Goal: Task Accomplishment & Management: Use online tool/utility

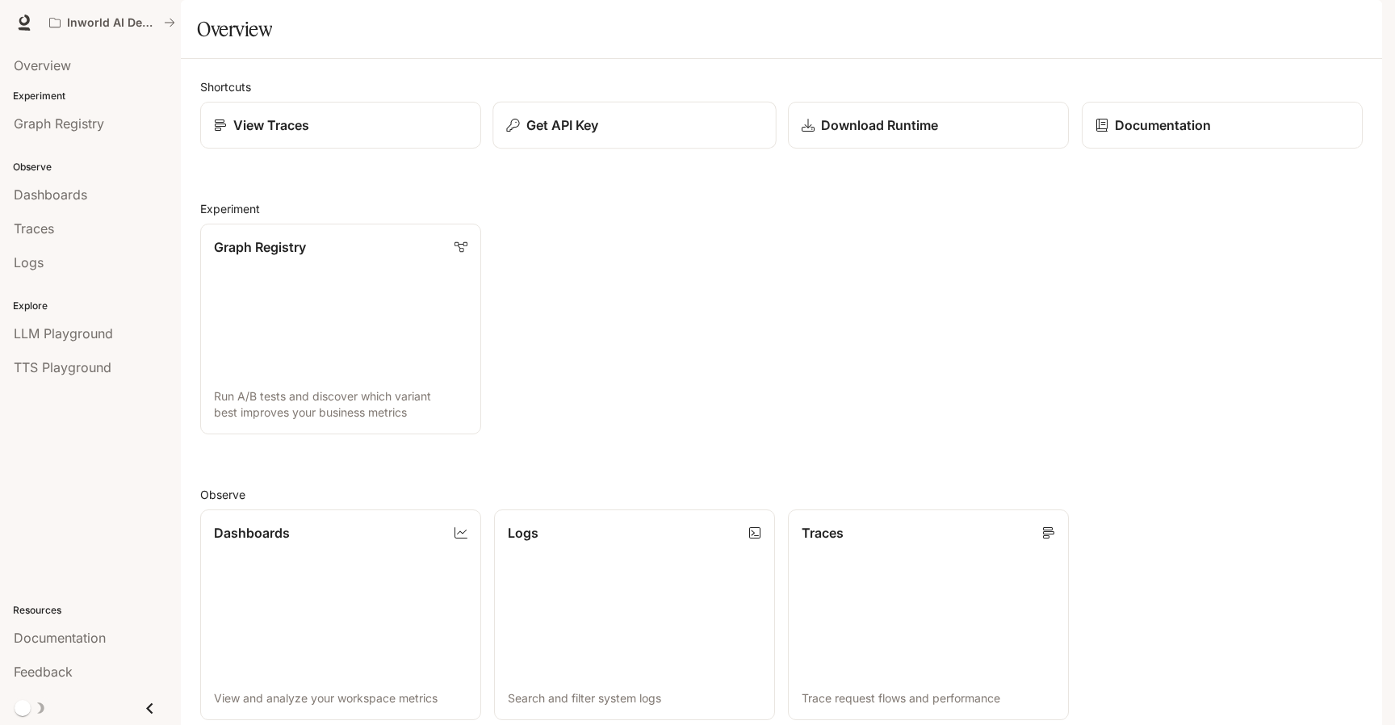
click at [530, 135] on p "Get API Key" at bounding box center [562, 124] width 73 height 19
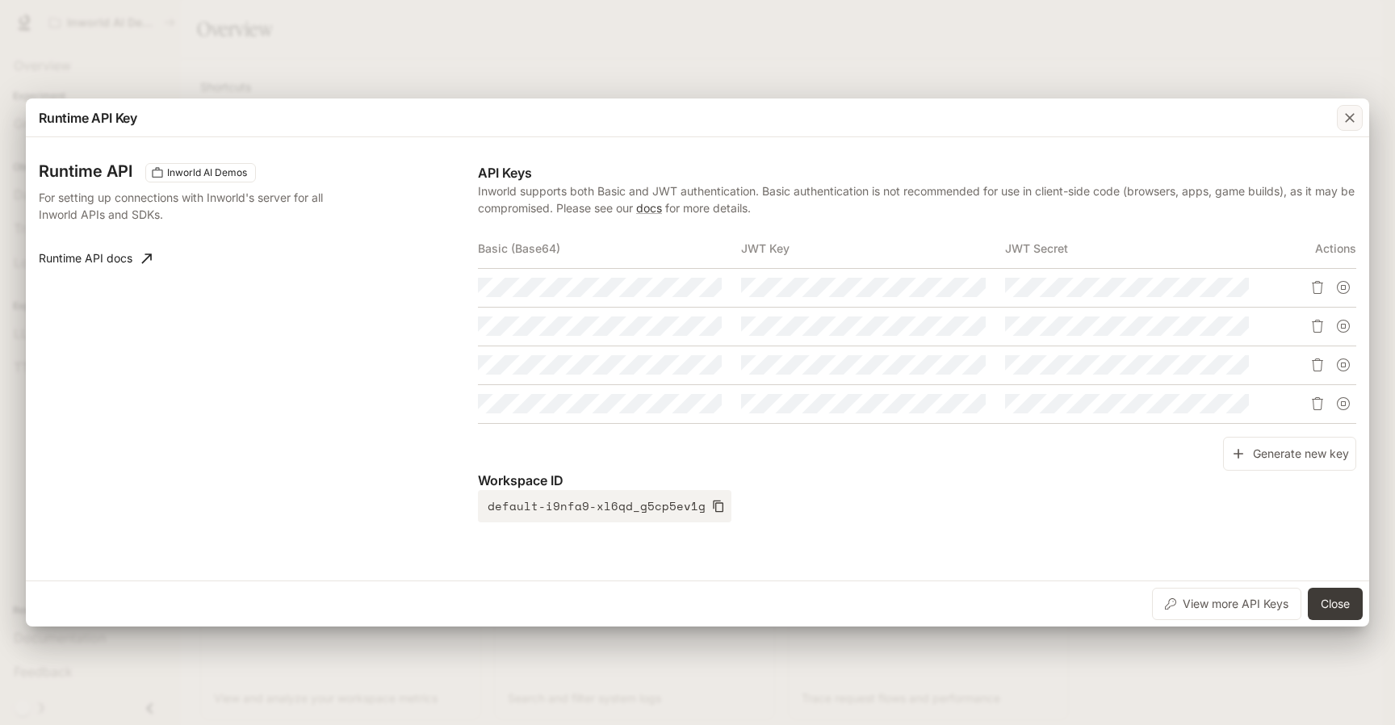
click at [1347, 119] on icon "button" at bounding box center [1350, 118] width 10 height 10
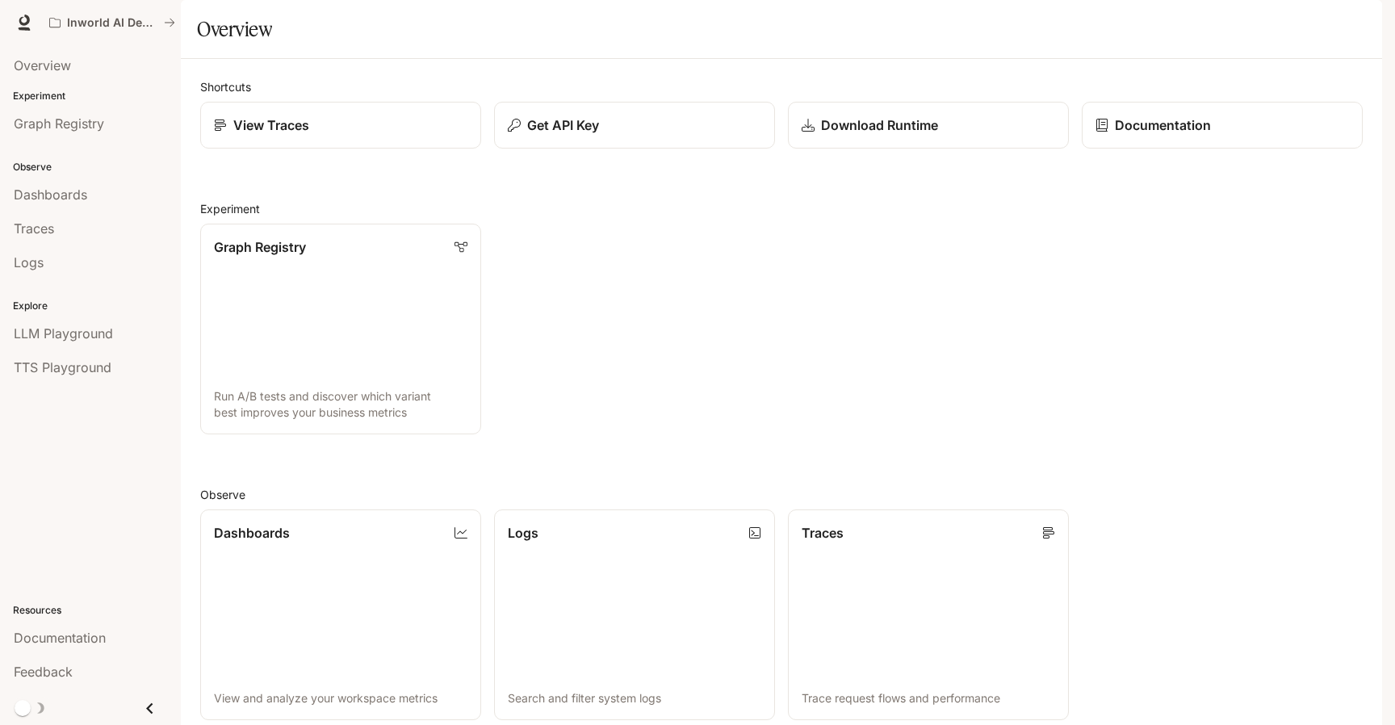
scroll to position [358, 0]
click at [1358, 19] on icon "button" at bounding box center [1359, 23] width 9 height 9
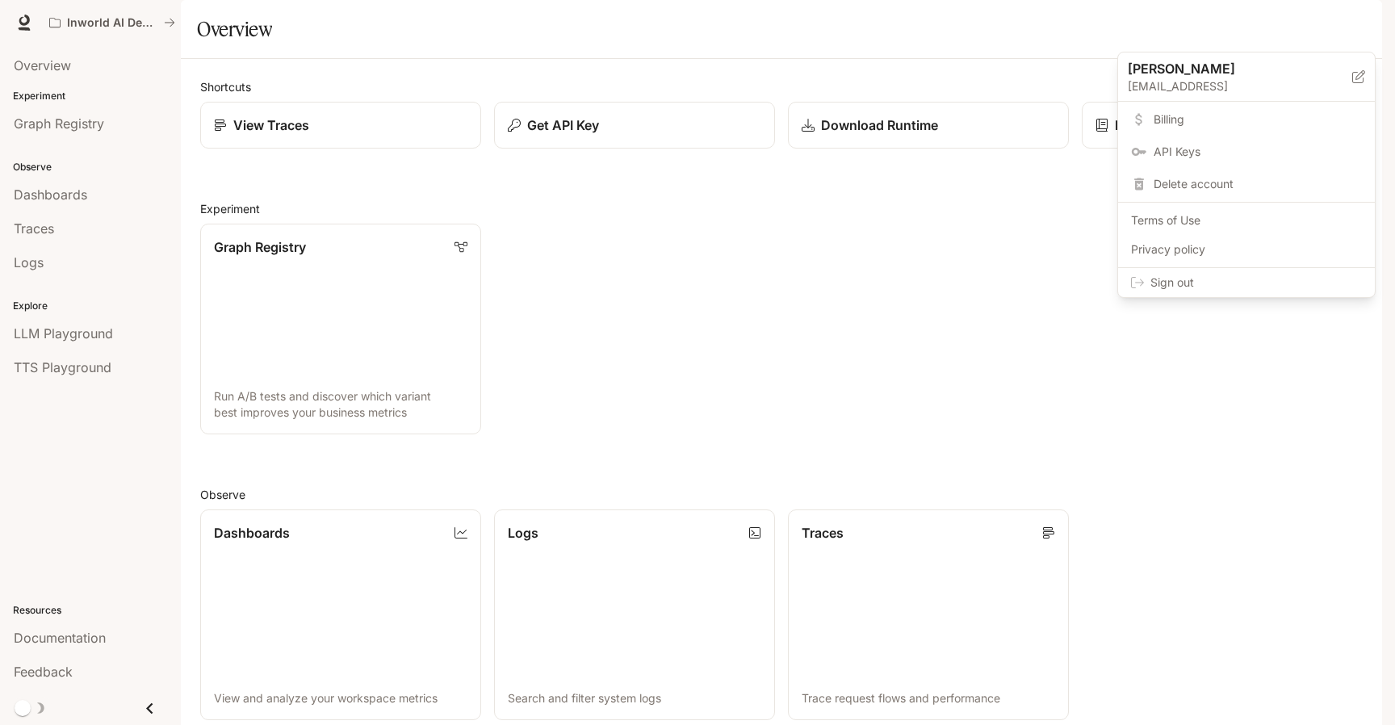
click at [1219, 149] on span "API Keys" at bounding box center [1258, 152] width 208 height 16
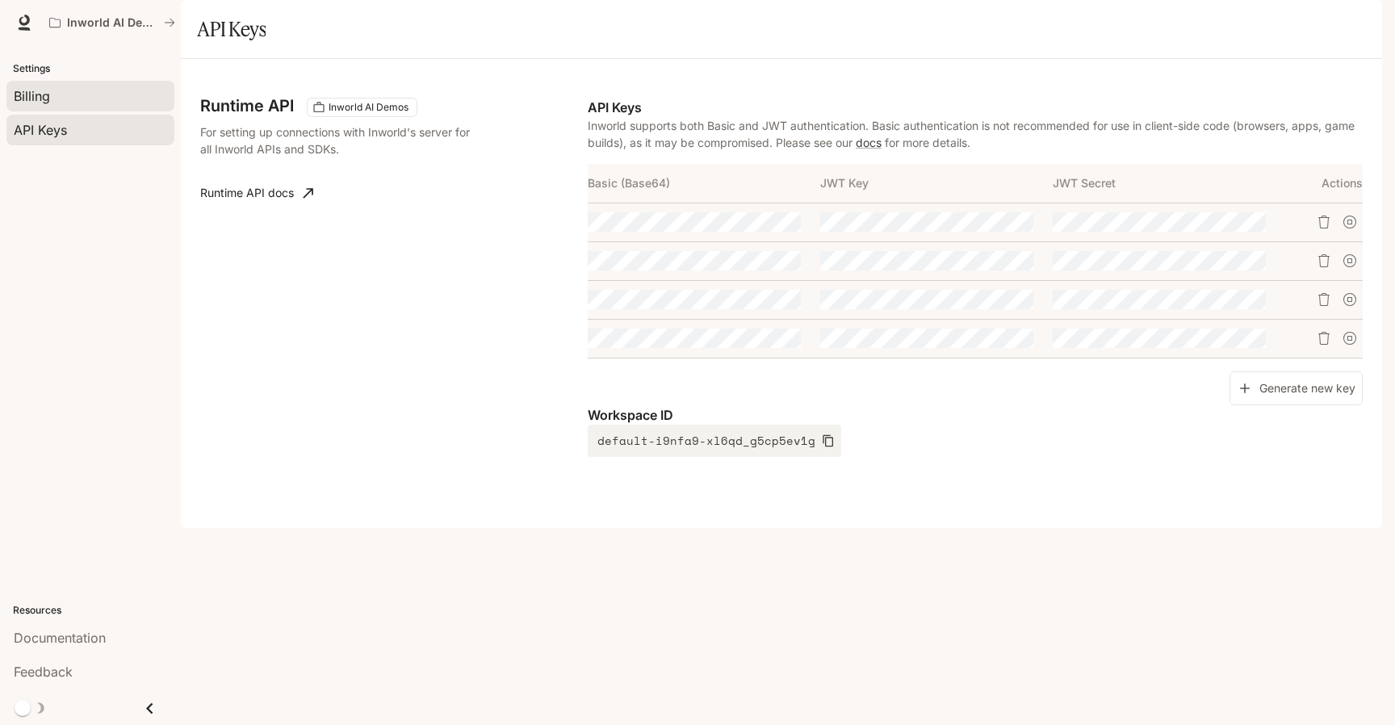
click at [25, 100] on span "Billing" at bounding box center [32, 95] width 36 height 19
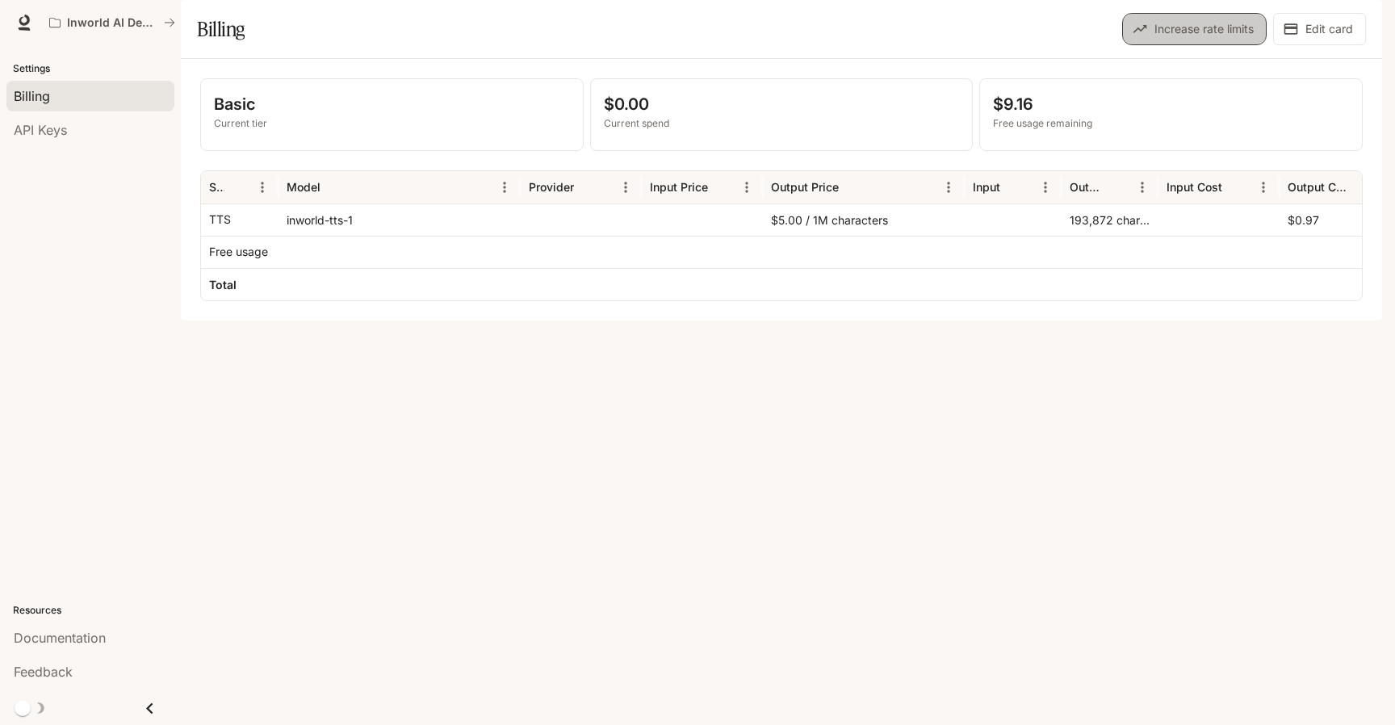
click at [1158, 45] on button "Increase rate limits" at bounding box center [1194, 29] width 144 height 32
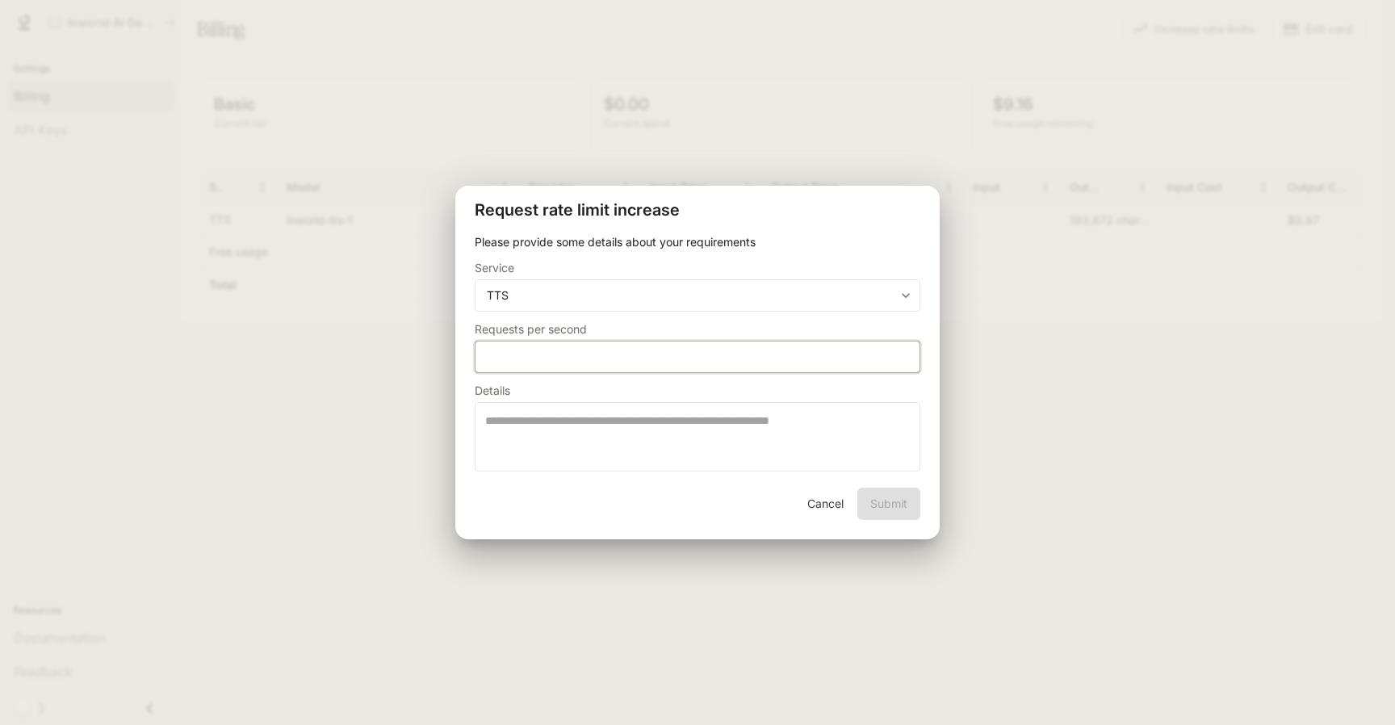
click at [664, 363] on input "*" at bounding box center [697, 357] width 444 height 16
type input "***"
click at [688, 445] on textarea at bounding box center [697, 436] width 425 height 48
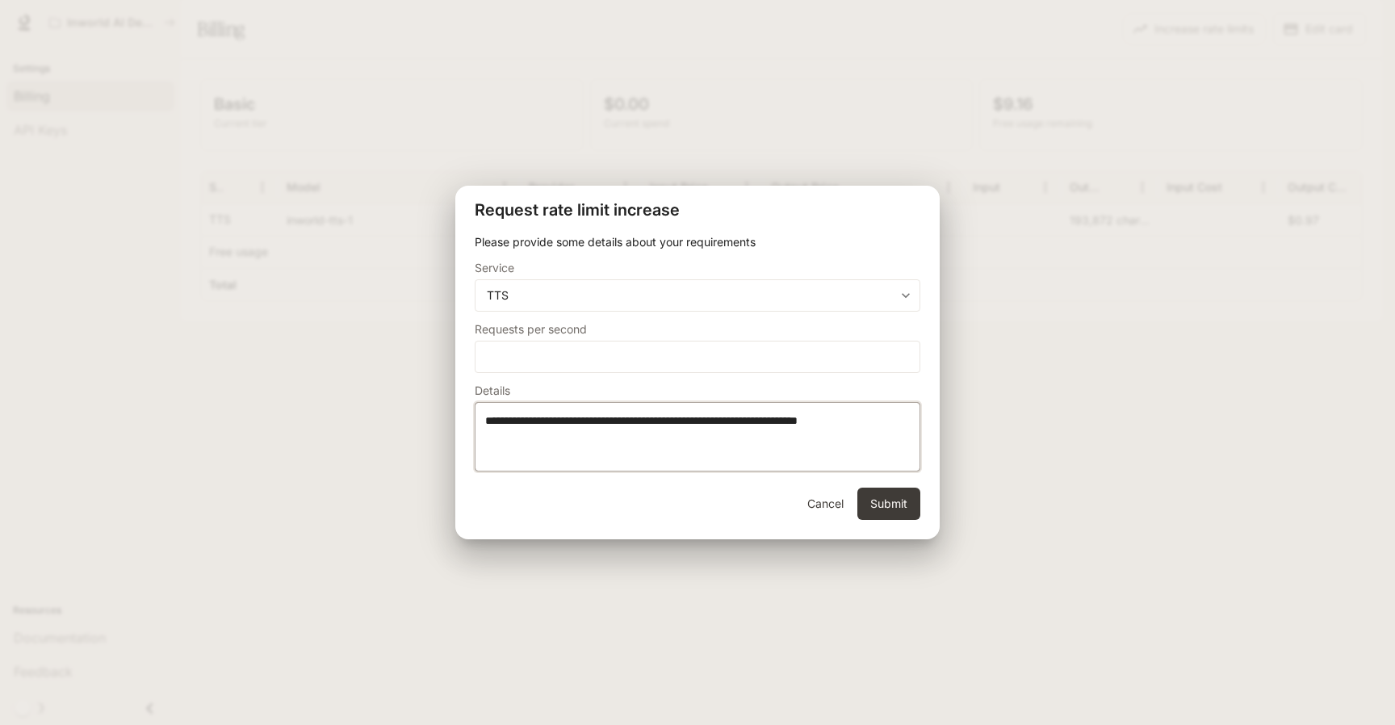
click at [491, 423] on textarea "**********" at bounding box center [697, 436] width 425 height 48
click at [681, 430] on textarea "**********" at bounding box center [697, 436] width 425 height 48
click at [489, 437] on textarea "**********" at bounding box center [697, 436] width 425 height 48
click at [576, 439] on textarea "**********" at bounding box center [697, 436] width 425 height 48
type textarea "**********"
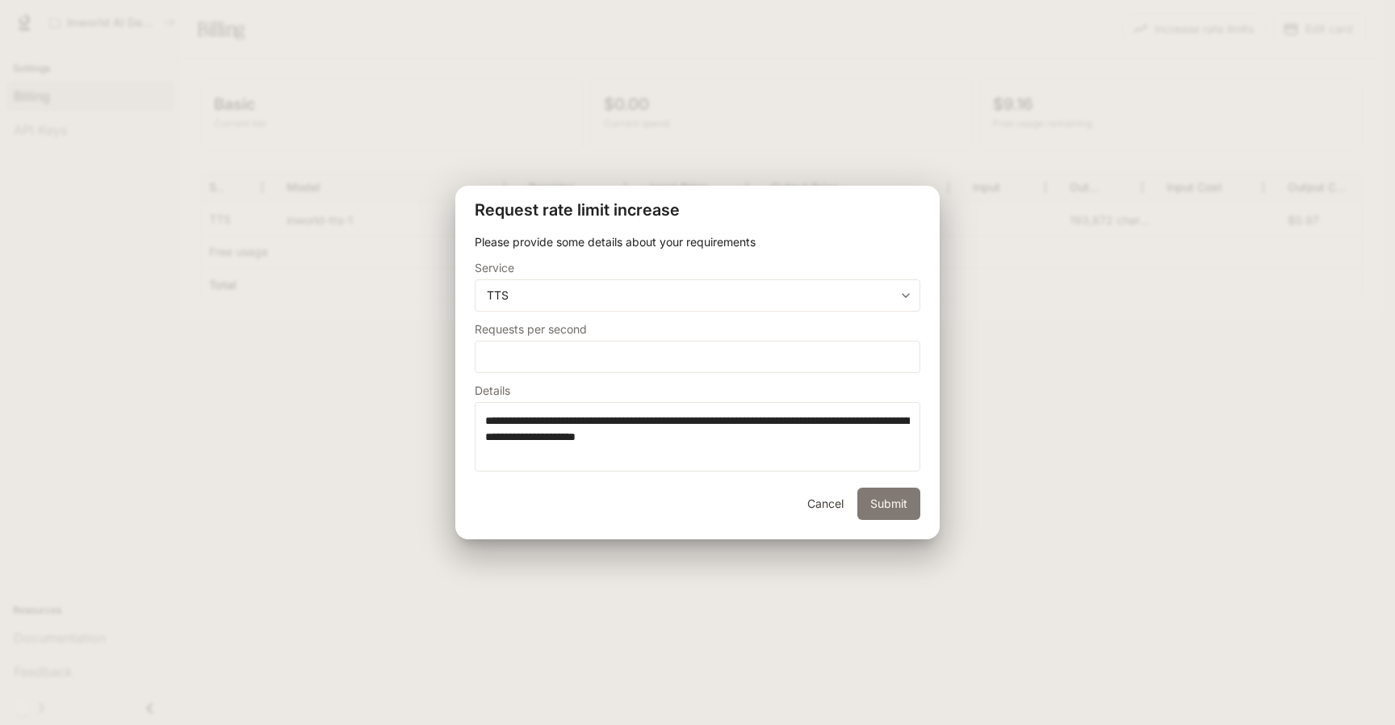
click at [895, 505] on button "Submit" at bounding box center [888, 504] width 63 height 32
type input "*"
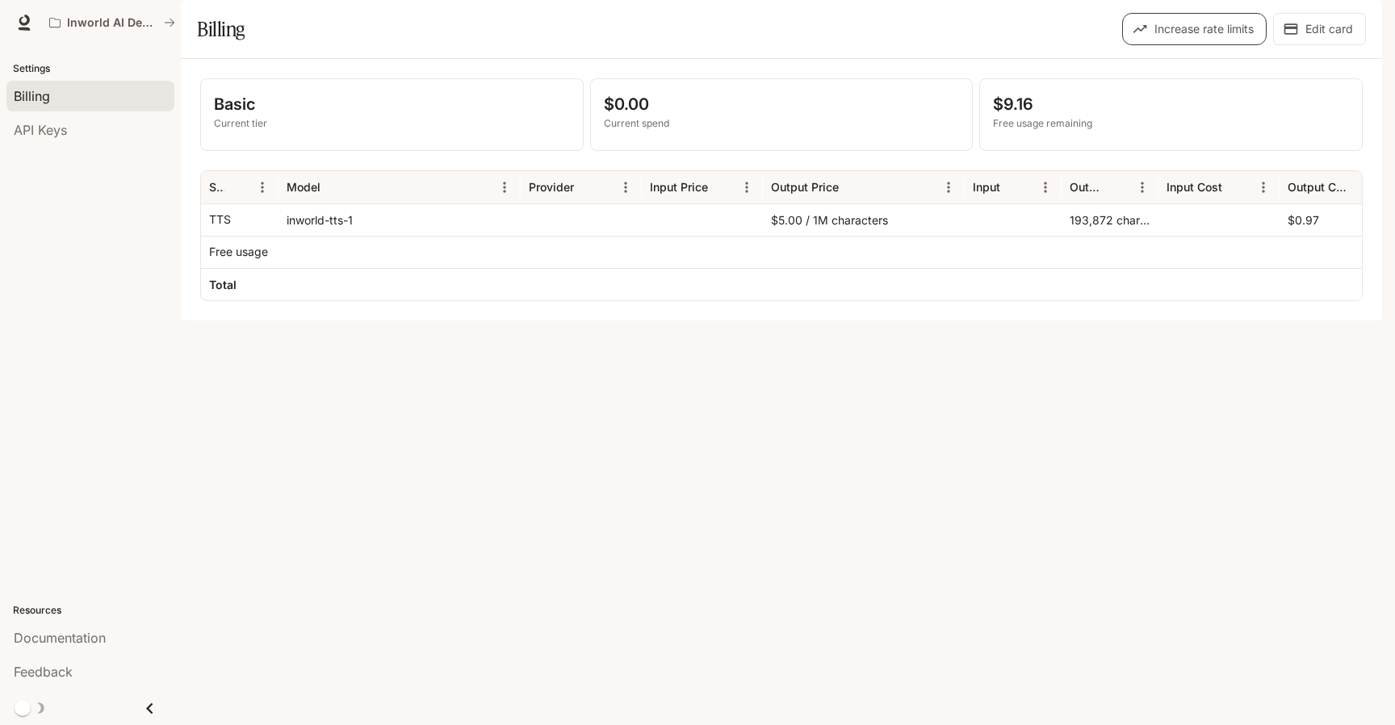
click at [1225, 45] on button "Increase rate limits" at bounding box center [1194, 29] width 144 height 32
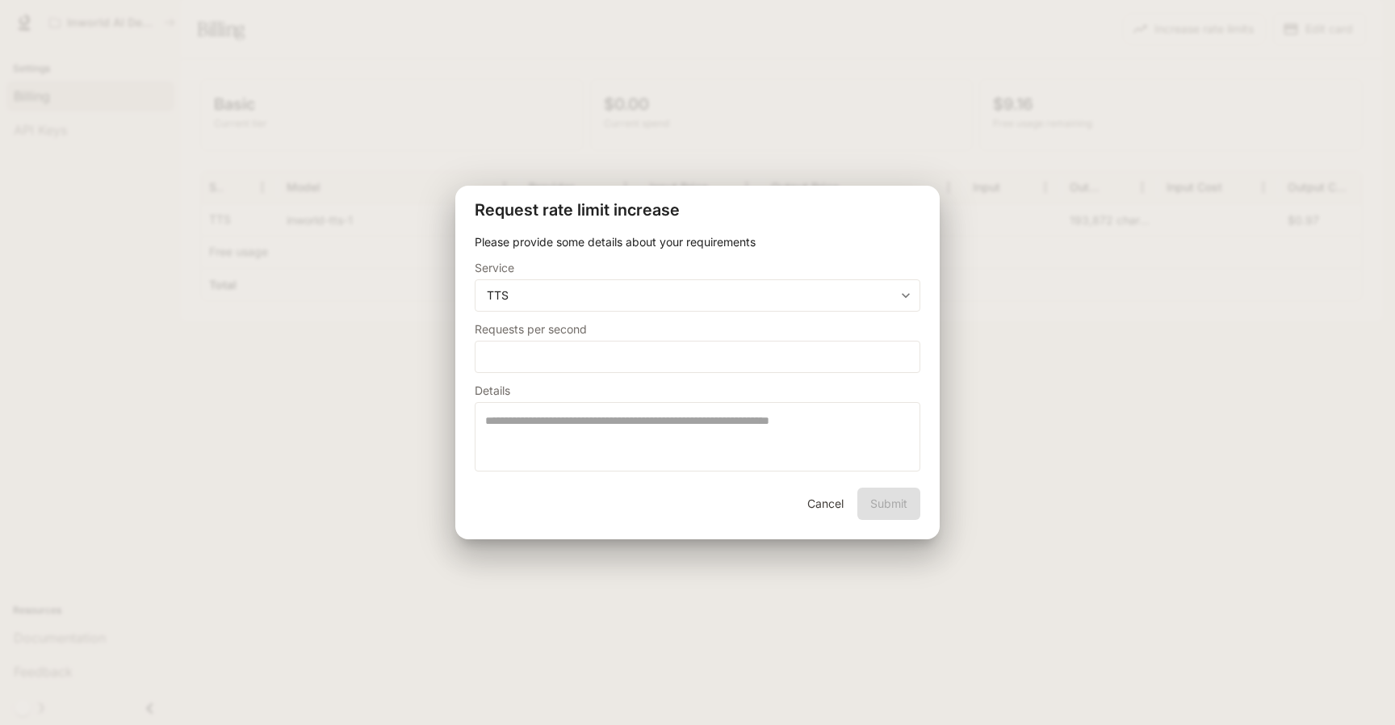
click at [1075, 317] on div "**********" at bounding box center [697, 362] width 1395 height 725
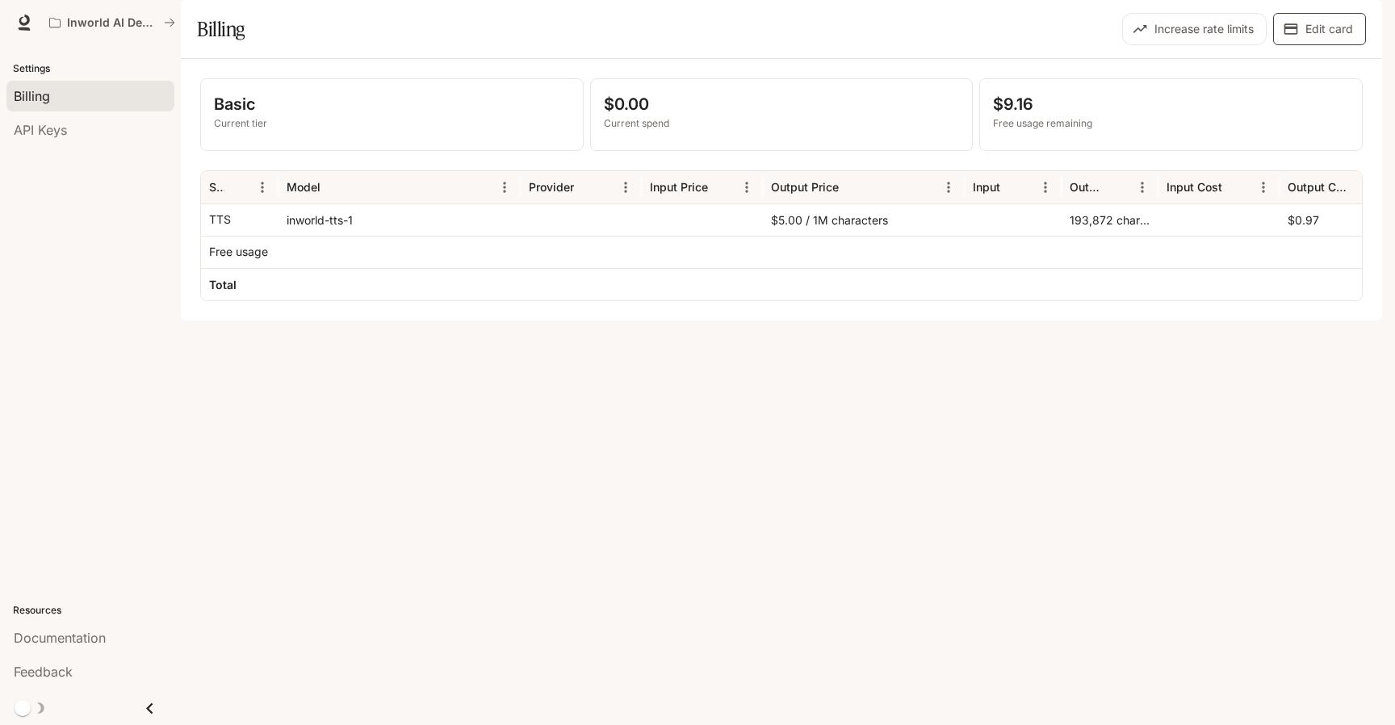
click at [1302, 45] on button "Edit card" at bounding box center [1319, 29] width 93 height 32
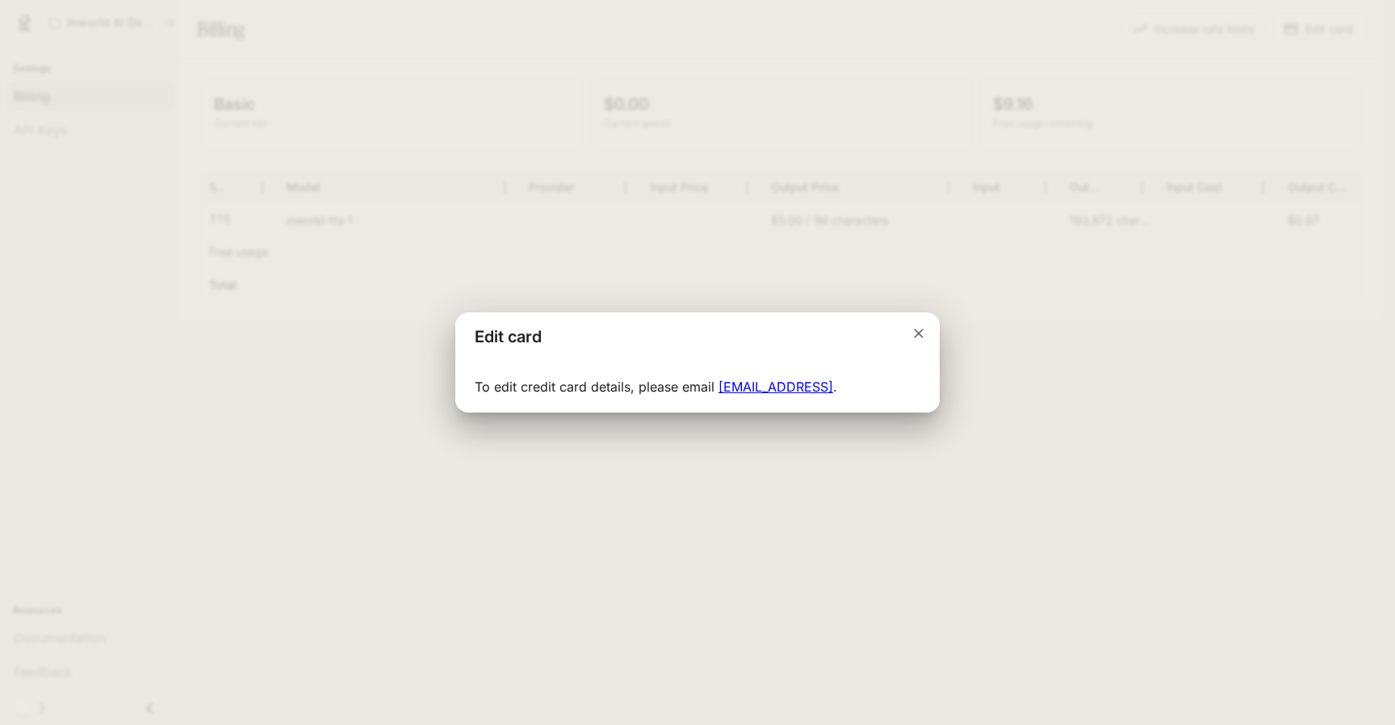
click at [913, 334] on icon "Close dialog" at bounding box center [919, 333] width 16 height 16
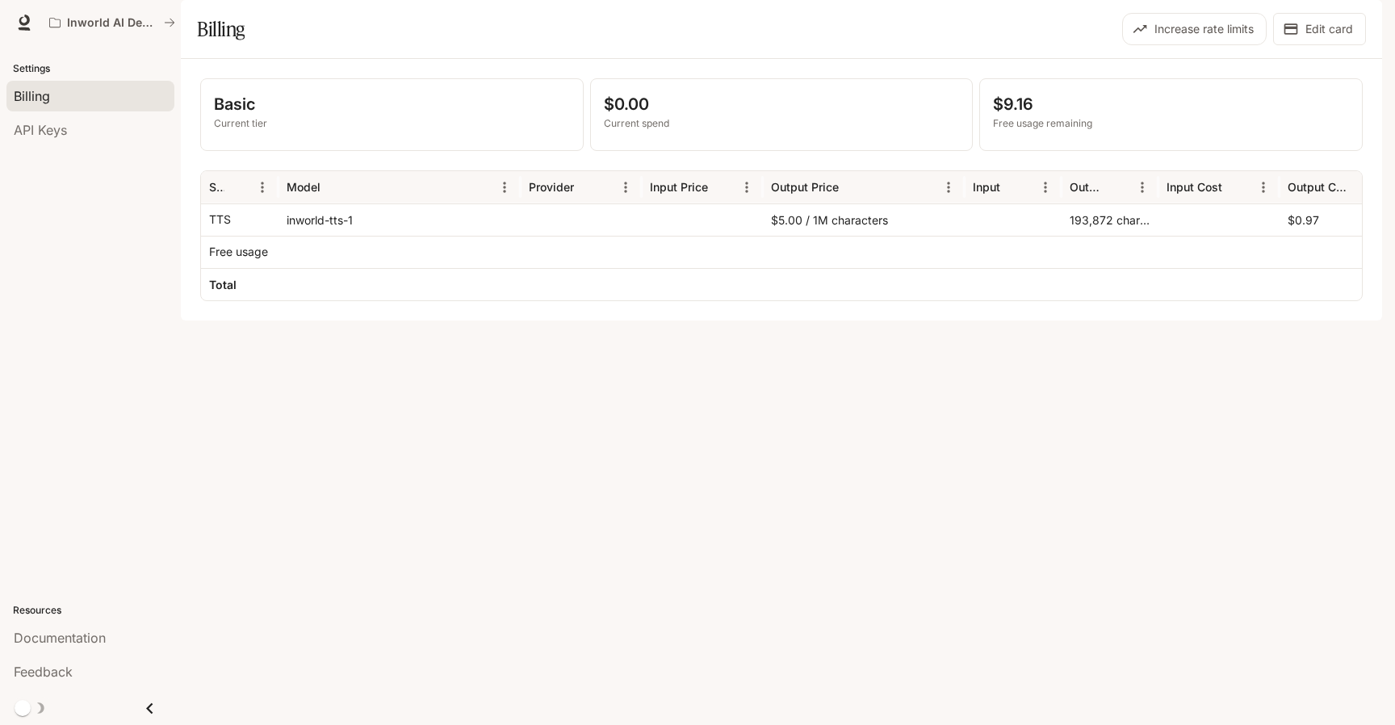
click at [98, 98] on div "Billing" at bounding box center [90, 95] width 153 height 19
click at [1076, 128] on div "$9.16 Free usage remaining" at bounding box center [1171, 114] width 382 height 71
click at [516, 236] on div "inworld-tts-1" at bounding box center [399, 219] width 242 height 32
click at [627, 116] on p "$0.00" at bounding box center [782, 104] width 356 height 24
click at [478, 116] on p "Basic" at bounding box center [392, 104] width 356 height 24
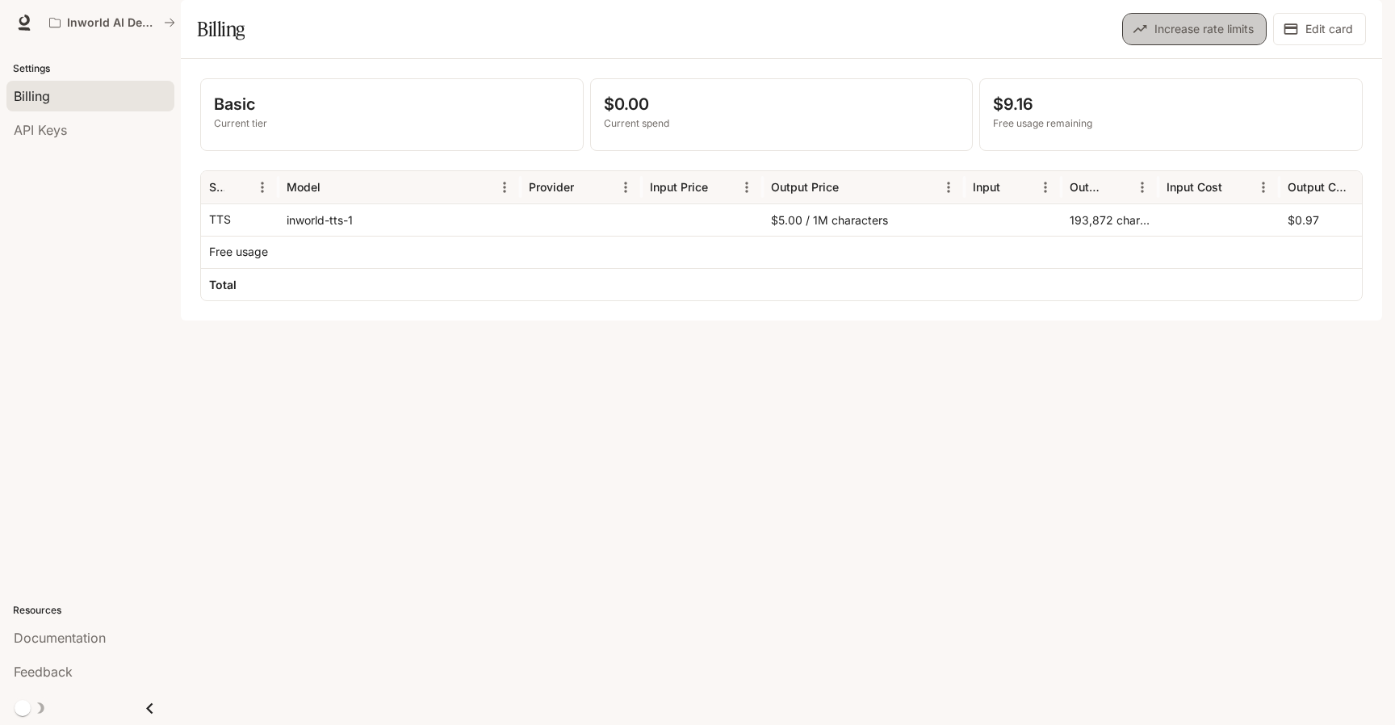
click at [1200, 45] on button "Increase rate limits" at bounding box center [1194, 29] width 144 height 32
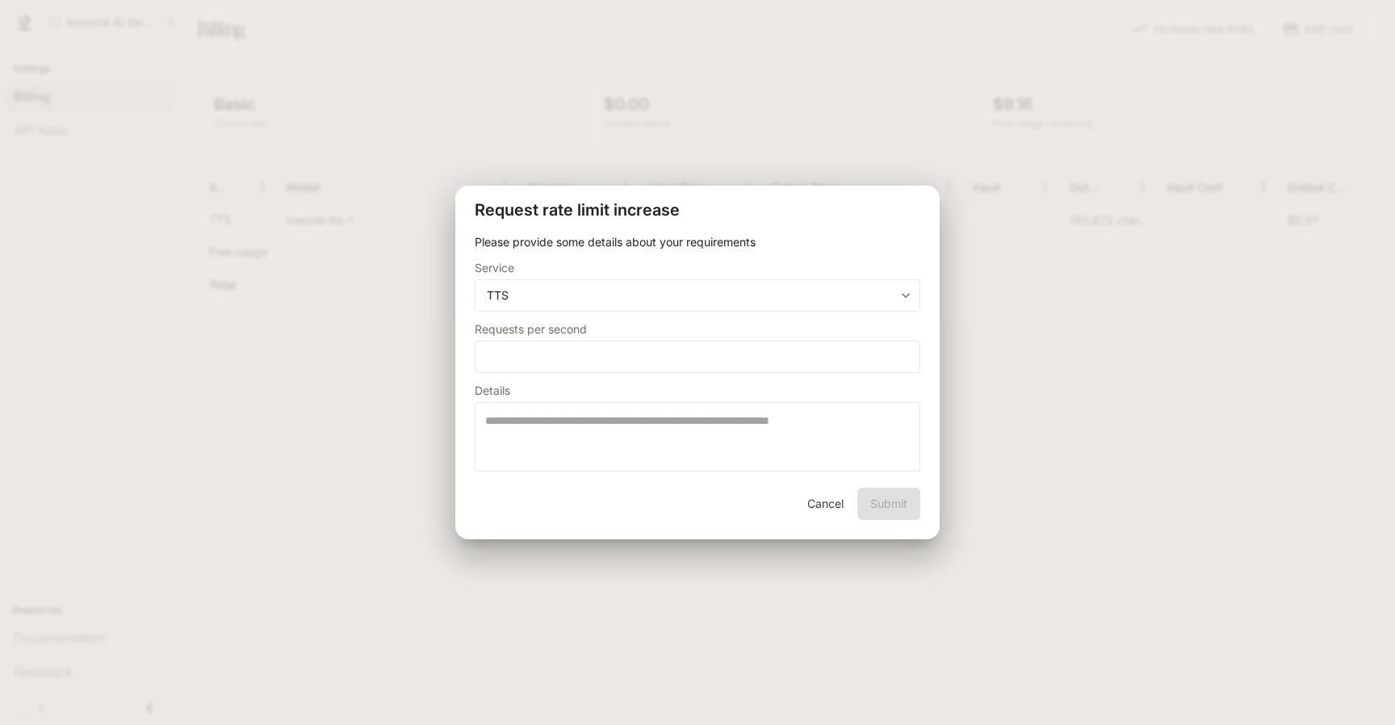
click at [1020, 309] on div "**********" at bounding box center [697, 362] width 1395 height 725
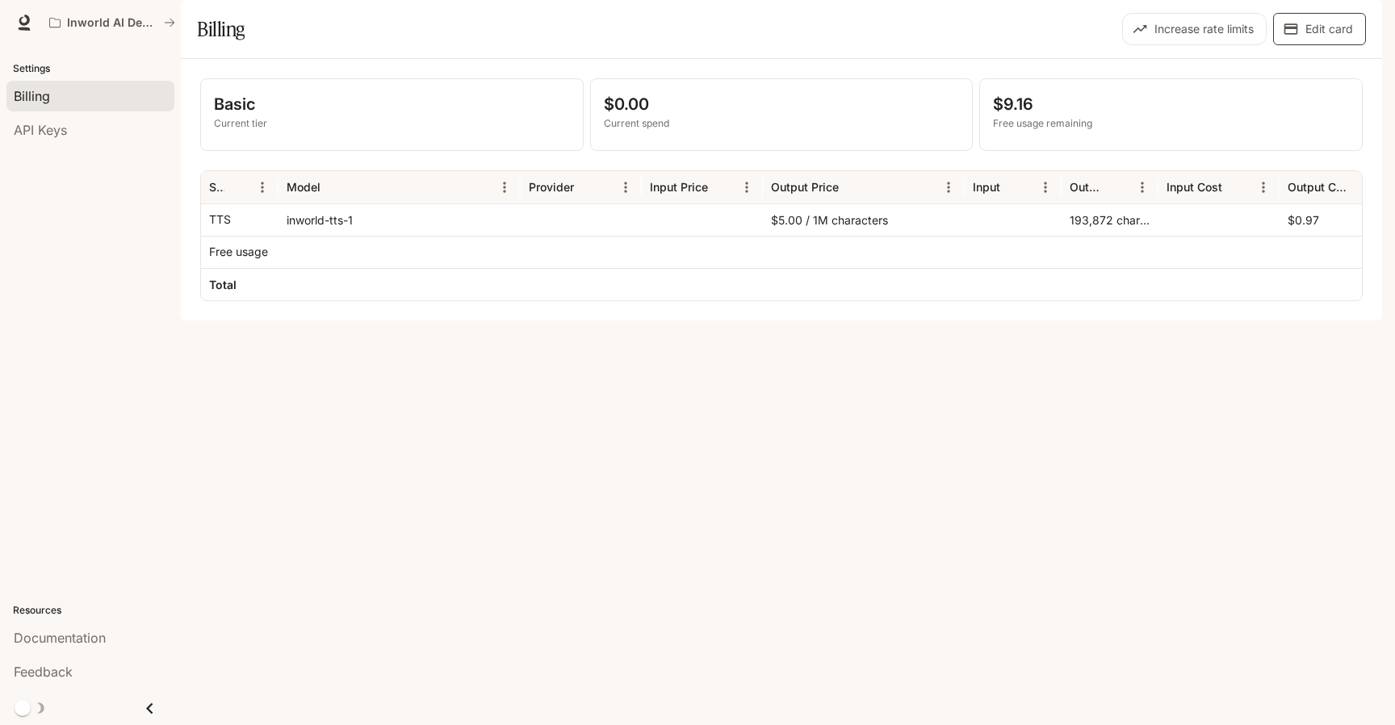
click at [1326, 45] on button "Edit card" at bounding box center [1319, 29] width 93 height 32
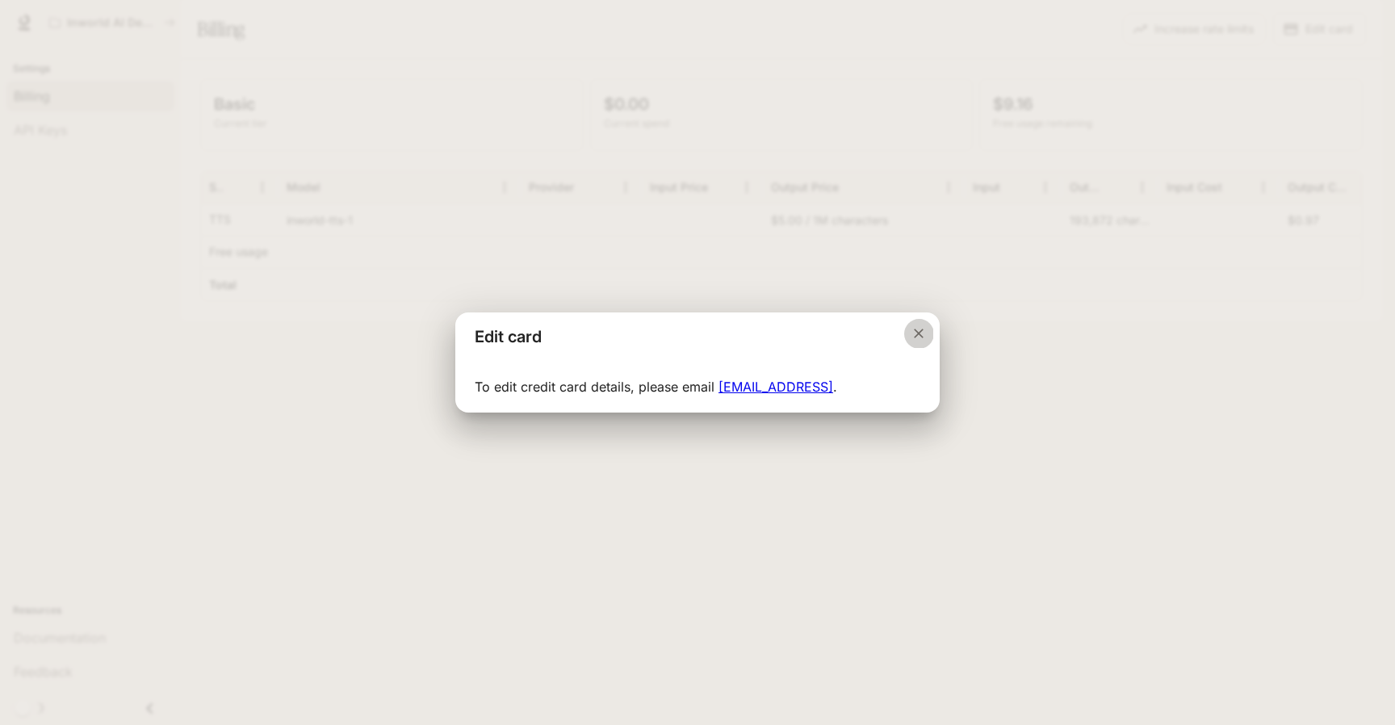
click at [914, 335] on icon "Close dialog" at bounding box center [919, 333] width 16 height 16
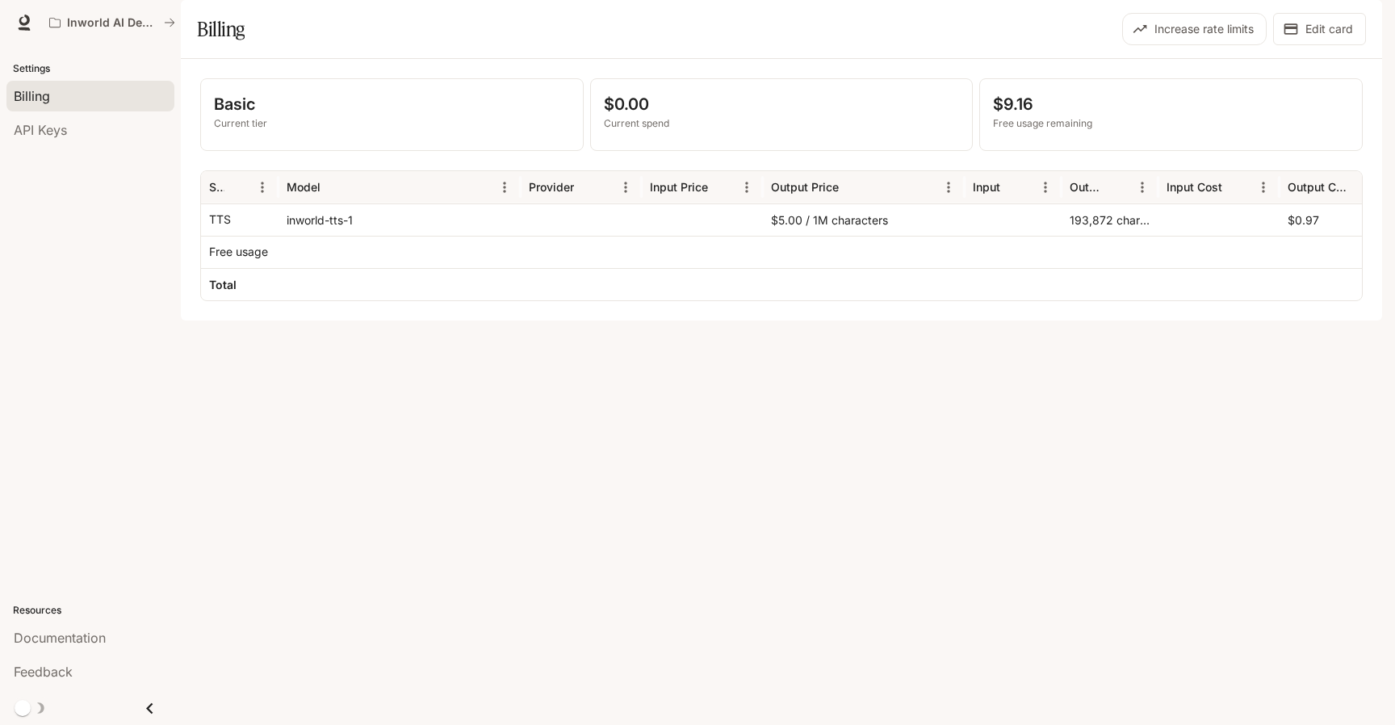
click at [1356, 26] on icon "button" at bounding box center [1359, 23] width 9 height 9
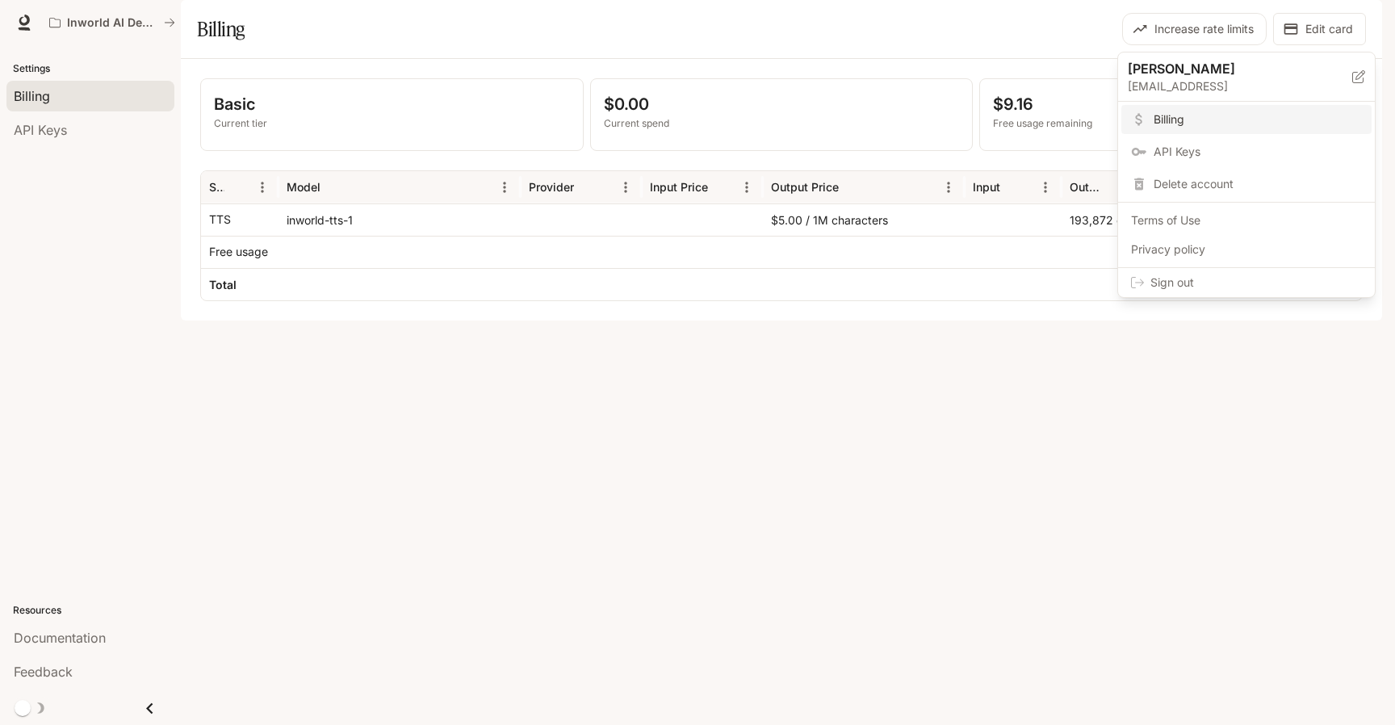
click at [1204, 150] on span "API Keys" at bounding box center [1258, 152] width 208 height 16
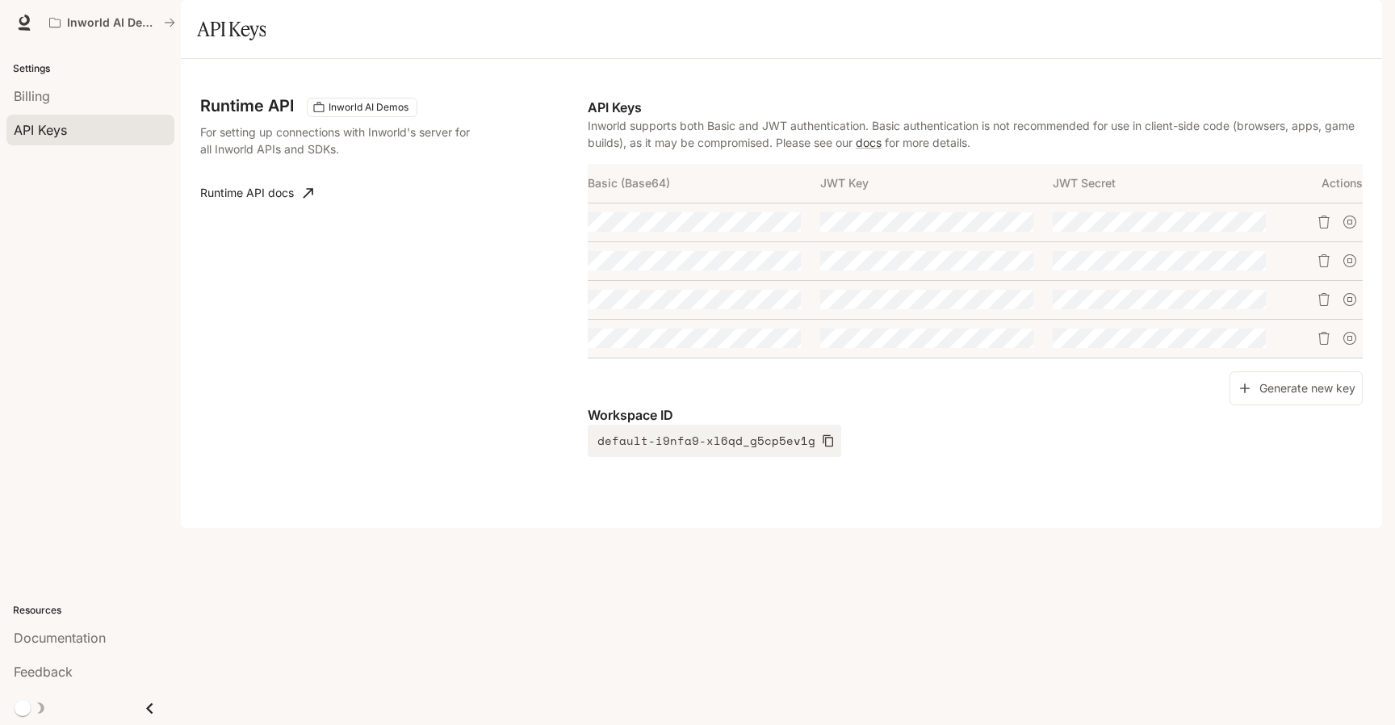
click at [1358, 27] on icon "button" at bounding box center [1359, 23] width 9 height 9
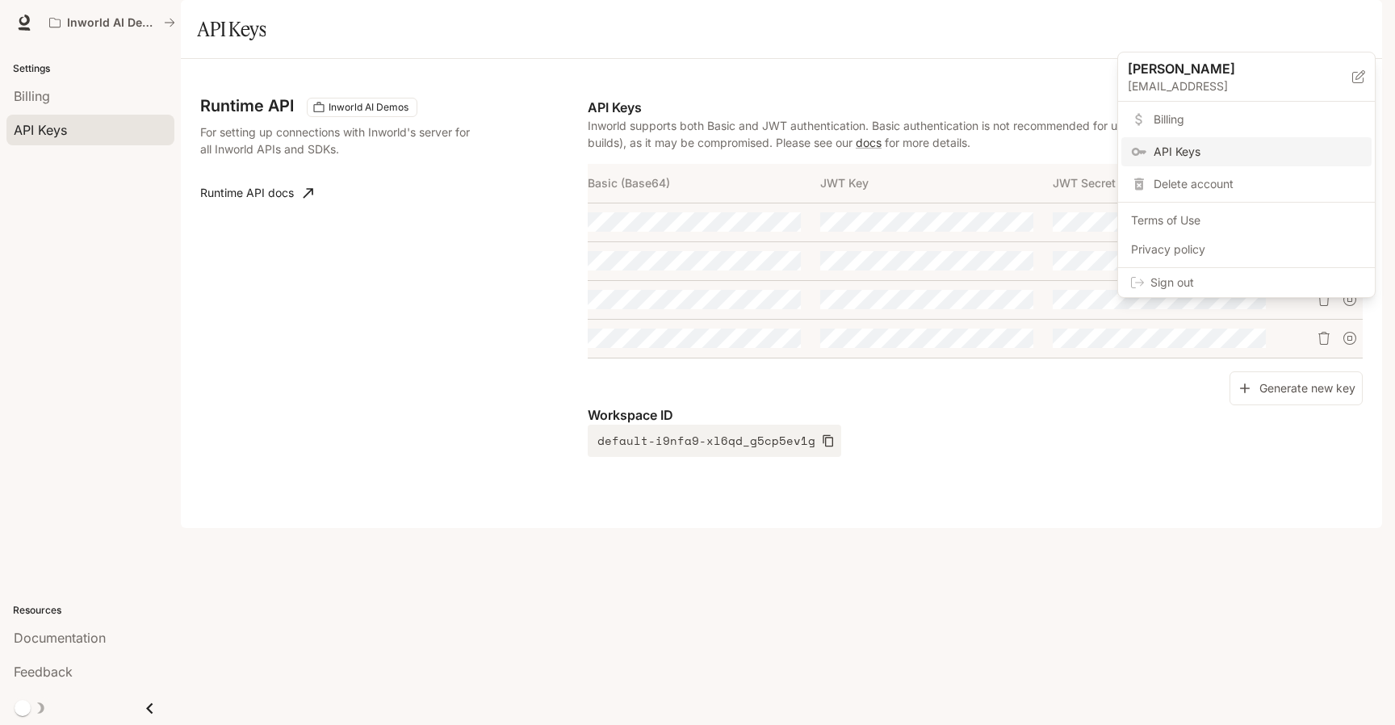
click at [1230, 85] on p "[EMAIL_ADDRESS]" at bounding box center [1240, 86] width 224 height 16
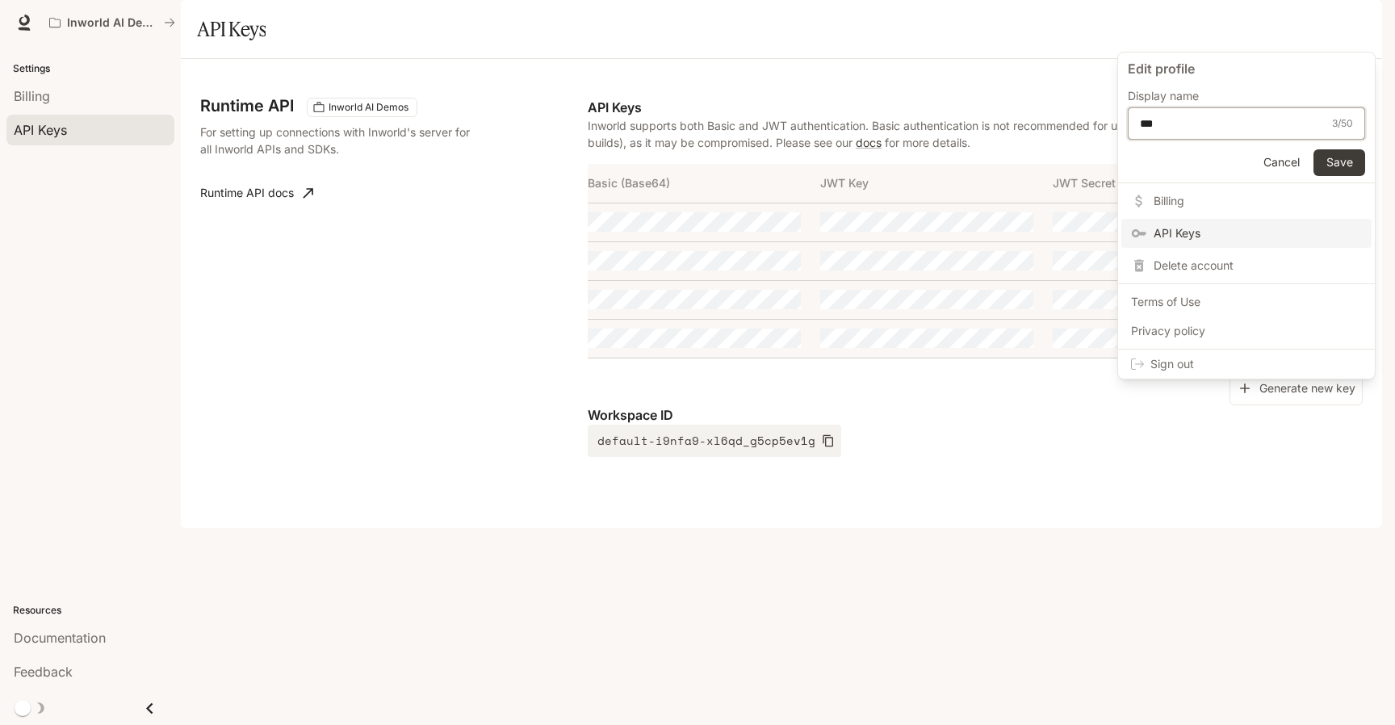
click at [1265, 128] on input "***" at bounding box center [1232, 123] width 207 height 16
type input "***"
click at [1346, 163] on button "Save" at bounding box center [1339, 162] width 52 height 27
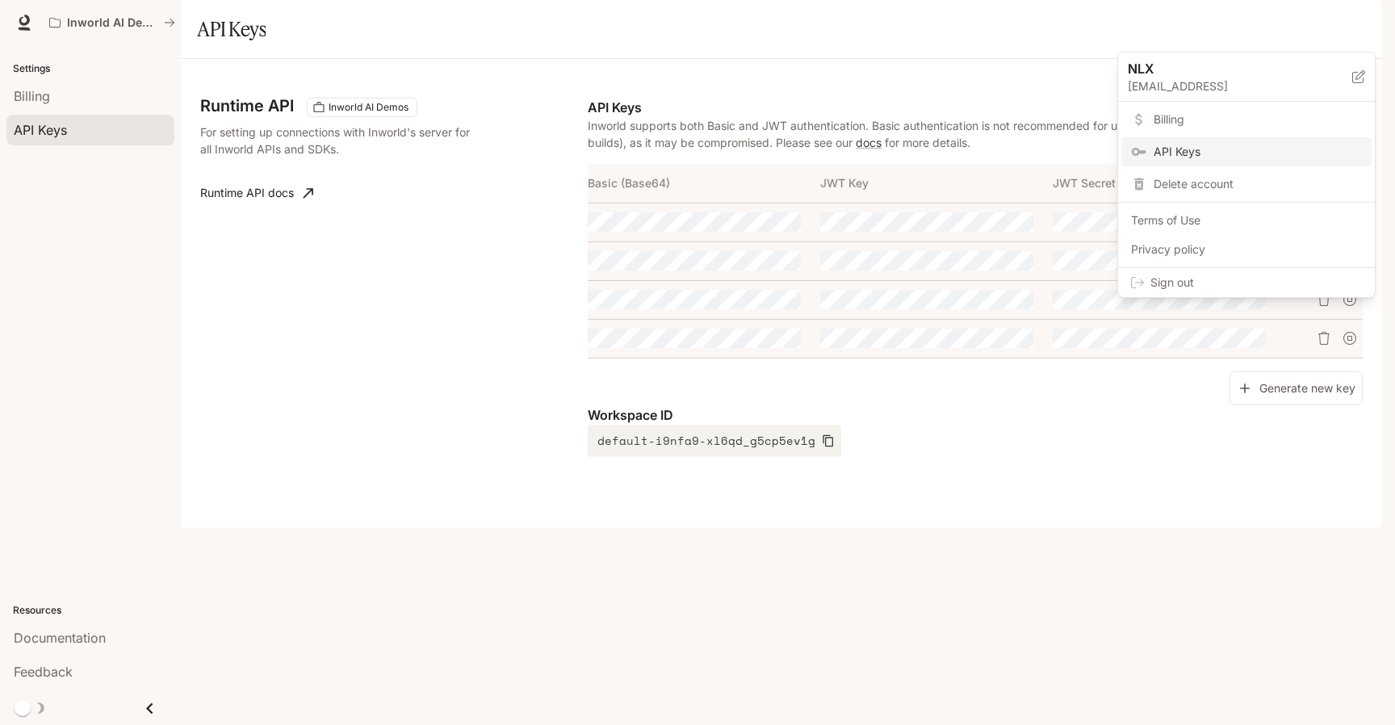
click at [1349, 24] on div at bounding box center [697, 362] width 1395 height 725
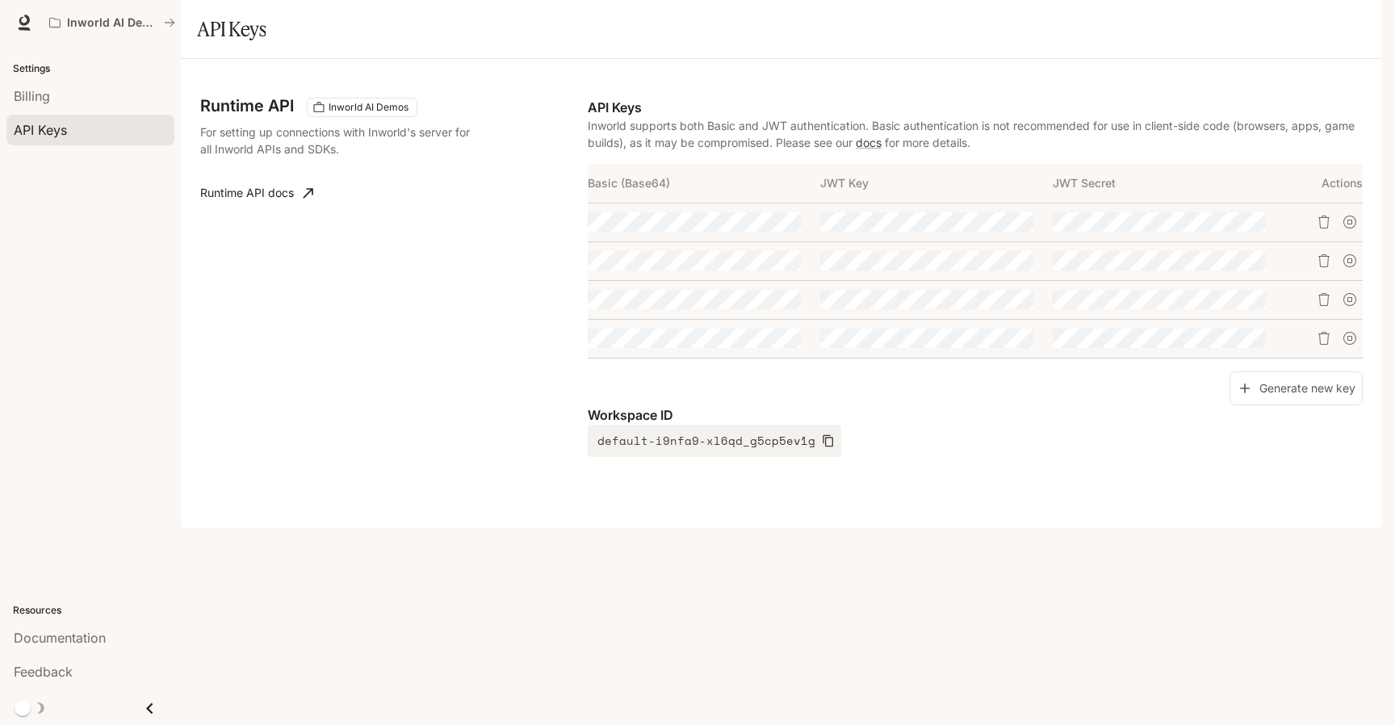
click at [1356, 23] on icon "button" at bounding box center [1359, 22] width 13 height 13
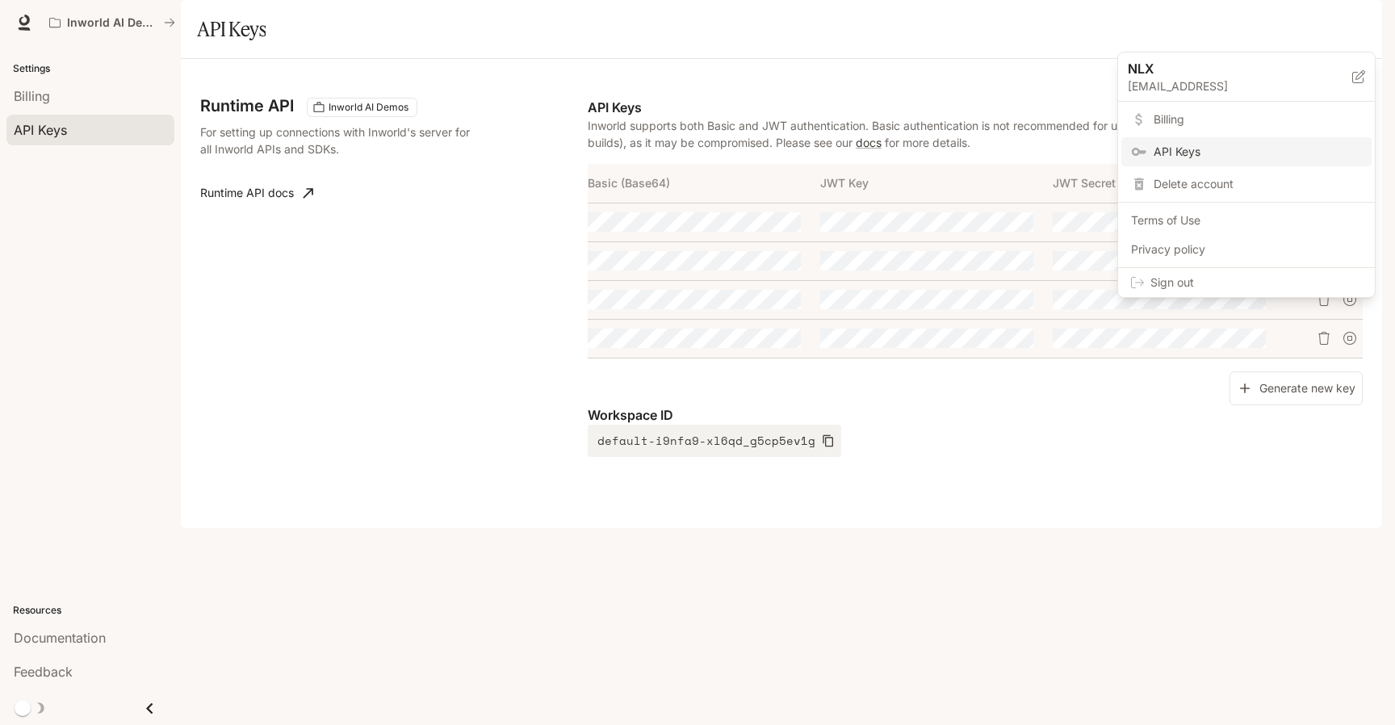
click at [1222, 120] on span "Billing" at bounding box center [1258, 119] width 208 height 16
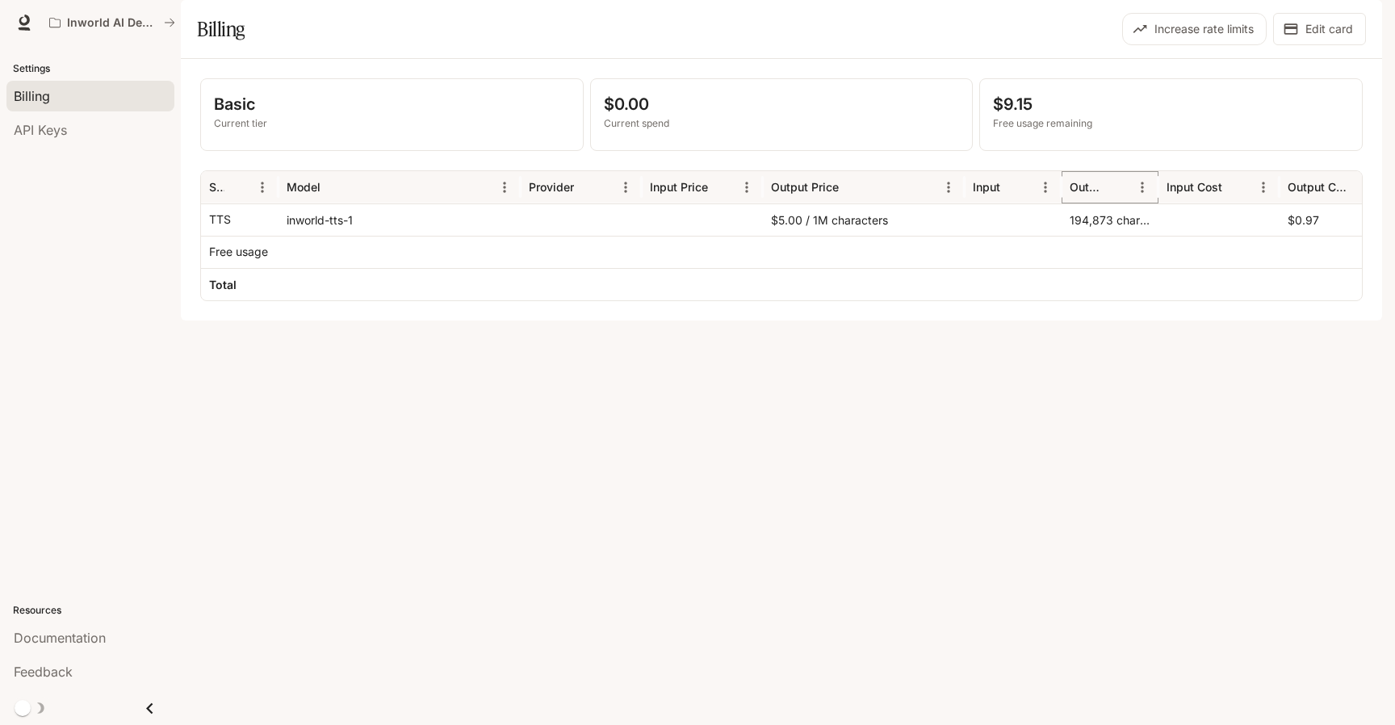
click at [1115, 195] on icon "Sort" at bounding box center [1118, 187] width 16 height 16
click at [1121, 199] on button "Sort" at bounding box center [1118, 187] width 24 height 24
drag, startPoint x: 1154, startPoint y: 231, endPoint x: 1183, endPoint y: 237, distance: 29.8
click at [1183, 203] on div "Output" at bounding box center [1125, 187] width 126 height 32
click at [1092, 300] on div at bounding box center [1125, 284] width 126 height 32
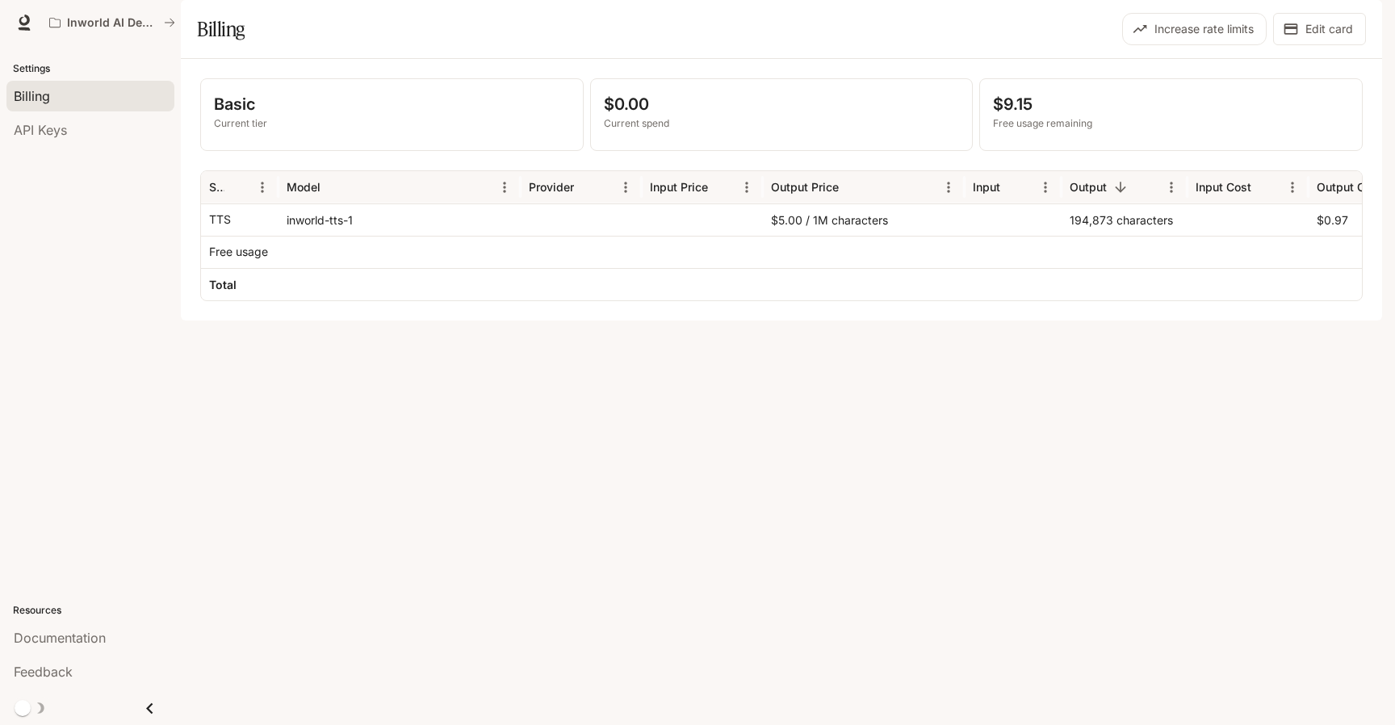
click at [1367, 27] on div "button" at bounding box center [1359, 22] width 23 height 23
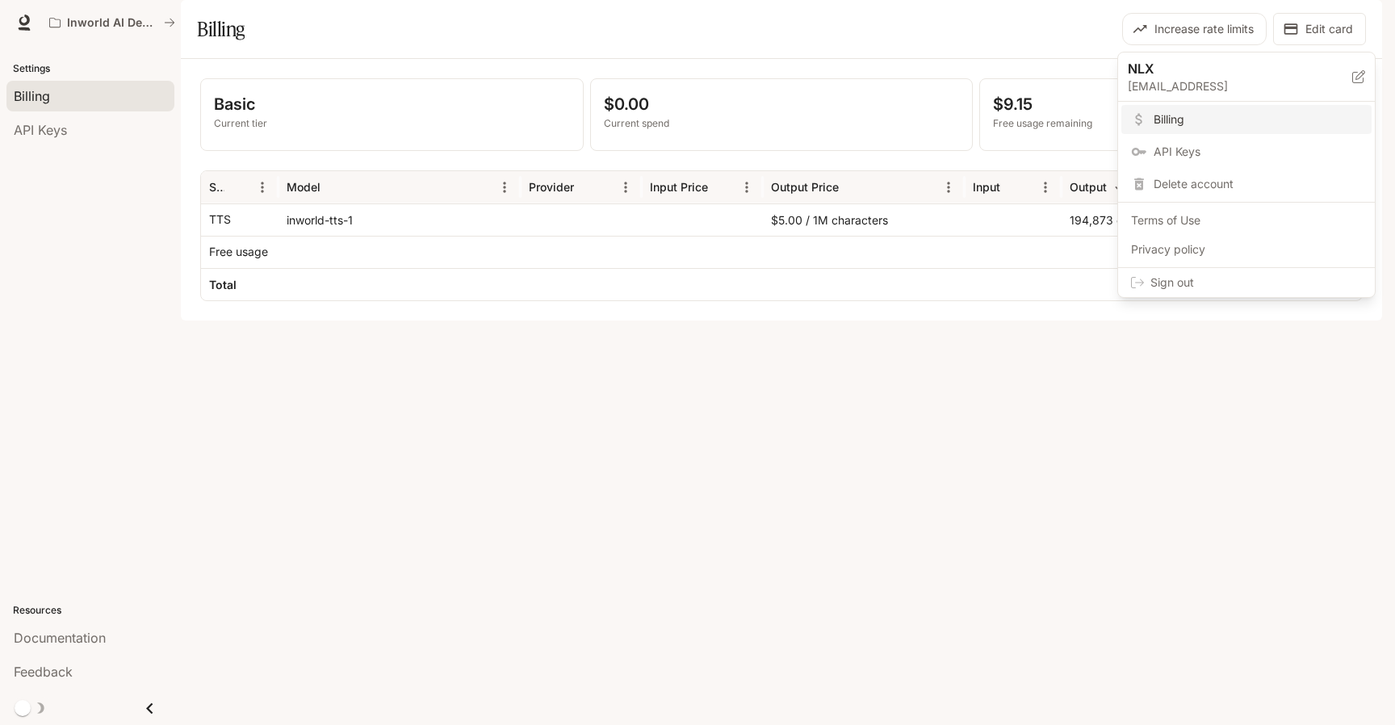
click at [1233, 87] on p "[EMAIL_ADDRESS]" at bounding box center [1240, 86] width 224 height 16
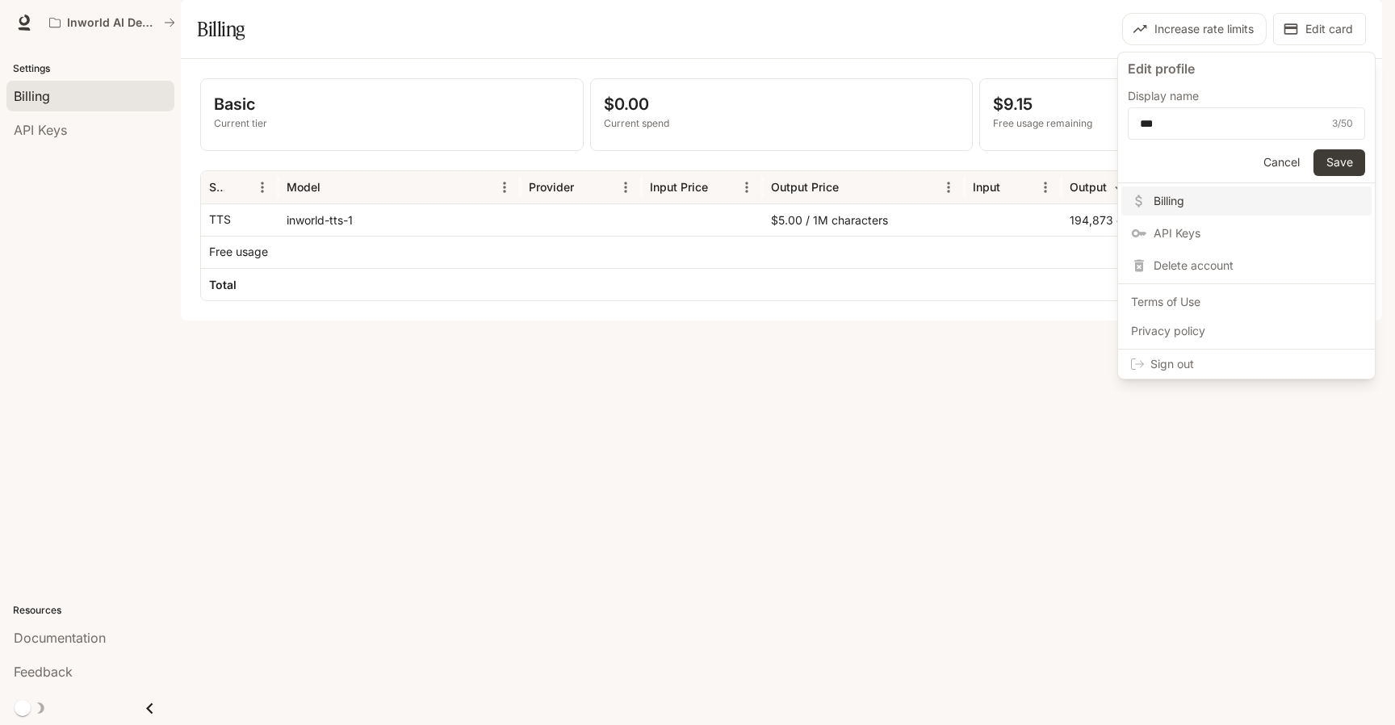
click at [1285, 168] on button "Cancel" at bounding box center [1281, 162] width 52 height 27
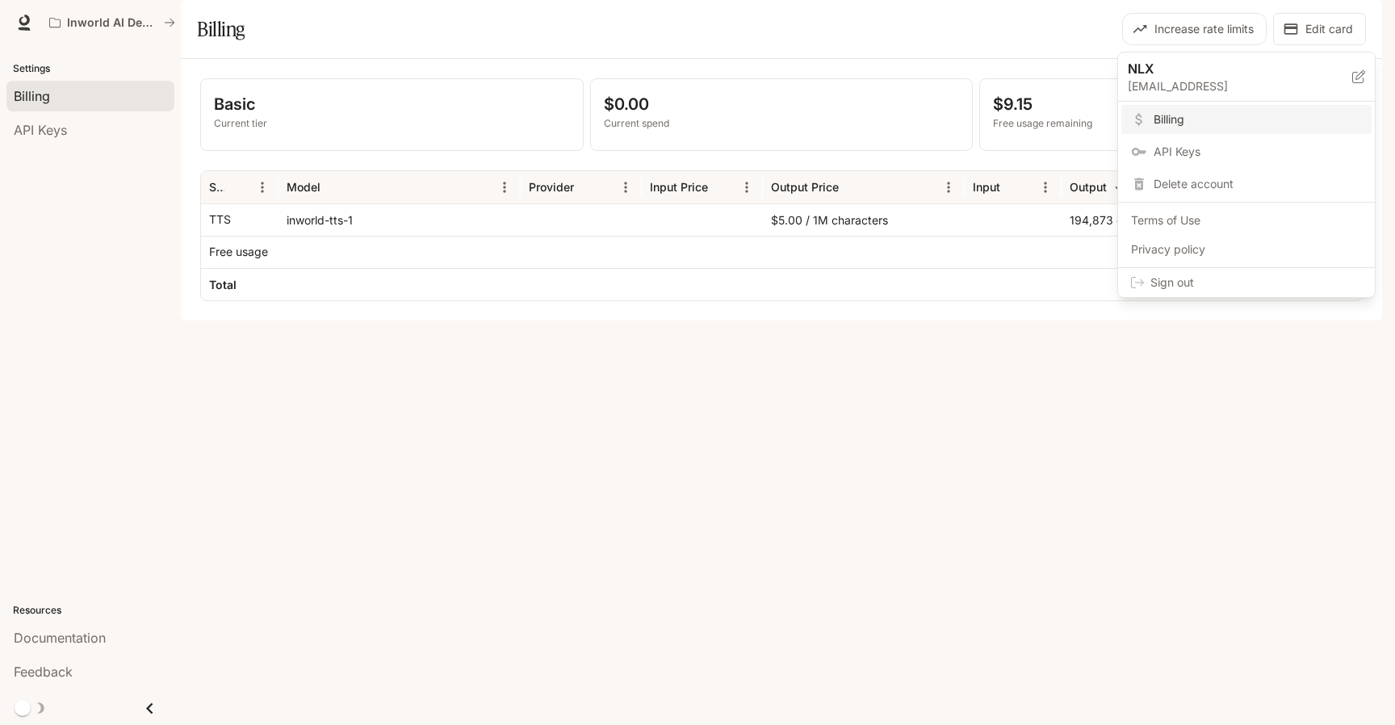
drag, startPoint x: 1116, startPoint y: 52, endPoint x: 1249, endPoint y: 100, distance: 141.0
click at [1250, 101] on div "NLX product.integrations@nlx.ai Billing API Keys Delete account Terms of Use Pr…" at bounding box center [697, 362] width 1395 height 725
click at [689, 320] on div at bounding box center [697, 362] width 1395 height 725
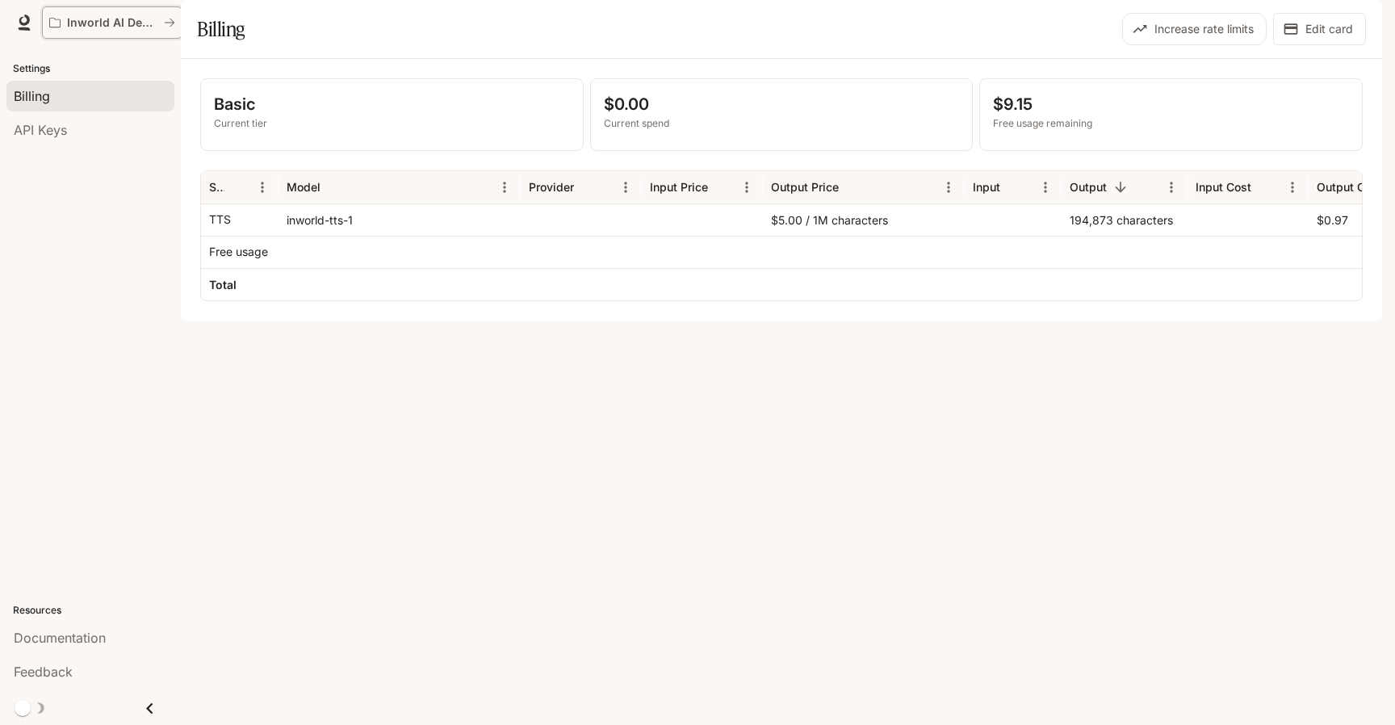
click at [94, 11] on button "Inworld AI Demos" at bounding box center [112, 22] width 140 height 32
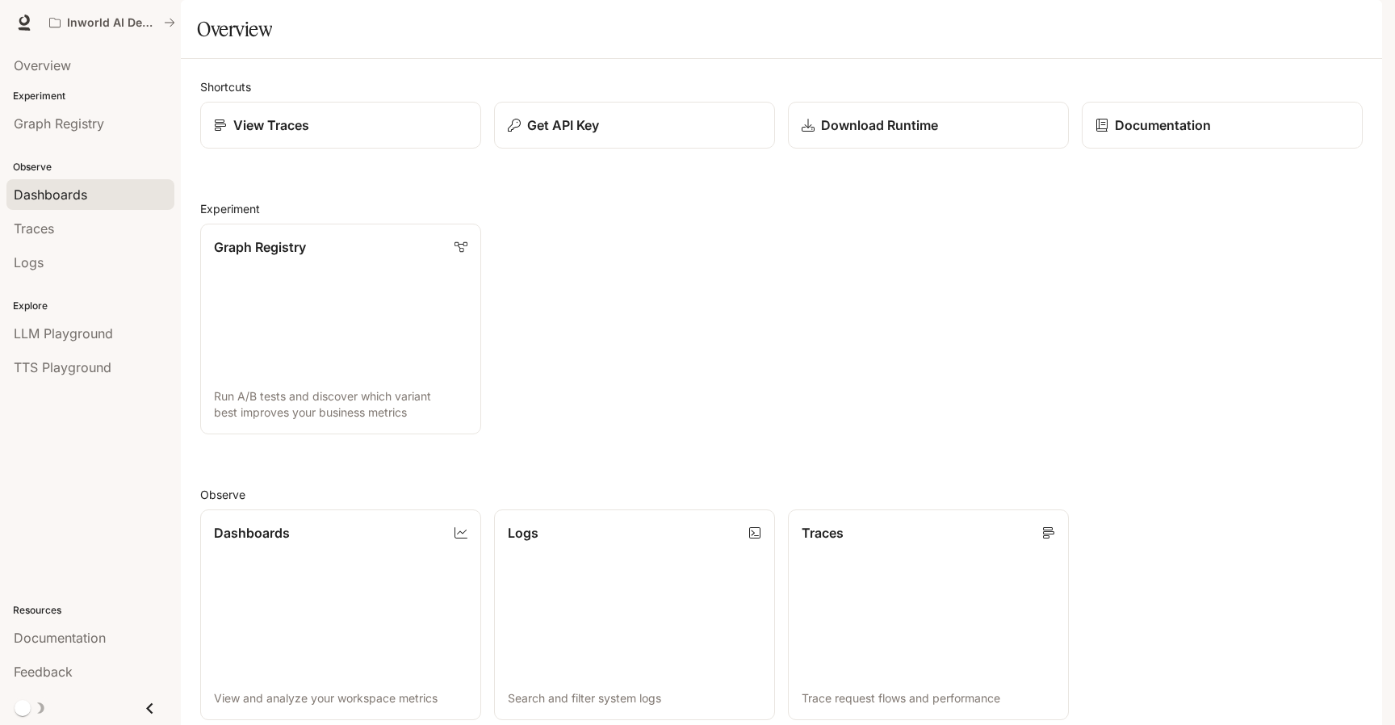
click at [73, 194] on span "Dashboards" at bounding box center [50, 194] width 73 height 19
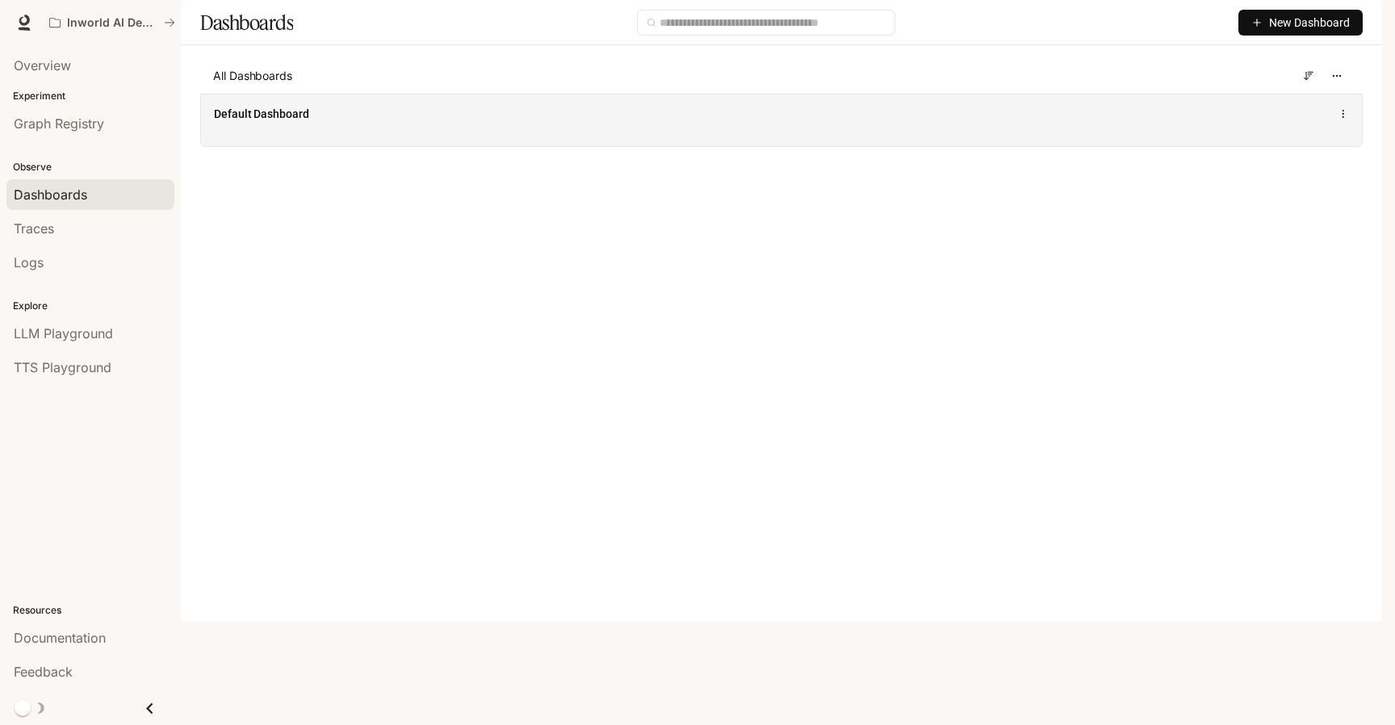
click at [260, 146] on div "Default Dashboard" at bounding box center [781, 120] width 1161 height 52
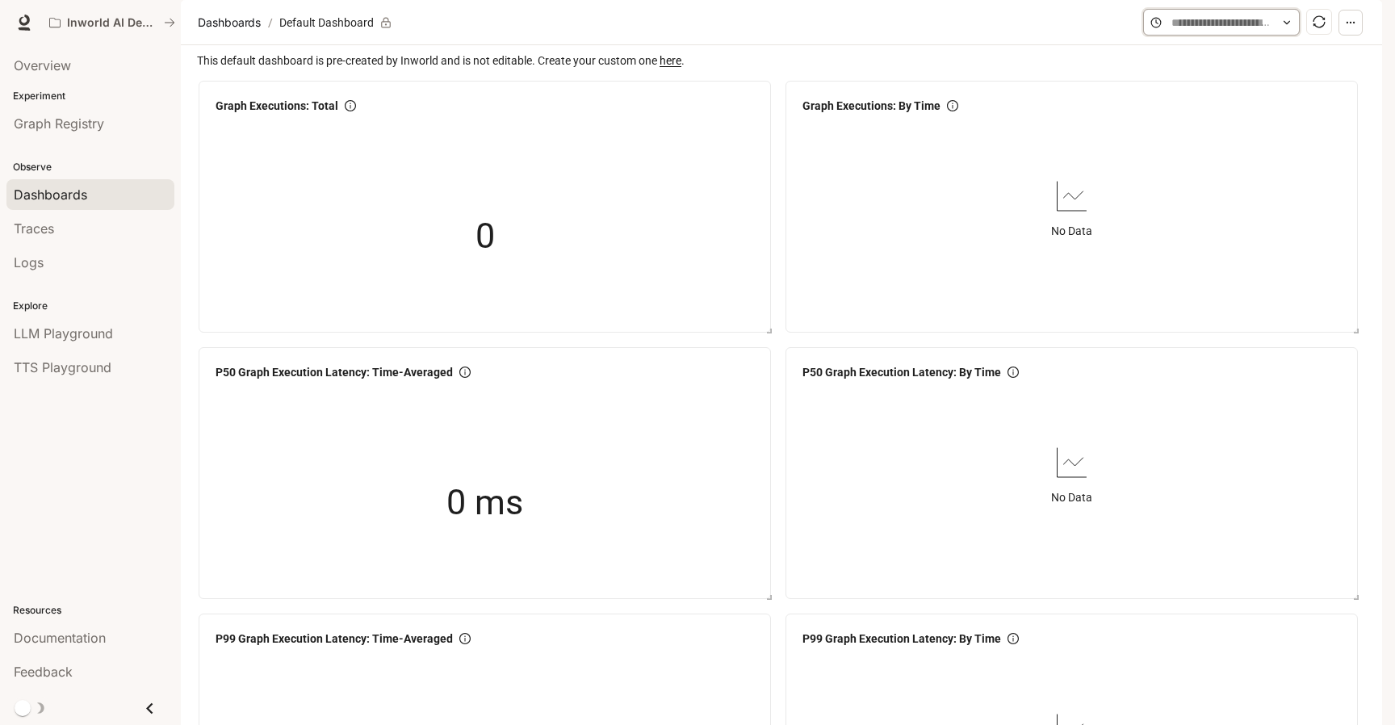
click at [1254, 31] on input "text" at bounding box center [1221, 23] width 100 height 18
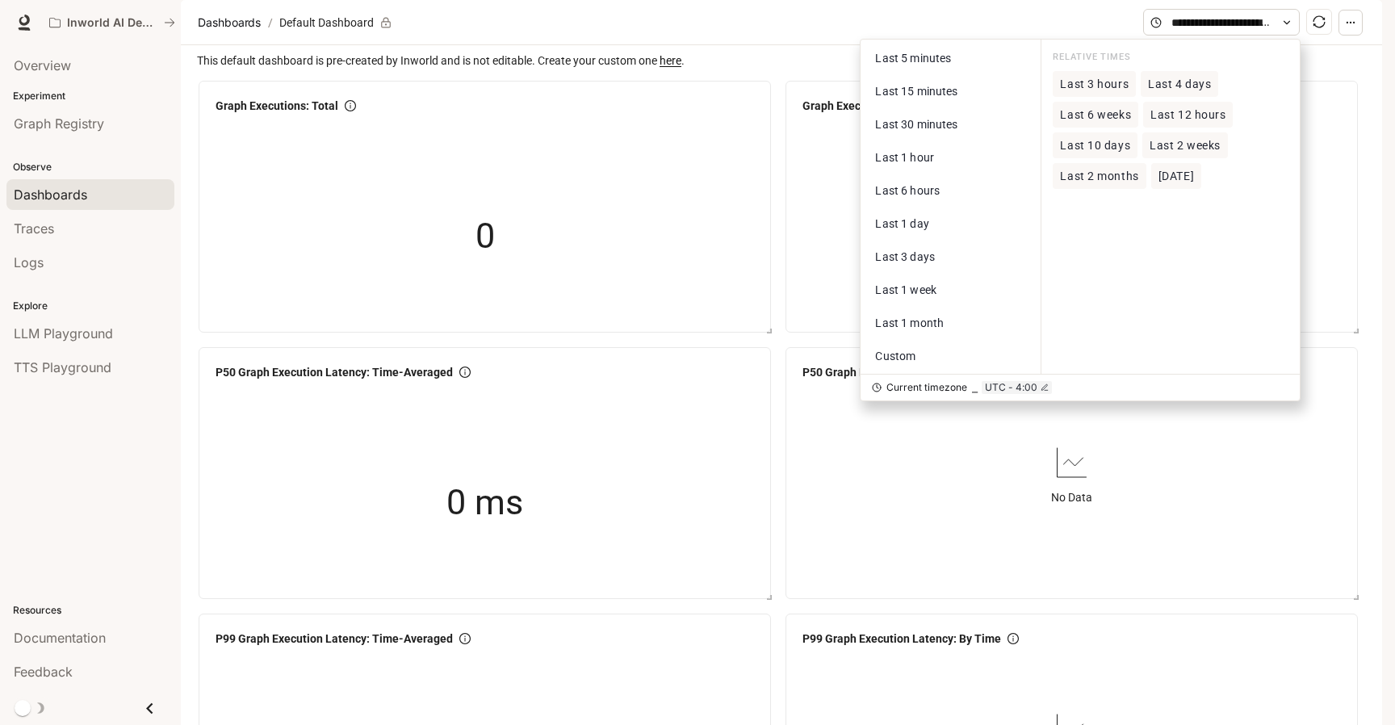
click at [1114, 122] on span "Last 6 weeks" at bounding box center [1095, 115] width 71 height 14
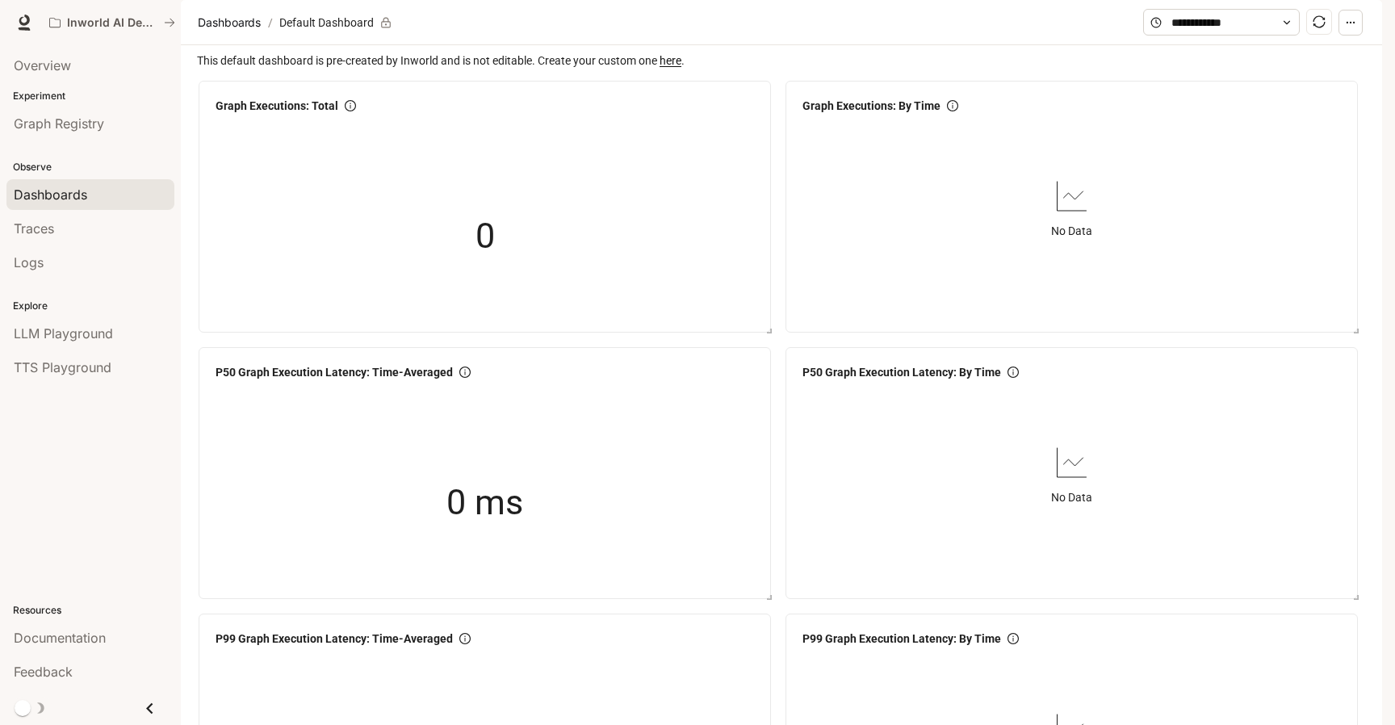
click at [235, 38] on section "Dashboards / Default Dashboard" at bounding box center [668, 22] width 949 height 31
click at [231, 32] on span "Dashboards" at bounding box center [229, 22] width 63 height 19
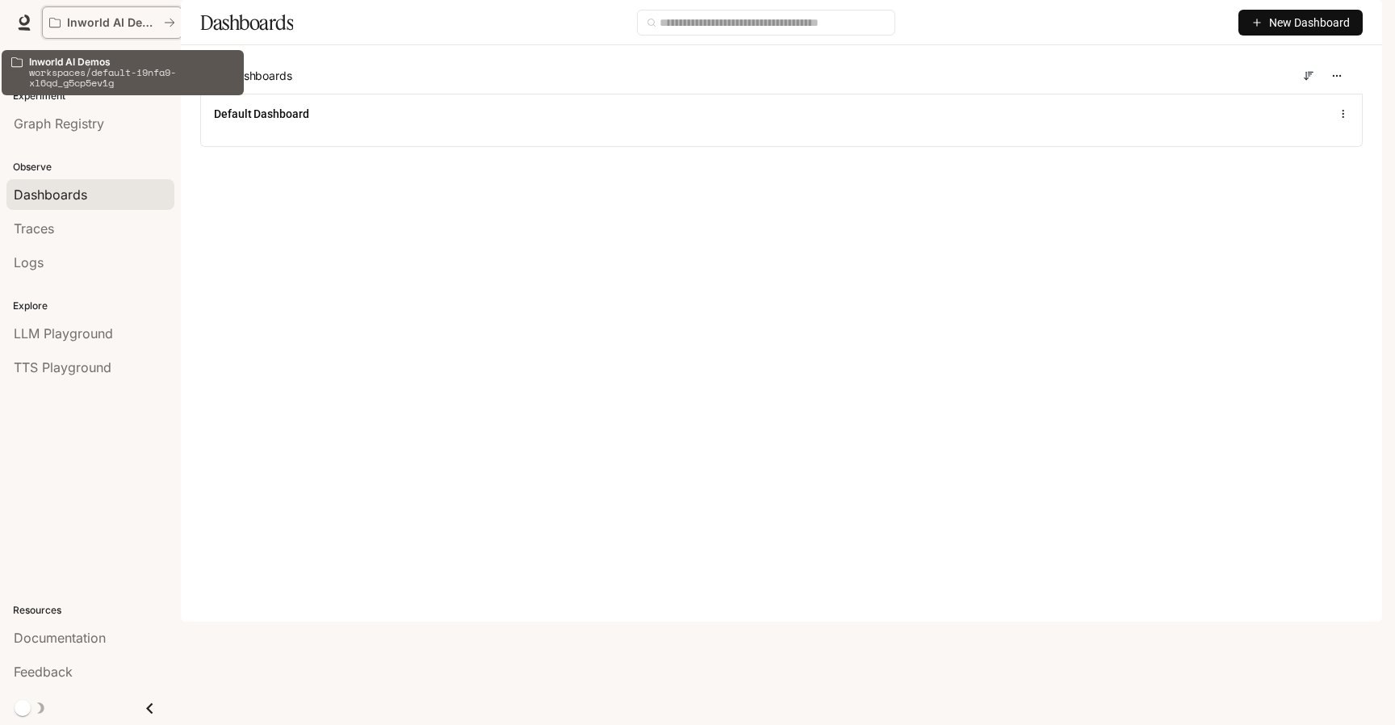
click at [159, 20] on div "Inworld AI Demos" at bounding box center [106, 23] width 115 height 14
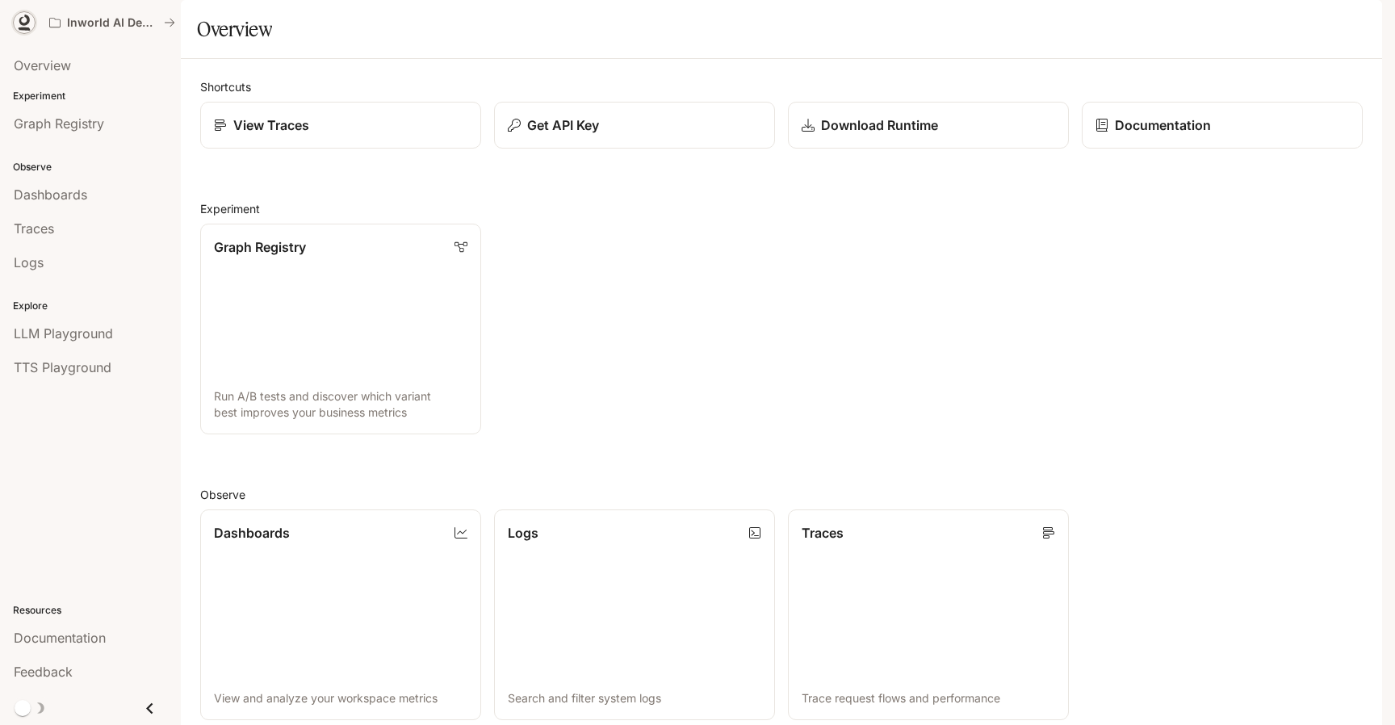
click at [27, 27] on icon at bounding box center [25, 28] width 12 height 3
click at [421, 263] on link "Graph Registry Run A/B tests and discover which variant best improves your busi…" at bounding box center [340, 329] width 283 height 213
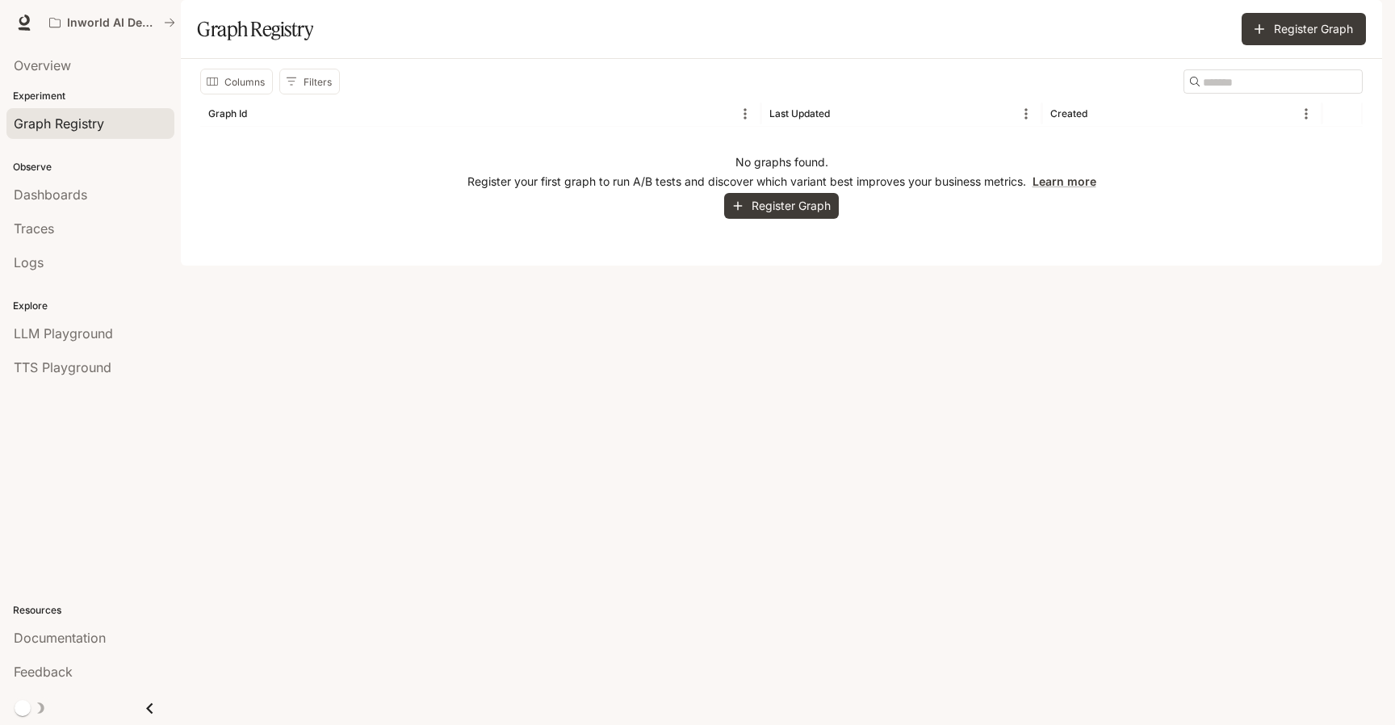
click at [123, 126] on div "Graph Registry" at bounding box center [90, 123] width 153 height 19
click at [60, 63] on span "Overview" at bounding box center [42, 65] width 57 height 19
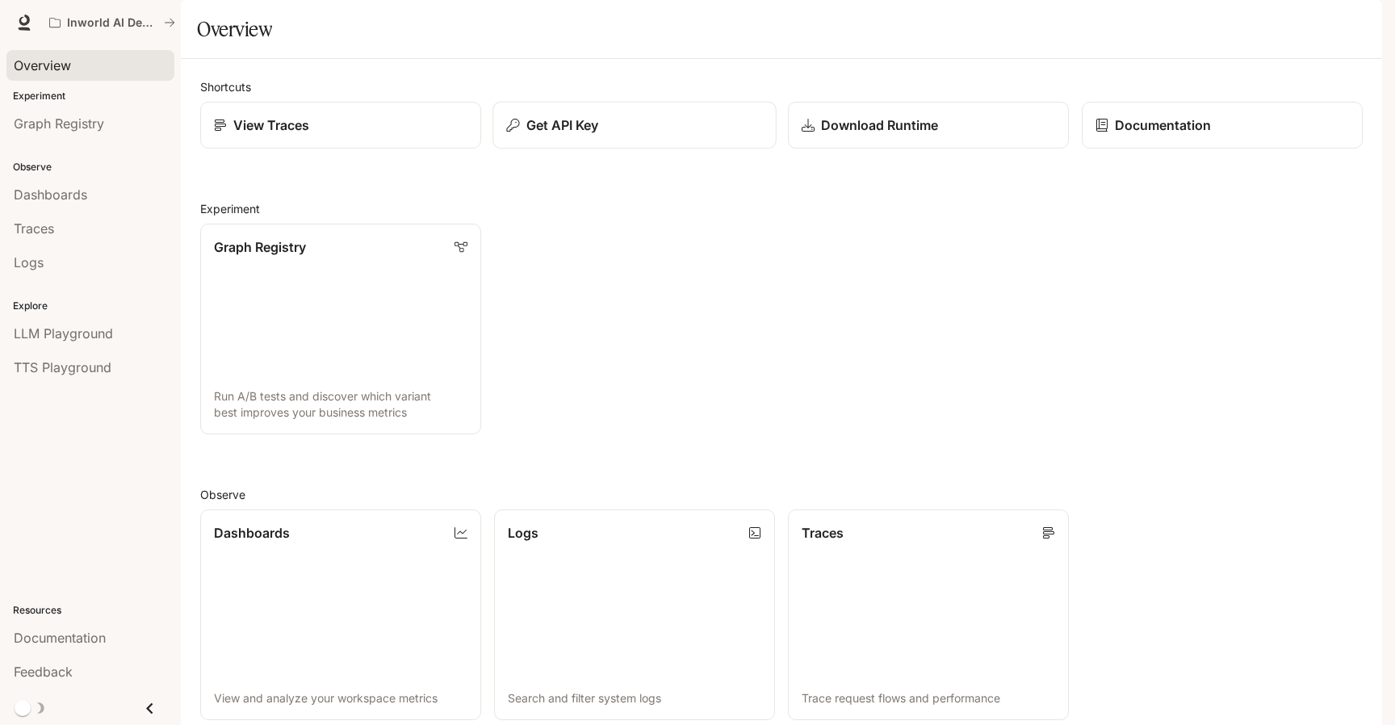
click at [599, 135] on p "Get API Key" at bounding box center [562, 124] width 73 height 19
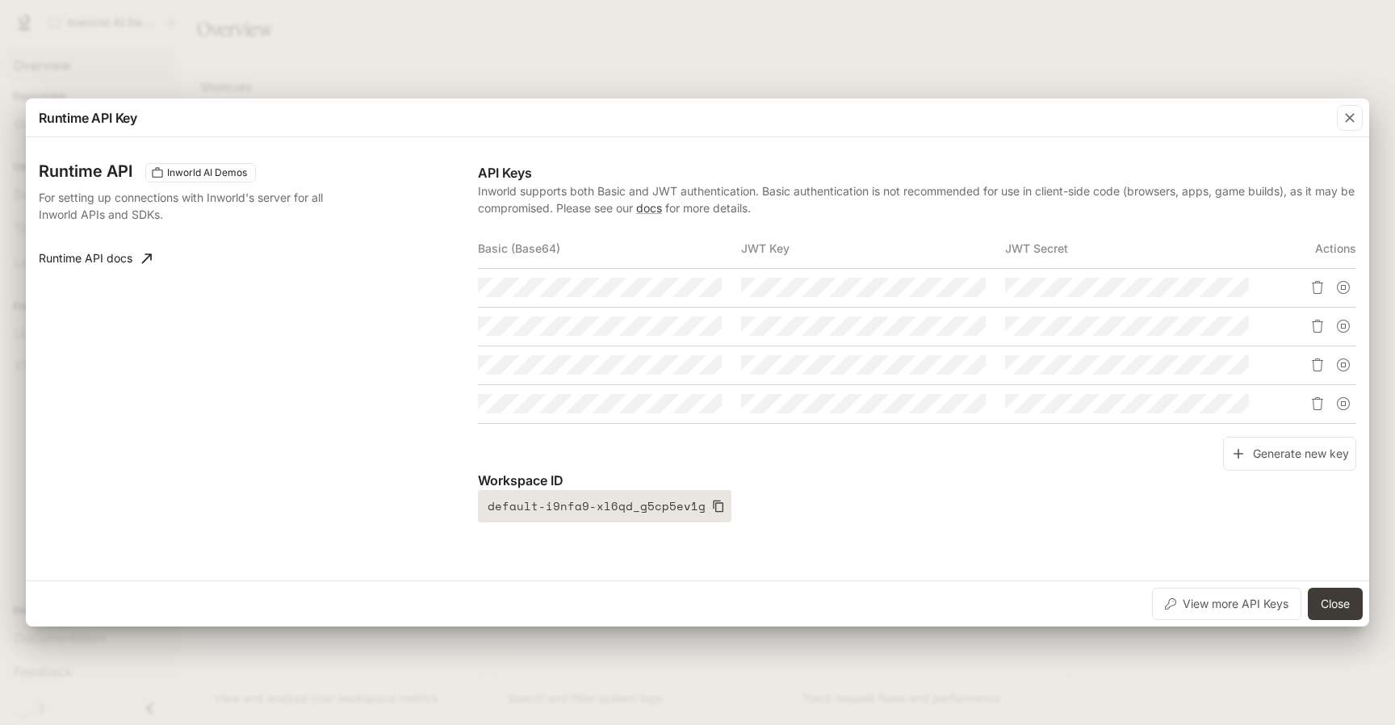
click at [712, 504] on icon "button" at bounding box center [718, 506] width 13 height 13
click at [1351, 119] on icon "button" at bounding box center [1350, 118] width 16 height 16
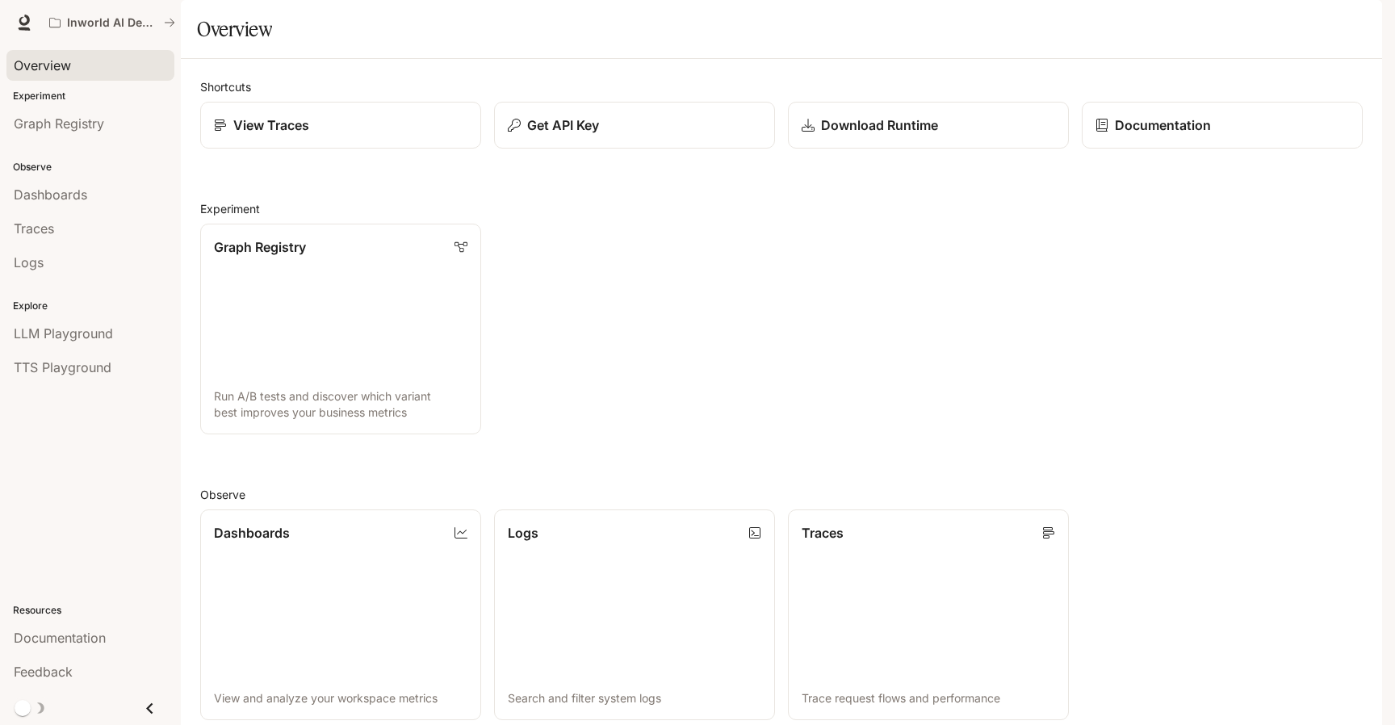
click at [143, 703] on icon "Close drawer" at bounding box center [150, 708] width 22 height 22
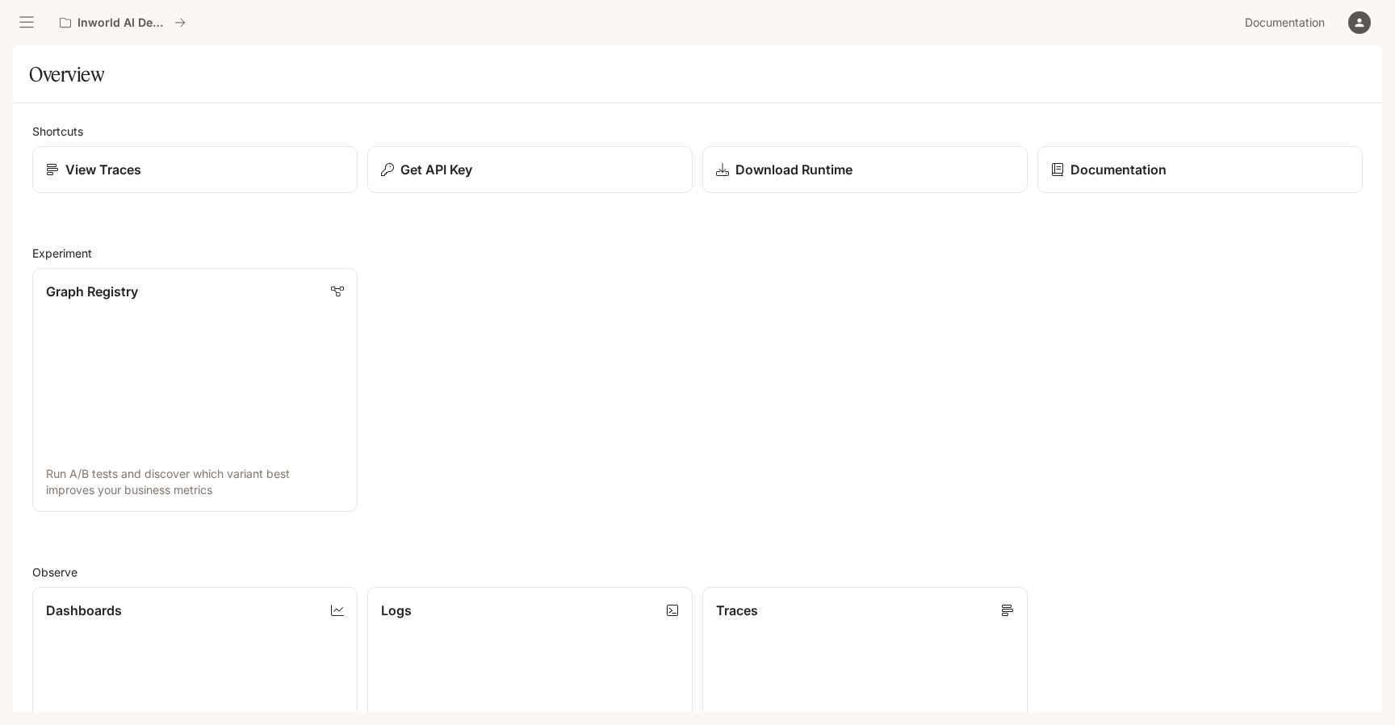
click at [21, 30] on icon "open drawer" at bounding box center [27, 23] width 16 height 16
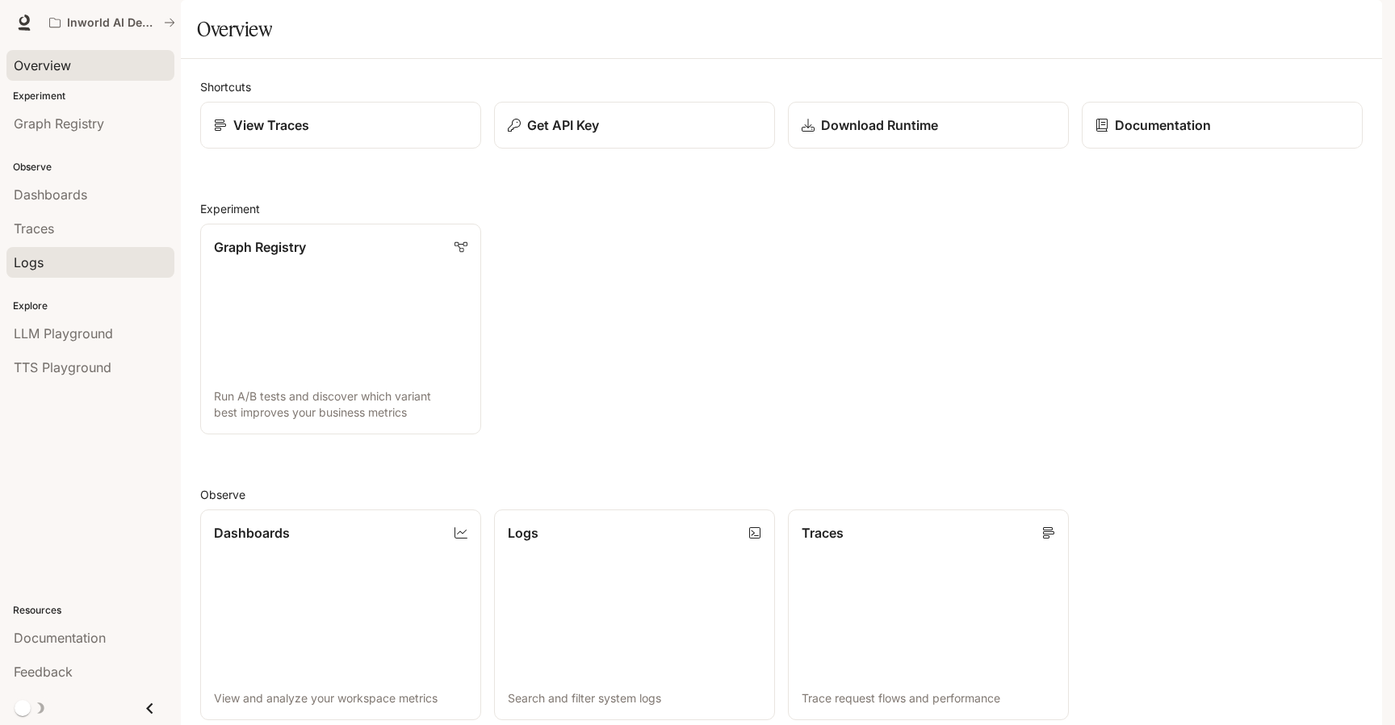
click at [65, 256] on div "Logs" at bounding box center [90, 262] width 153 height 19
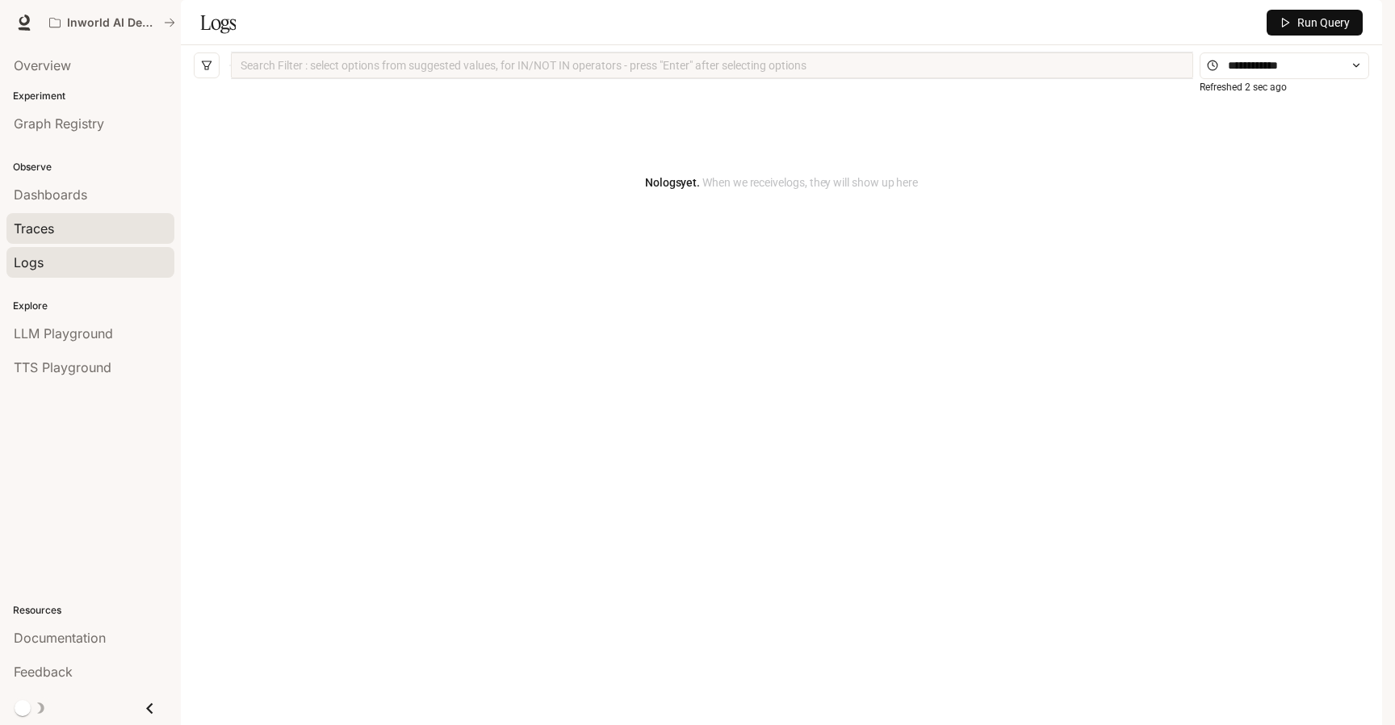
click at [52, 228] on span "Traces" at bounding box center [34, 228] width 40 height 19
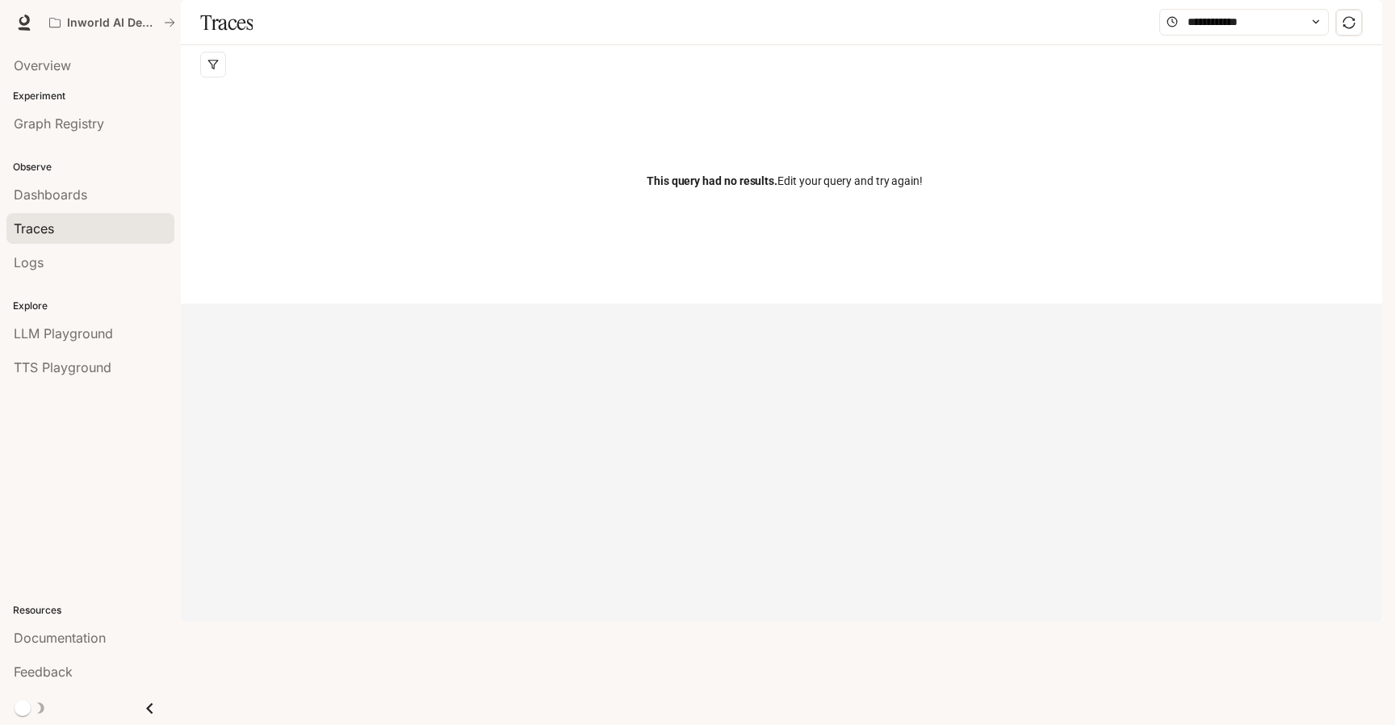
click at [1363, 19] on icon "button" at bounding box center [1359, 22] width 13 height 13
click at [1211, 145] on span "API Keys" at bounding box center [1258, 152] width 208 height 16
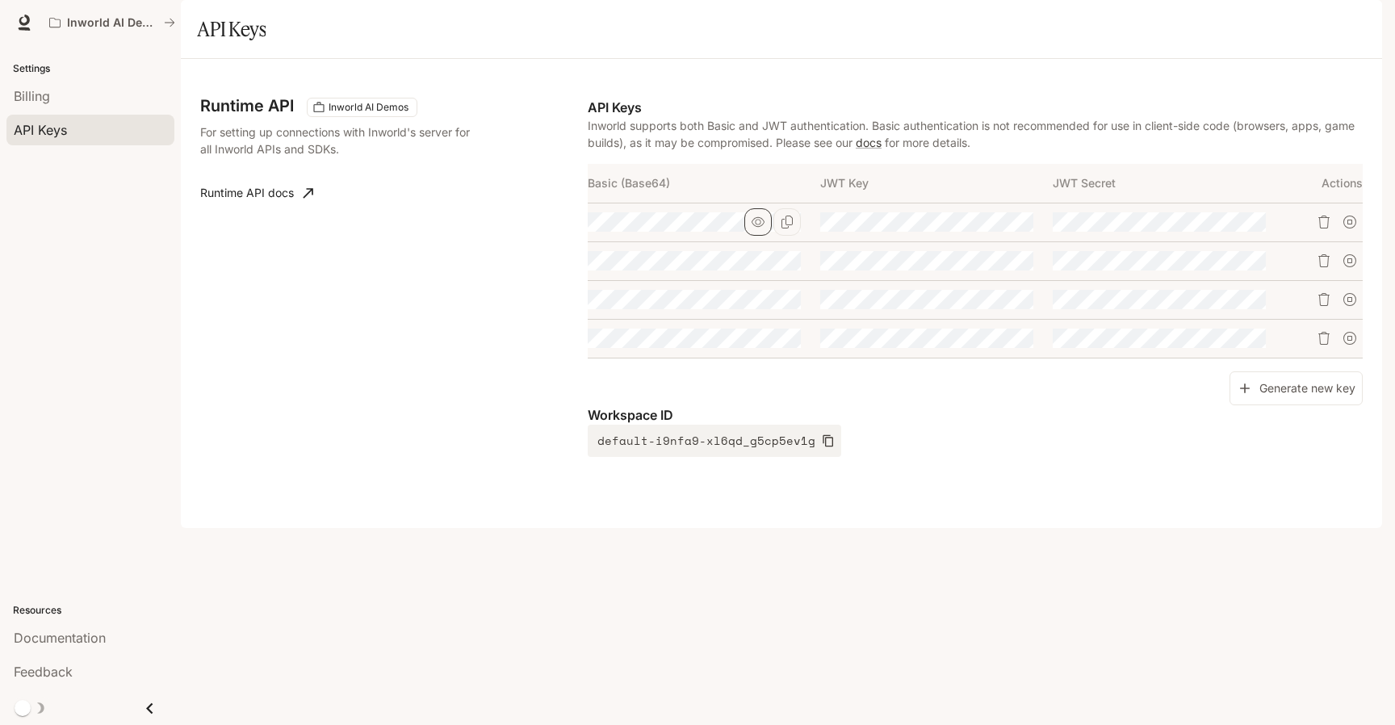
click at [761, 228] on icon "button" at bounding box center [758, 222] width 13 height 13
click at [767, 274] on button "button" at bounding box center [757, 260] width 27 height 27
click at [765, 313] on button "button" at bounding box center [757, 299] width 27 height 27
click at [765, 352] on button "button" at bounding box center [757, 338] width 27 height 27
click at [999, 236] on button "button" at bounding box center [990, 221] width 27 height 27
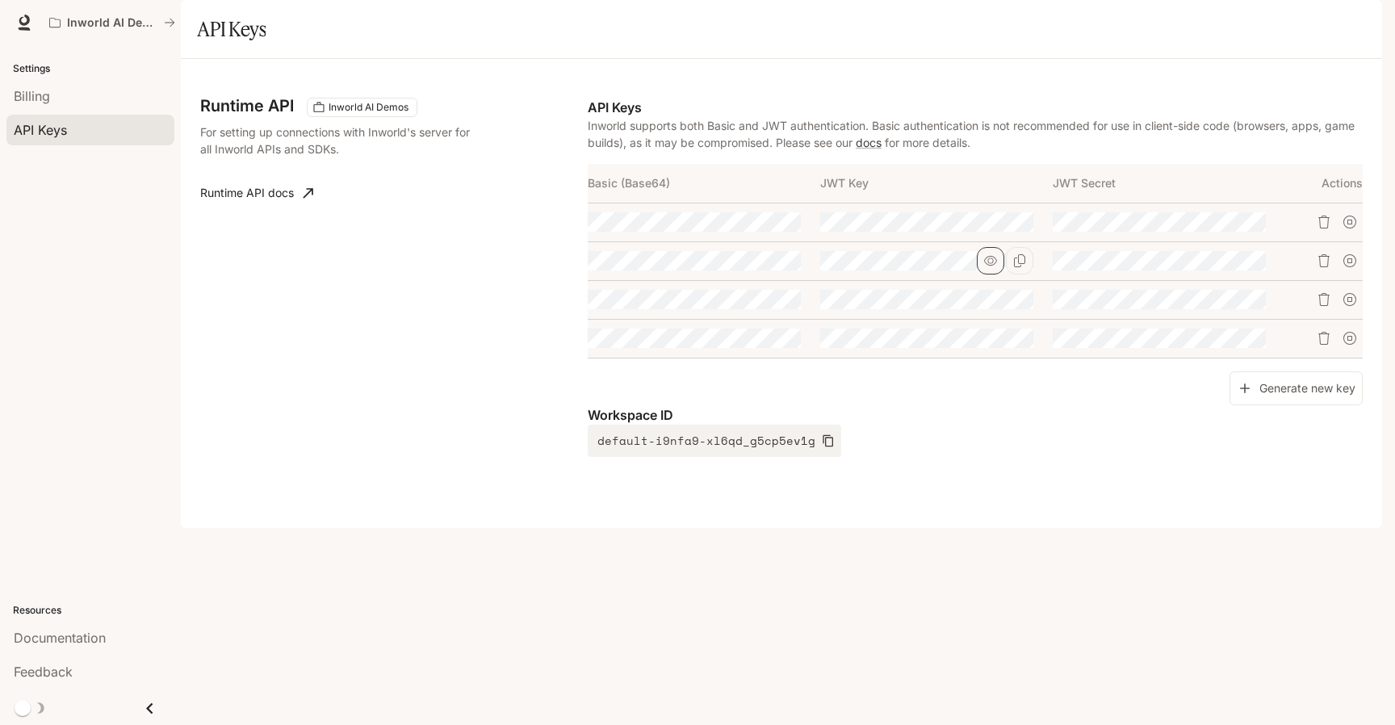
click at [990, 266] on icon "button" at bounding box center [990, 261] width 13 height 10
click at [990, 306] on icon "button" at bounding box center [990, 299] width 13 height 13
click at [990, 352] on button "button" at bounding box center [990, 338] width 27 height 27
click at [505, 366] on div "Runtime API Inworld AI Demos For setting up connections with Inworld's server f…" at bounding box center [781, 293] width 1162 height 430
click at [995, 406] on div "Generate new key" at bounding box center [975, 388] width 775 height 35
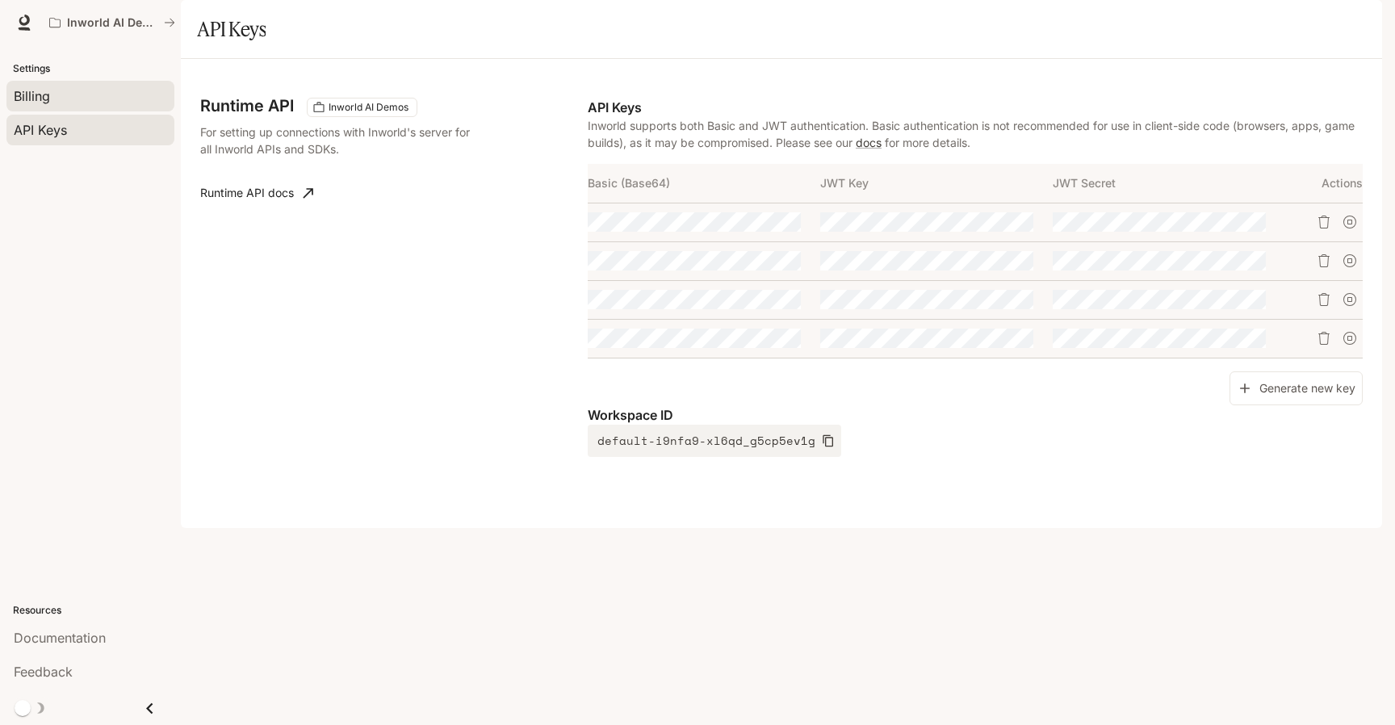
click at [61, 101] on div "Billing" at bounding box center [90, 95] width 153 height 19
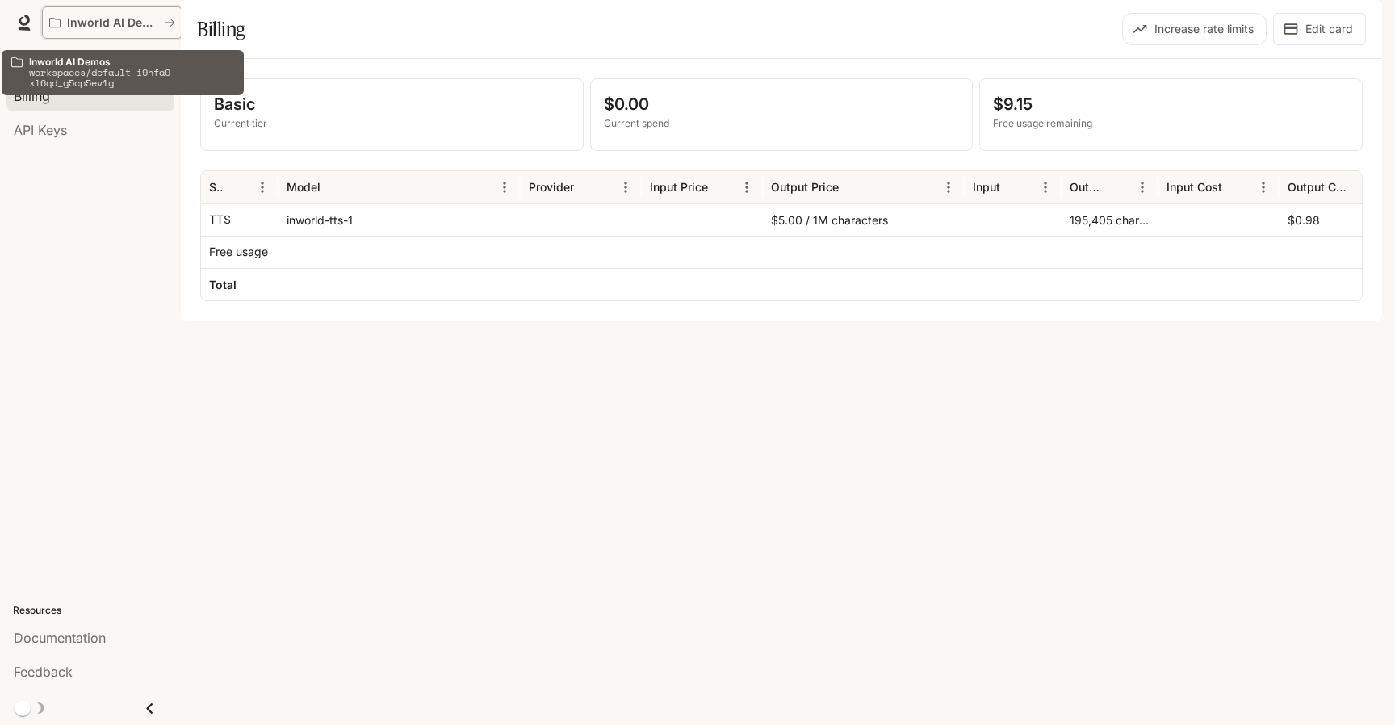
click at [136, 26] on p "Inworld AI Demos" at bounding box center [112, 23] width 90 height 14
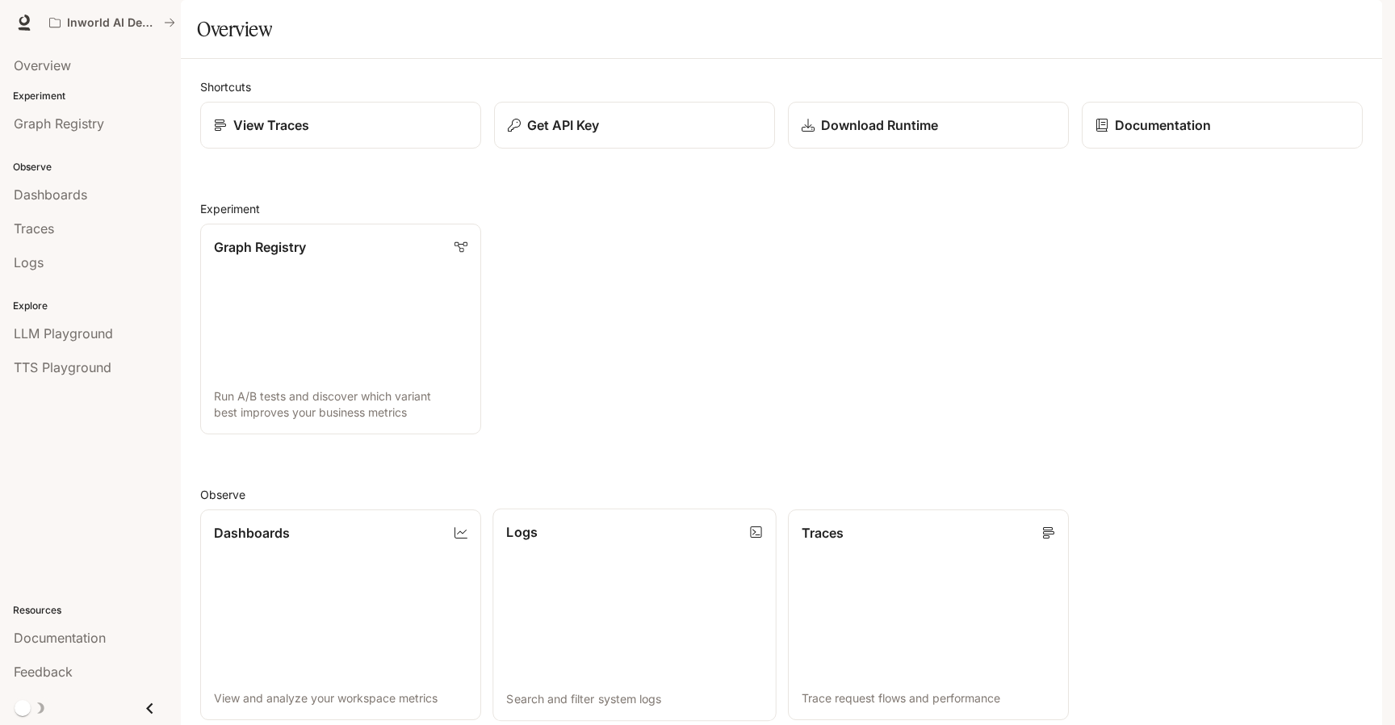
scroll to position [358, 0]
click at [860, 509] on link "Traces Trace request flows and performance" at bounding box center [927, 615] width 283 height 213
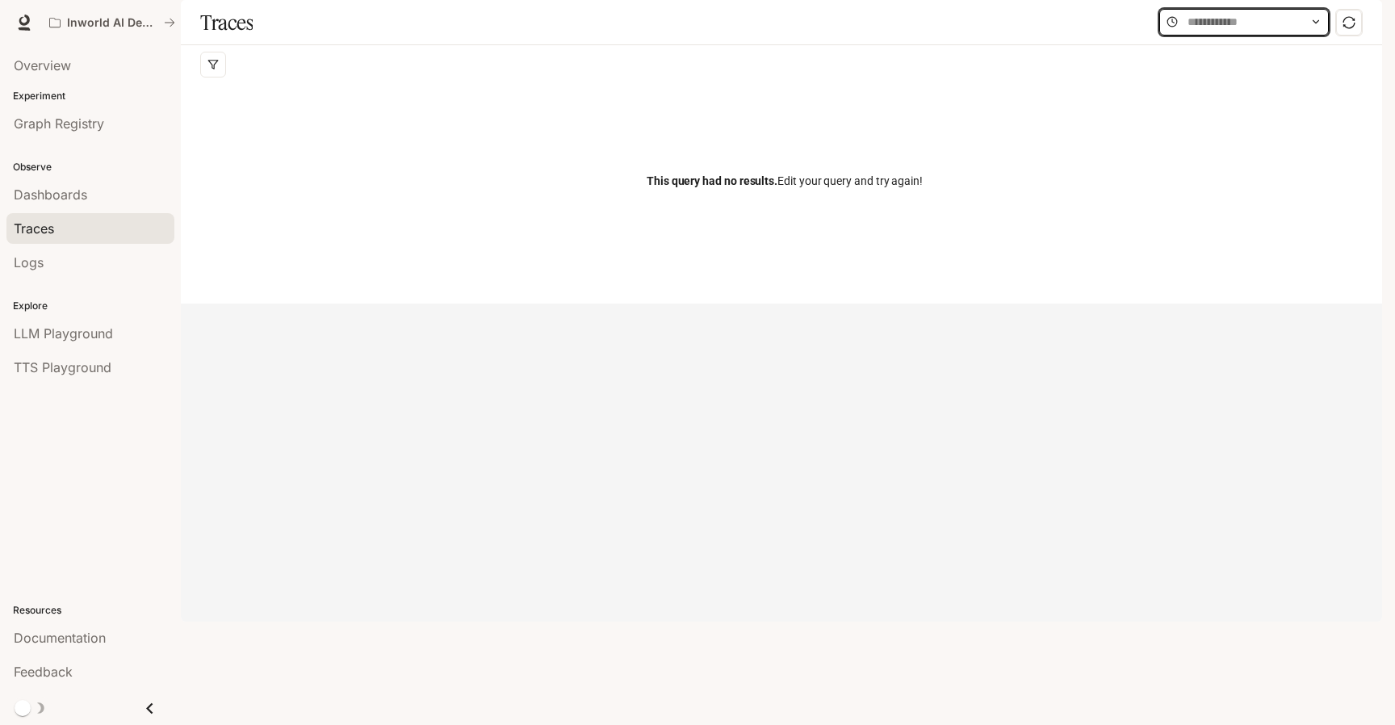
click at [1216, 31] on input "text" at bounding box center [1243, 22] width 113 height 18
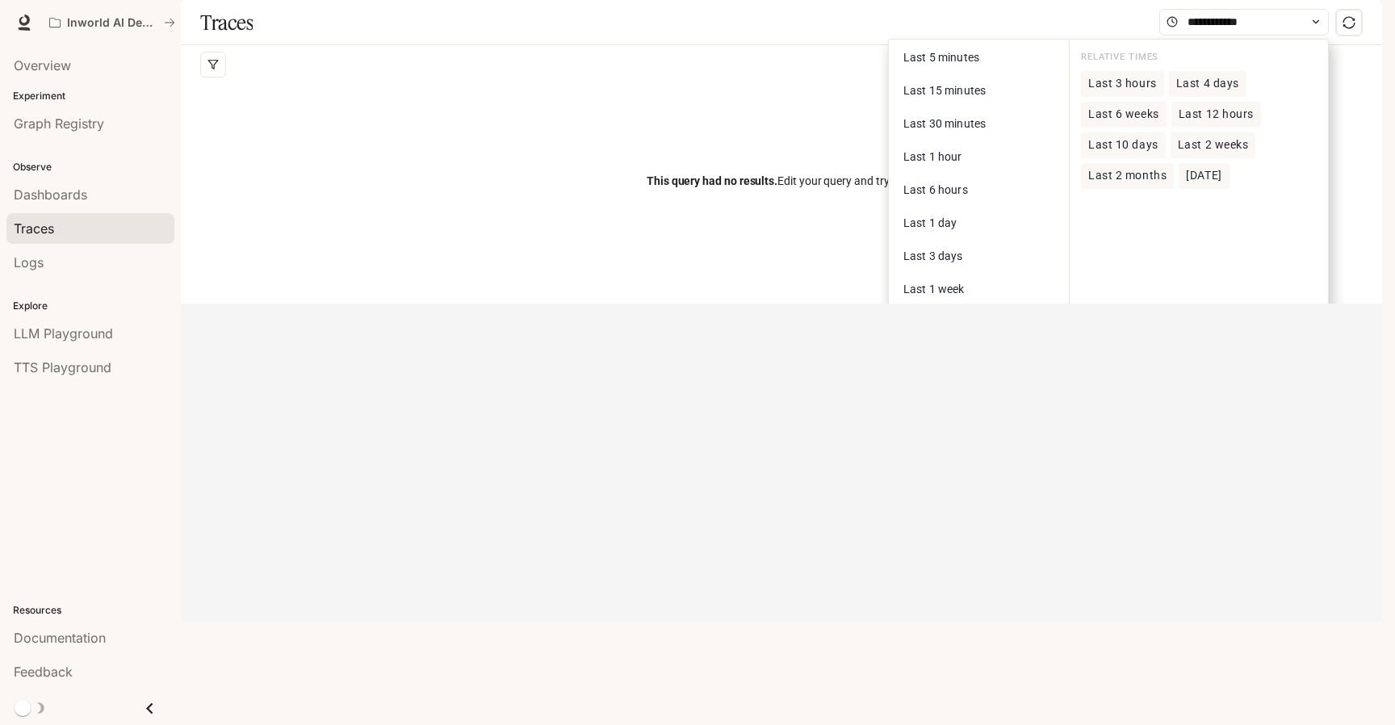
click at [1136, 152] on span "Last 10 days" at bounding box center [1123, 145] width 70 height 14
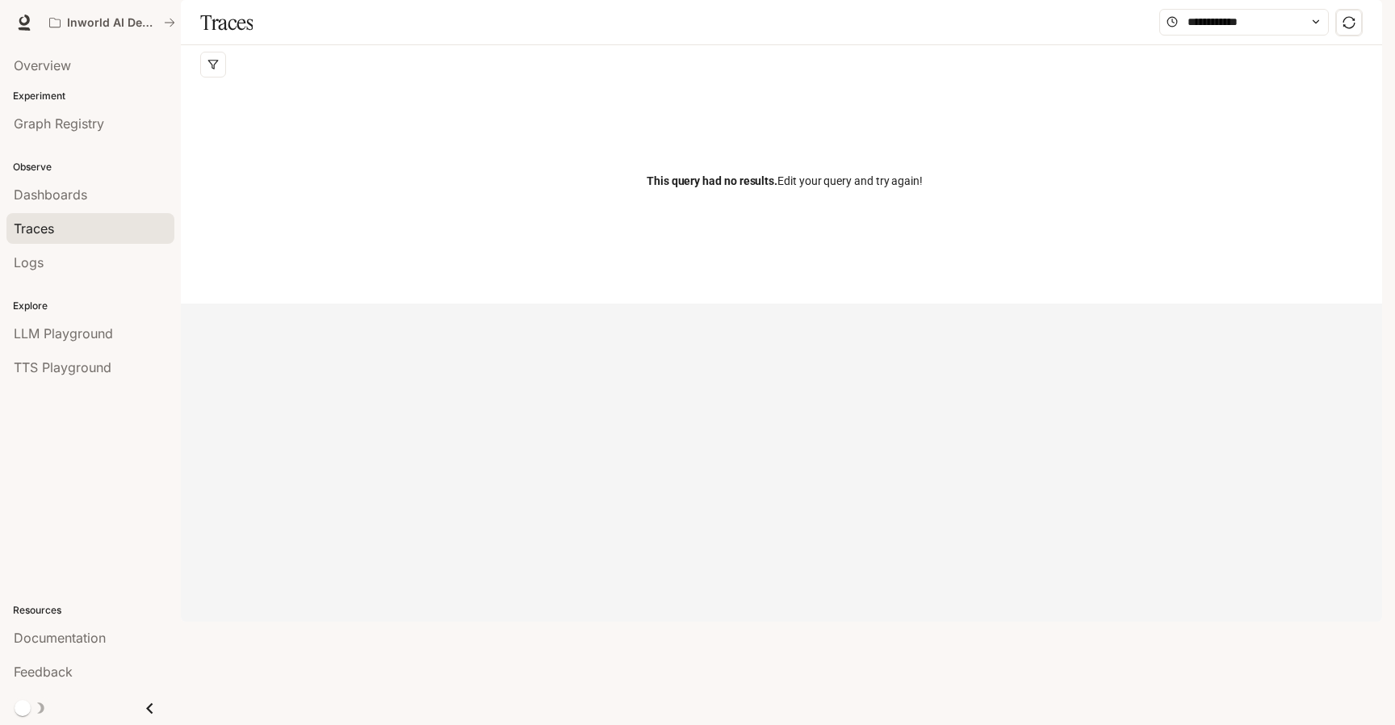
click at [914, 205] on div "This query had no results. Edit your query and try again!" at bounding box center [784, 181] width 1169 height 194
click at [59, 268] on div "Logs" at bounding box center [90, 262] width 153 height 19
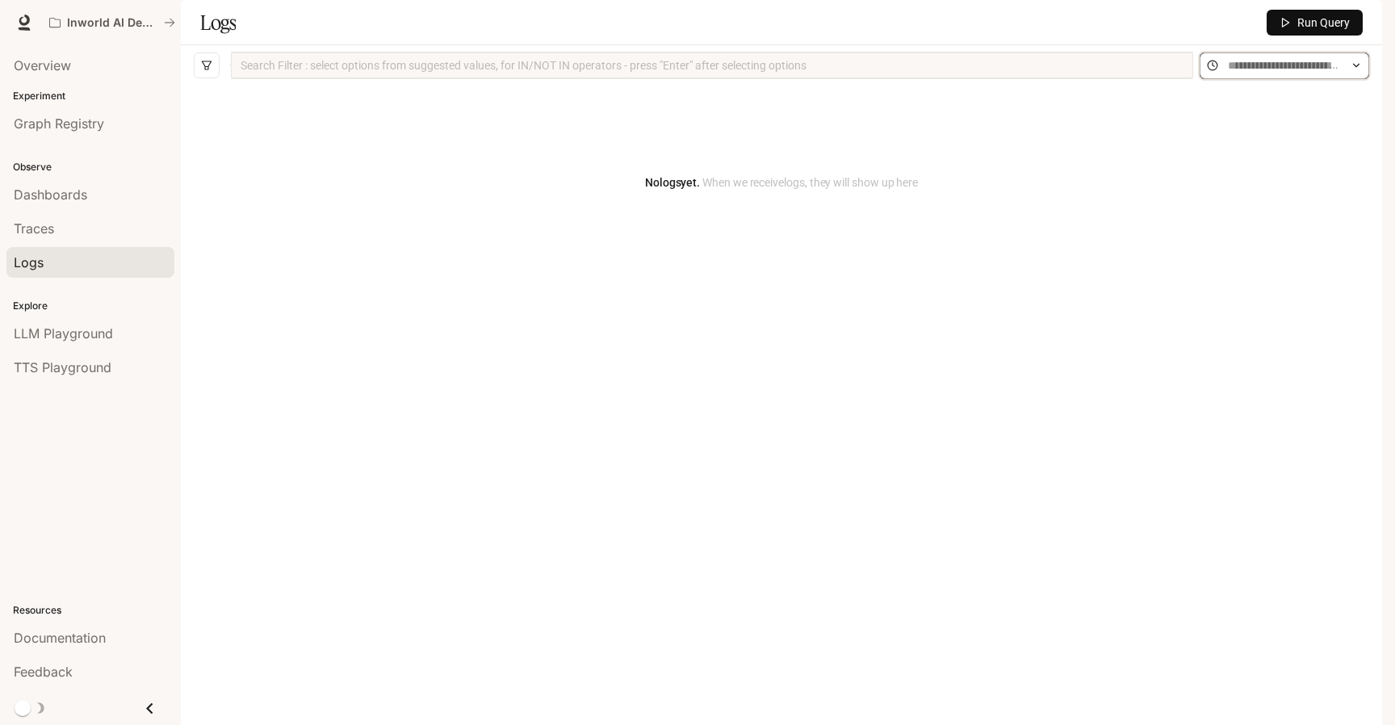
click at [1245, 74] on input "text" at bounding box center [1284, 66] width 113 height 18
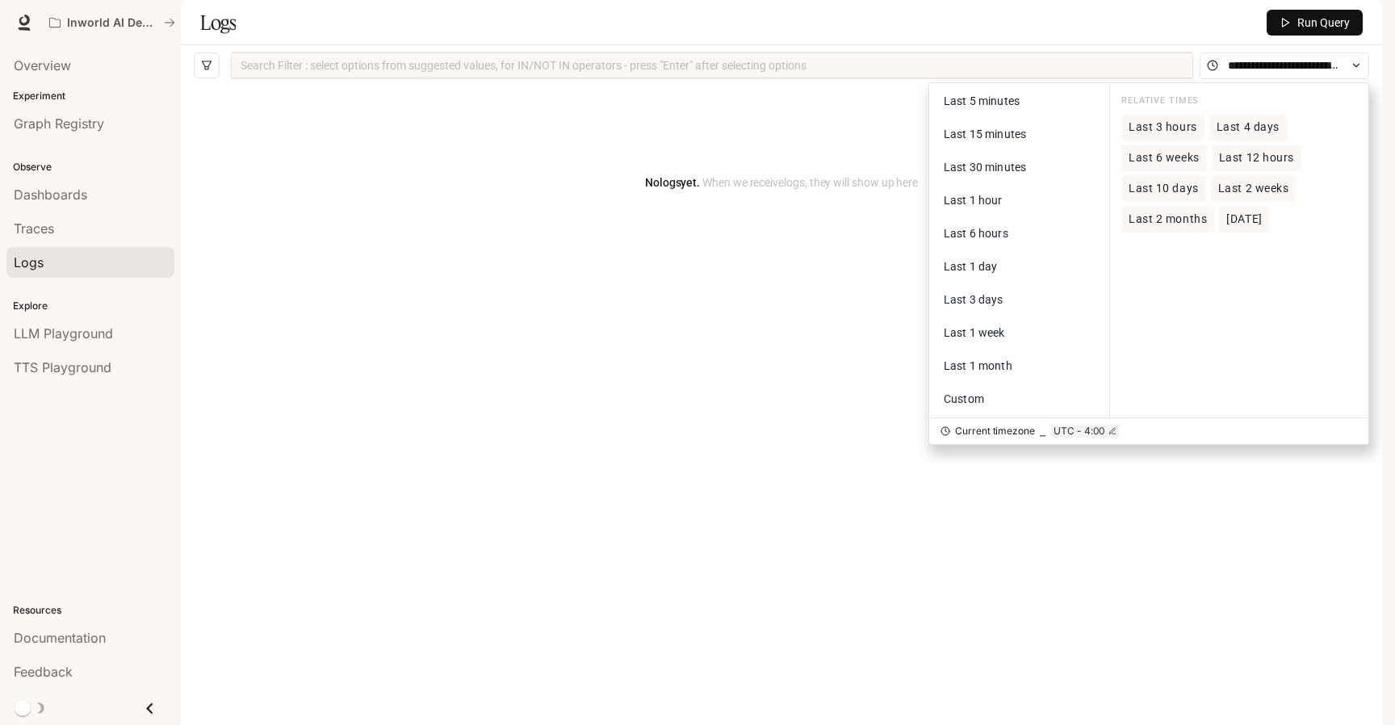
click at [1242, 134] on span "Last 4 days" at bounding box center [1247, 127] width 63 height 14
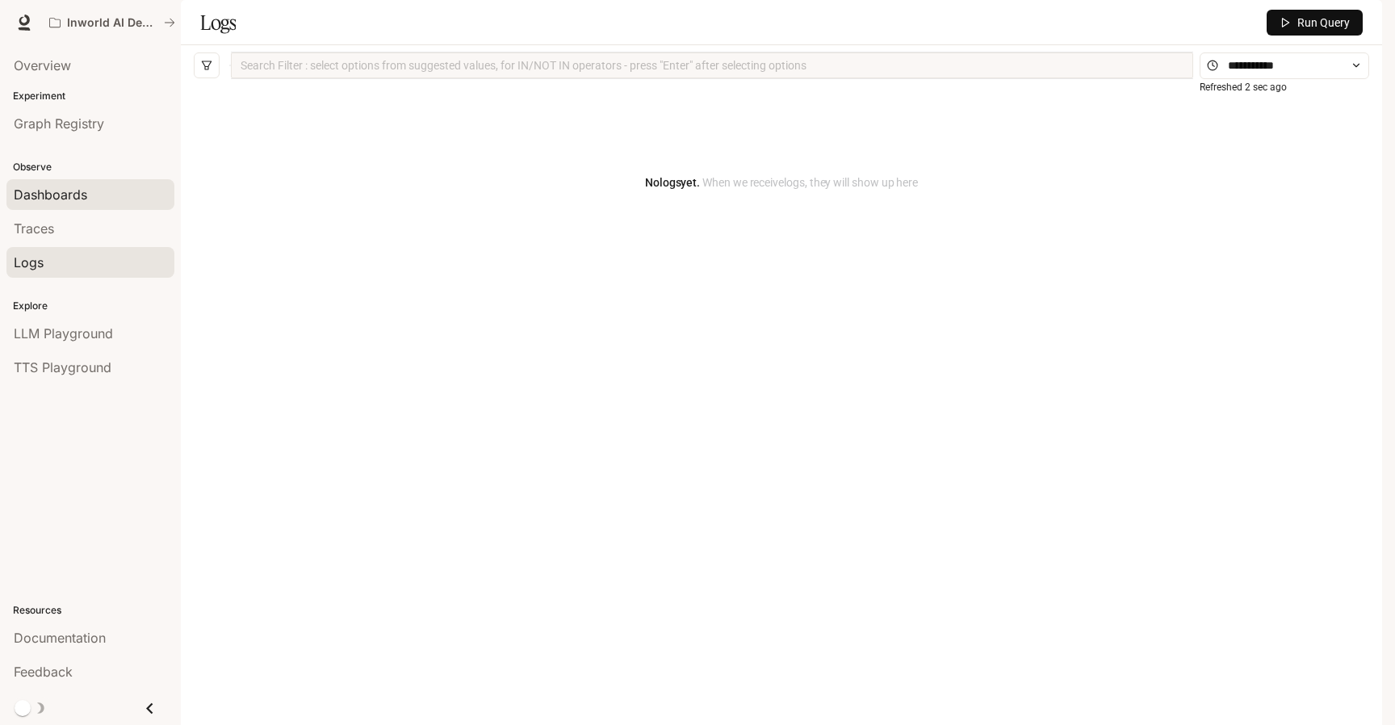
click at [58, 189] on span "Dashboards" at bounding box center [50, 194] width 73 height 19
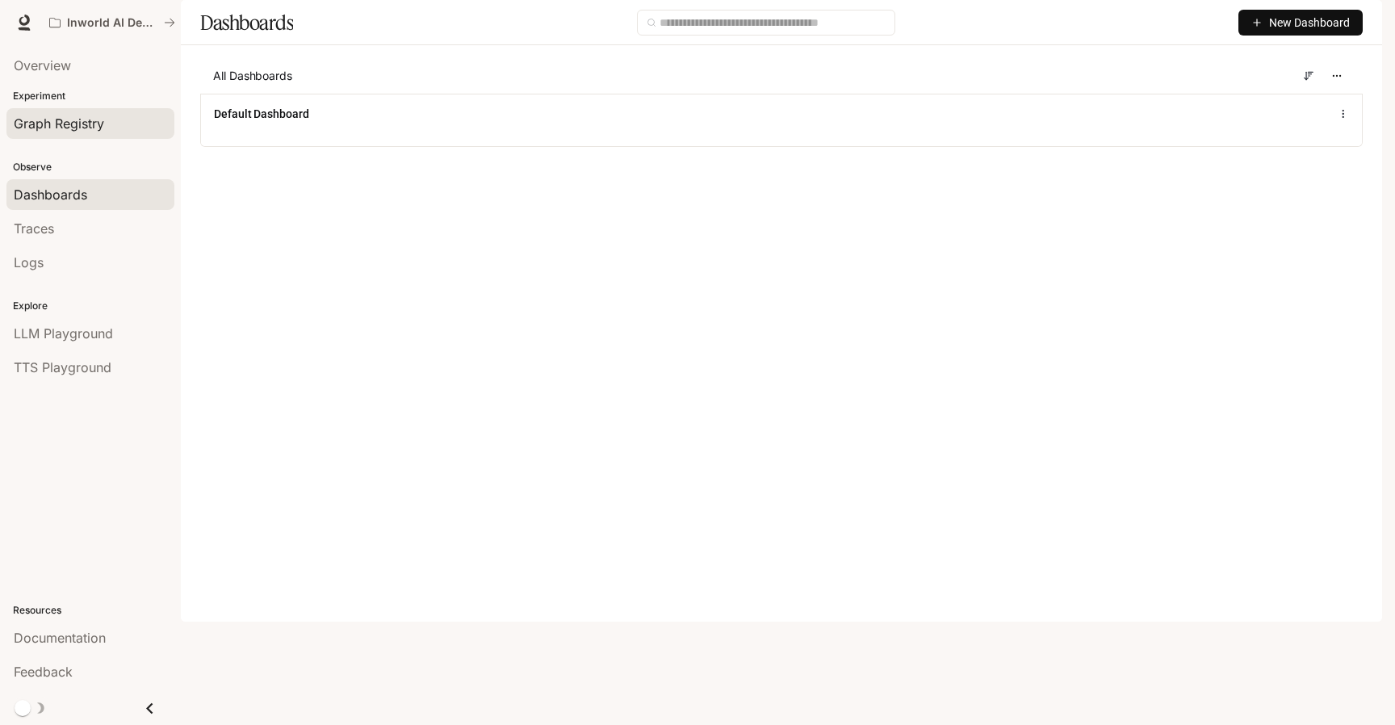
click at [59, 111] on link "Graph Registry" at bounding box center [90, 123] width 168 height 31
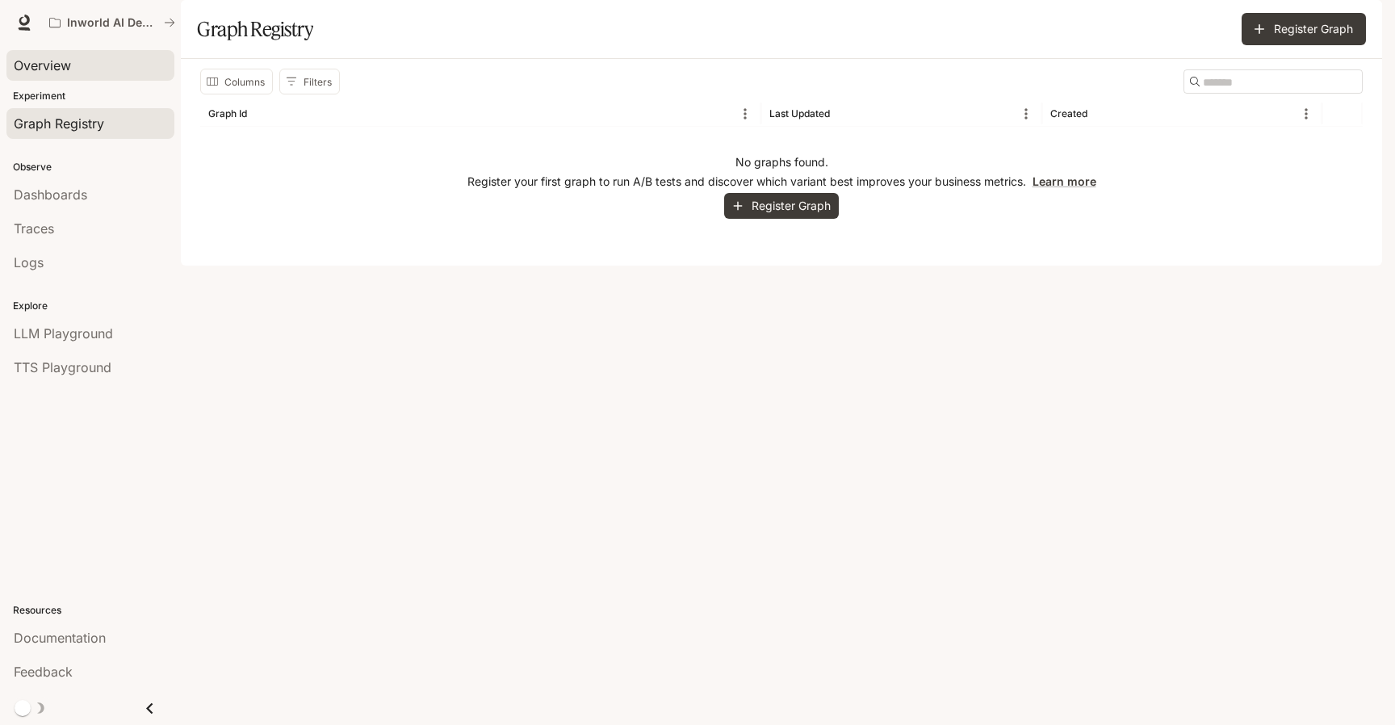
click at [54, 66] on span "Overview" at bounding box center [42, 65] width 57 height 19
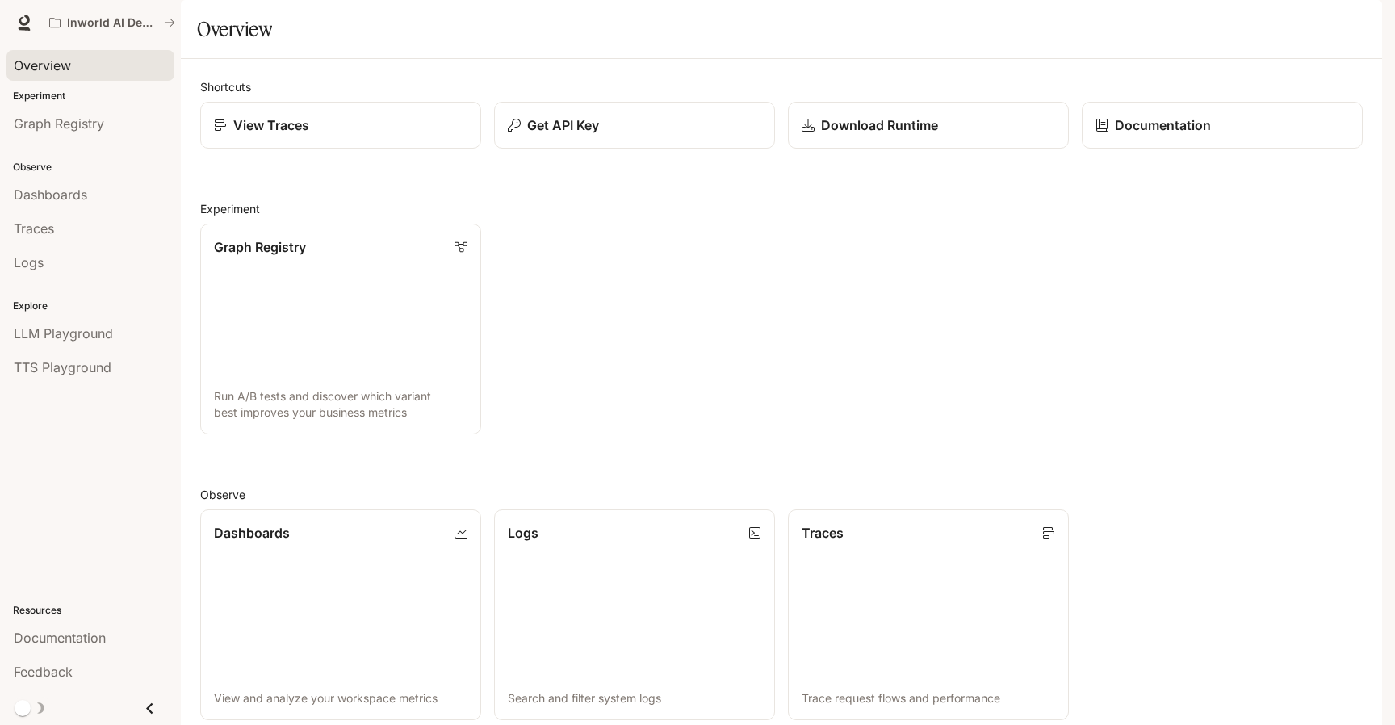
click at [1299, 23] on span "Documentation" at bounding box center [1285, 23] width 80 height 20
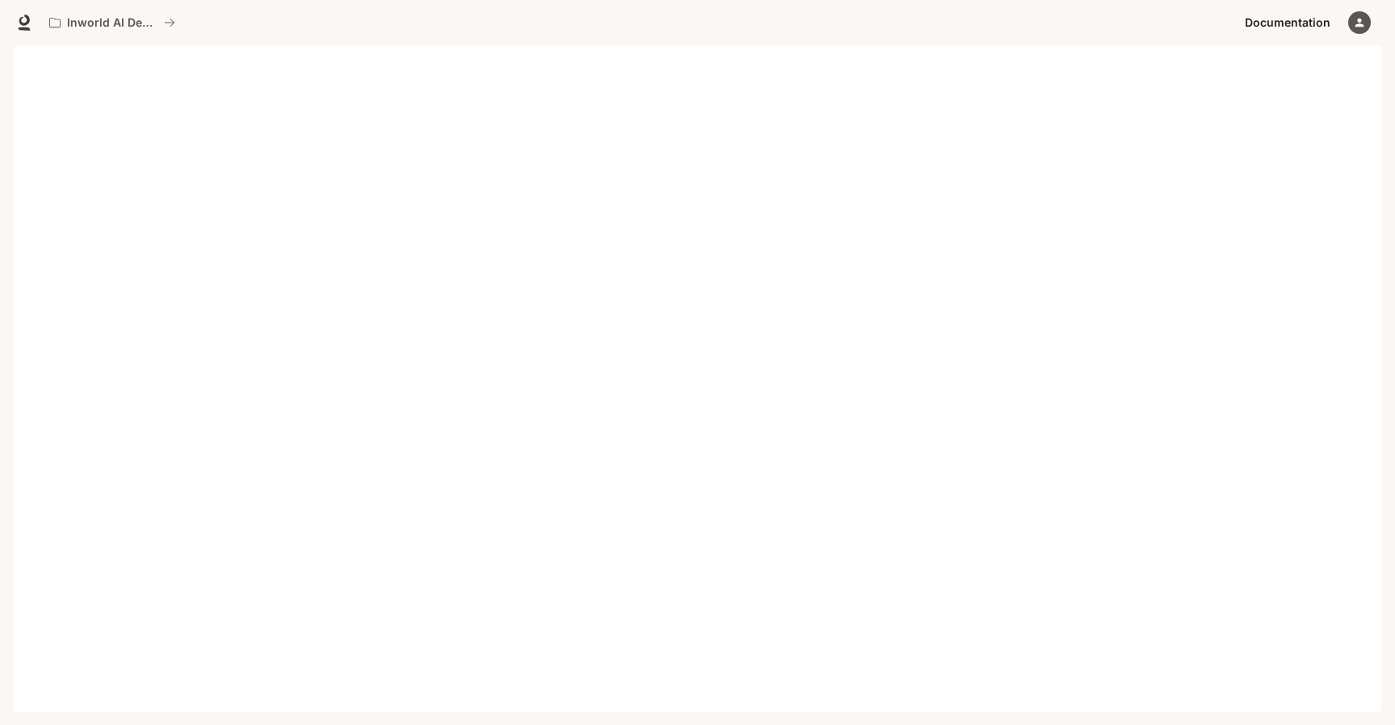
click at [1372, 26] on button "button" at bounding box center [1359, 22] width 32 height 32
click at [1195, 118] on span "Billing" at bounding box center [1258, 119] width 208 height 16
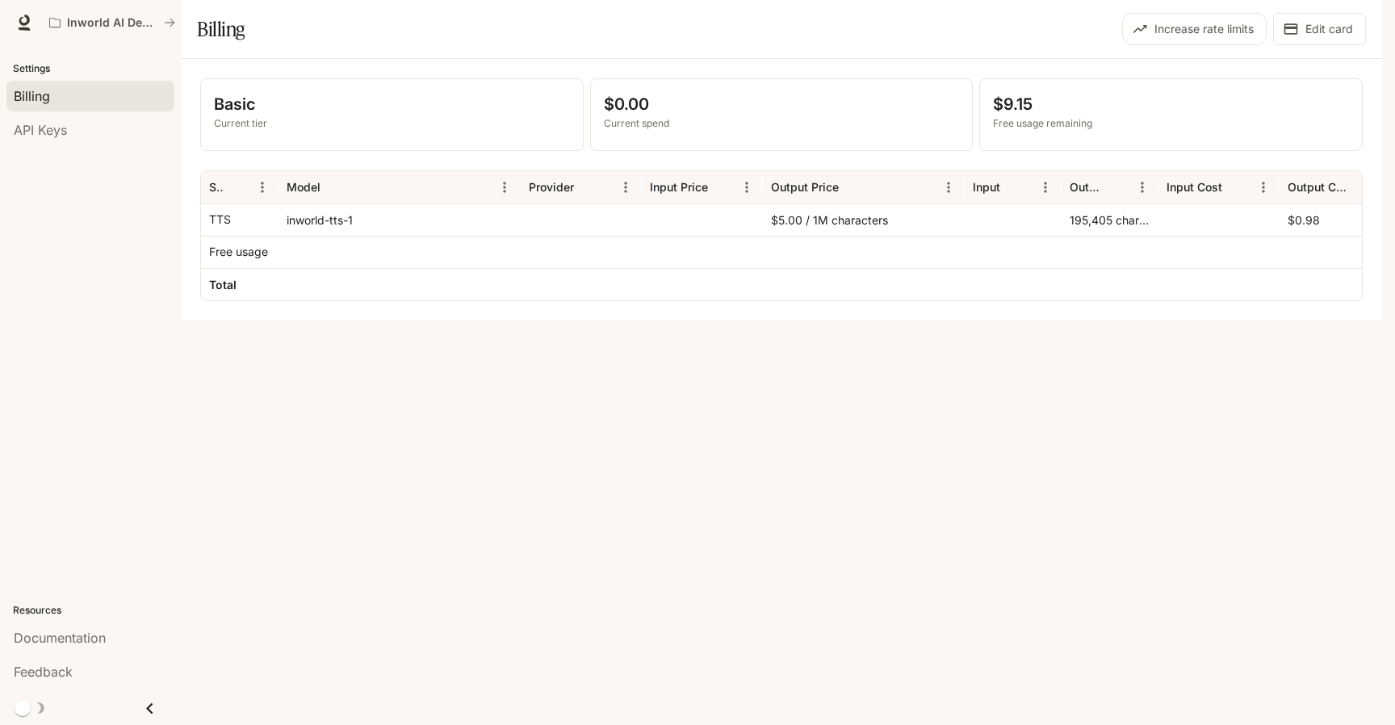
click at [267, 131] on p "Current tier" at bounding box center [392, 123] width 356 height 15
click at [233, 131] on p "Current tier" at bounding box center [392, 123] width 356 height 15
click at [82, 133] on div "API Keys" at bounding box center [90, 129] width 153 height 19
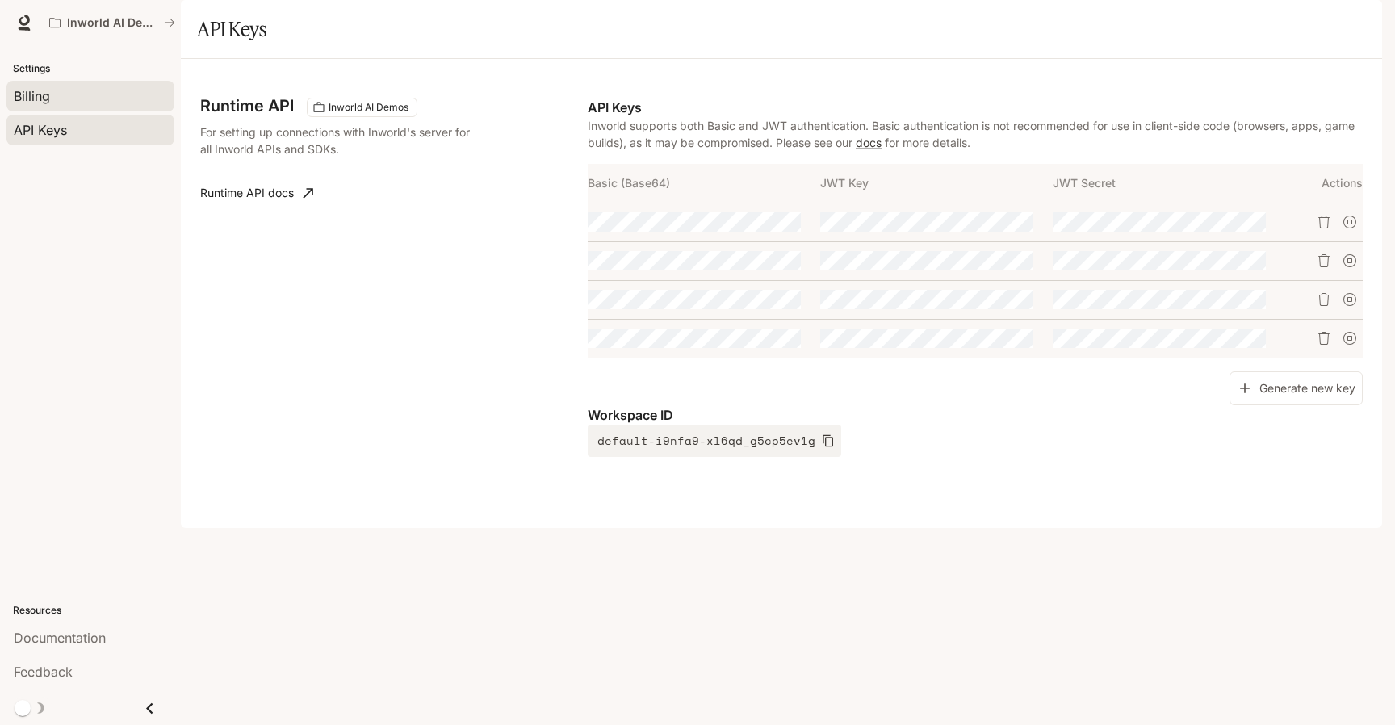
click at [69, 97] on div "Billing" at bounding box center [90, 95] width 153 height 19
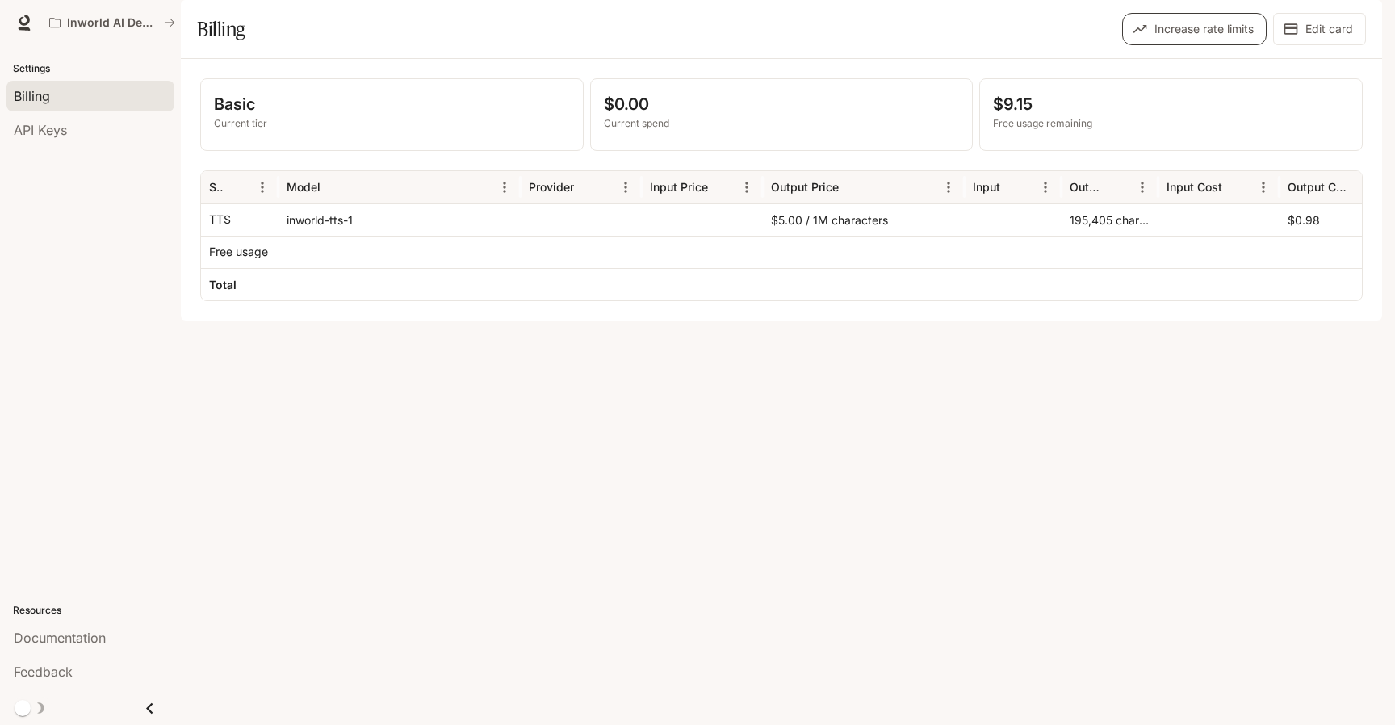
click at [1233, 45] on button "Increase rate limits" at bounding box center [1194, 29] width 144 height 32
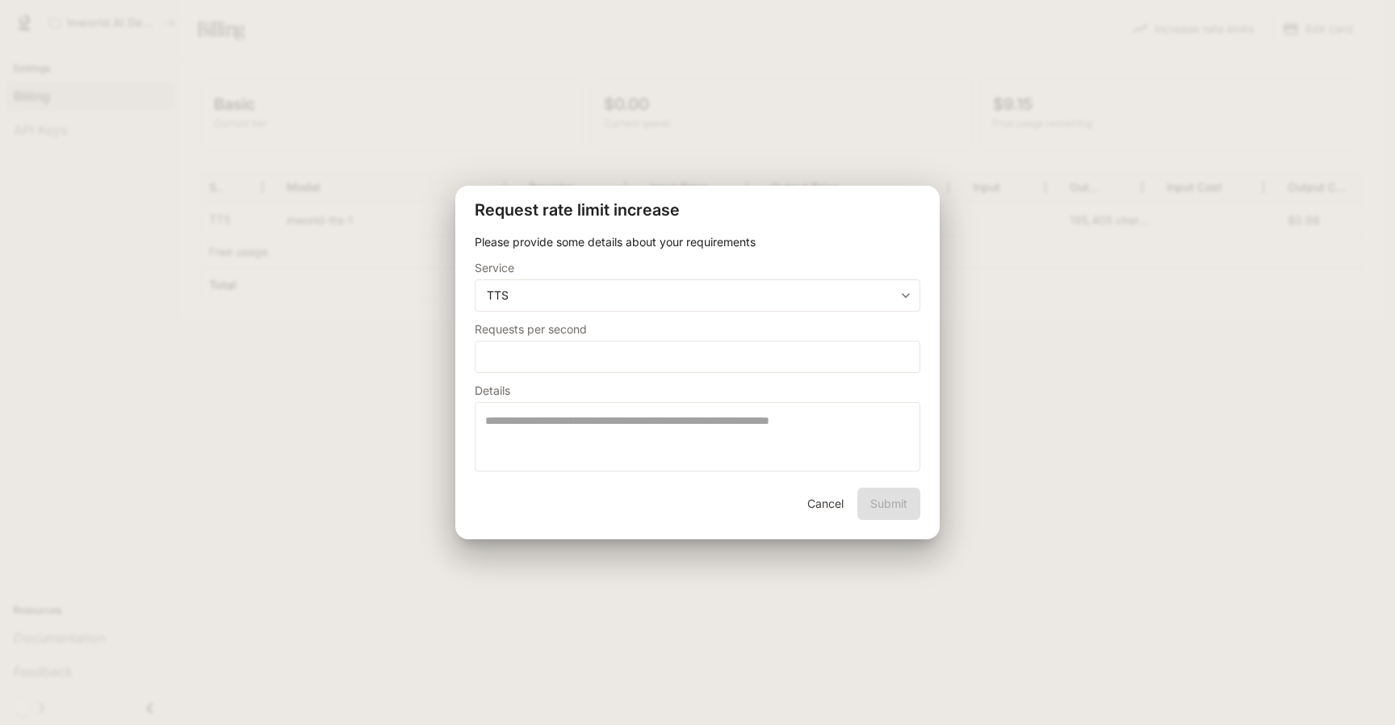
click at [1108, 310] on div "**********" at bounding box center [697, 362] width 1395 height 725
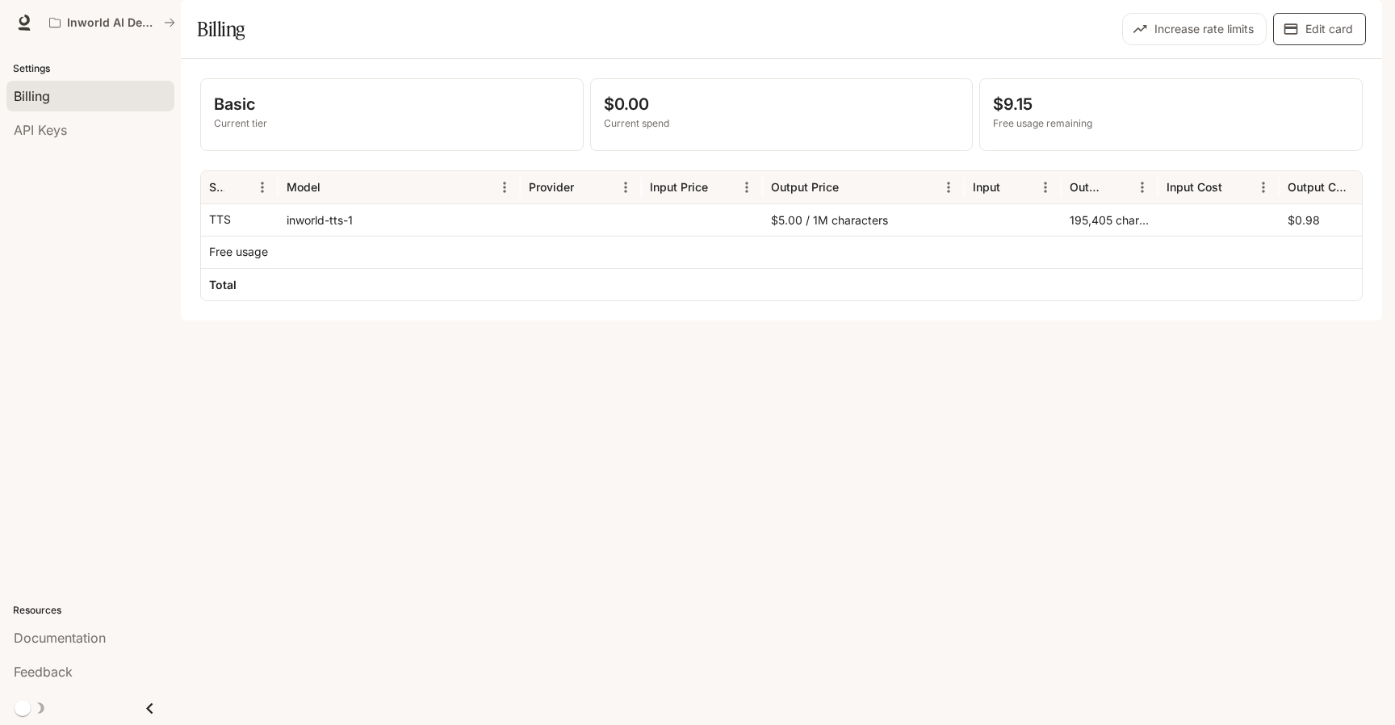
click at [1319, 45] on button "Edit card" at bounding box center [1319, 29] width 93 height 32
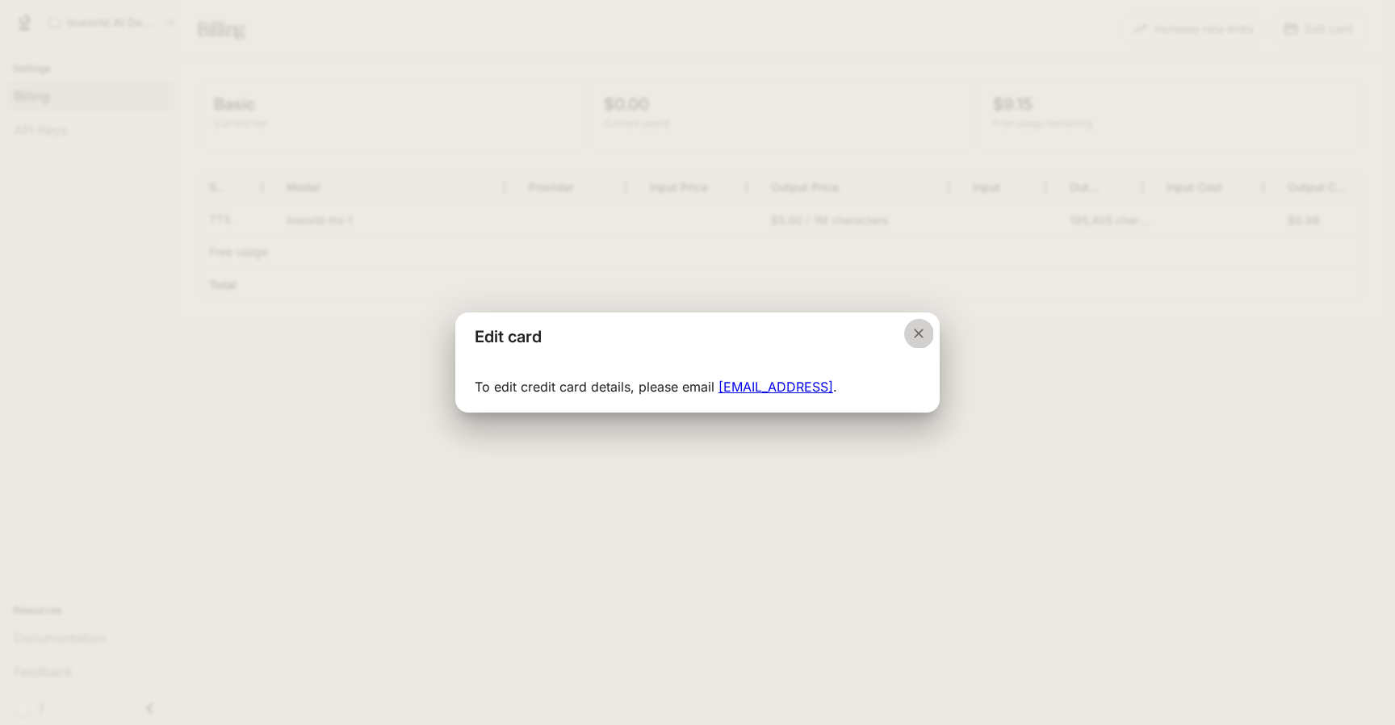
click at [920, 335] on icon "Close dialog" at bounding box center [919, 334] width 10 height 10
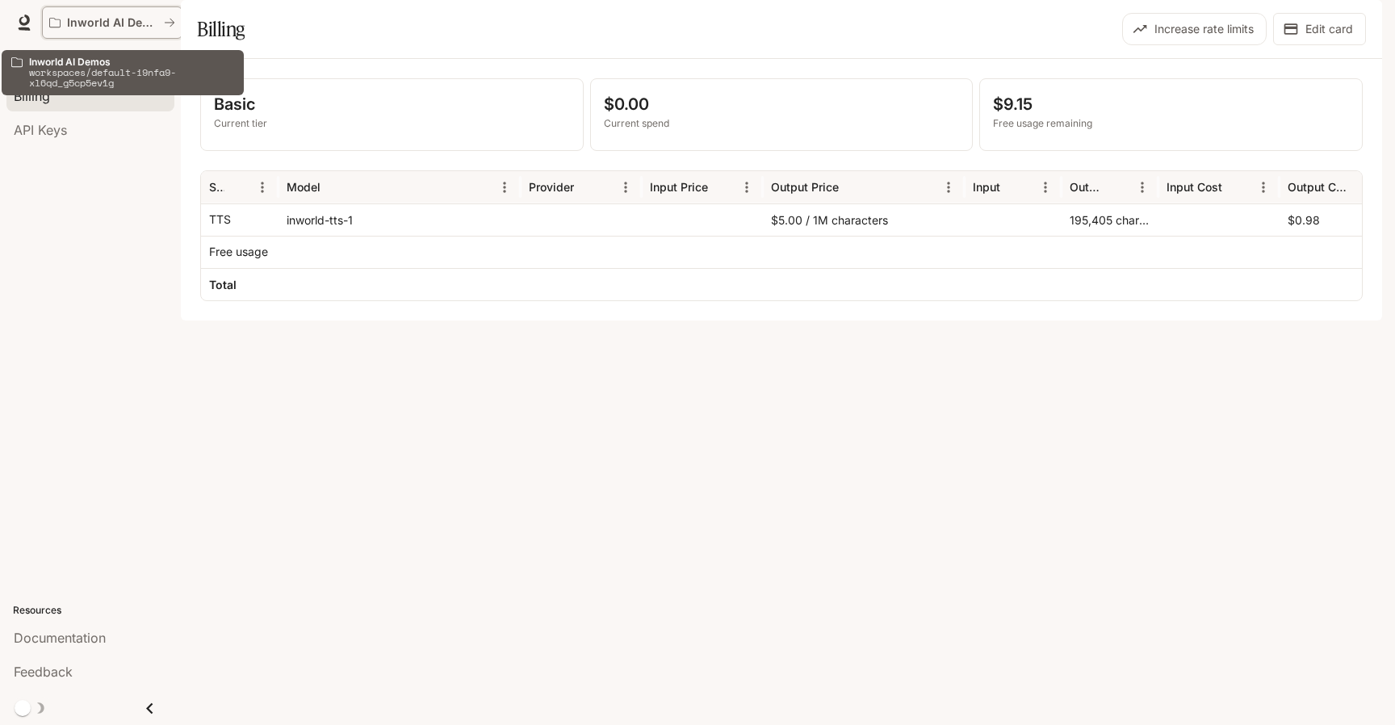
click at [86, 19] on p "Inworld AI Demos" at bounding box center [112, 23] width 90 height 14
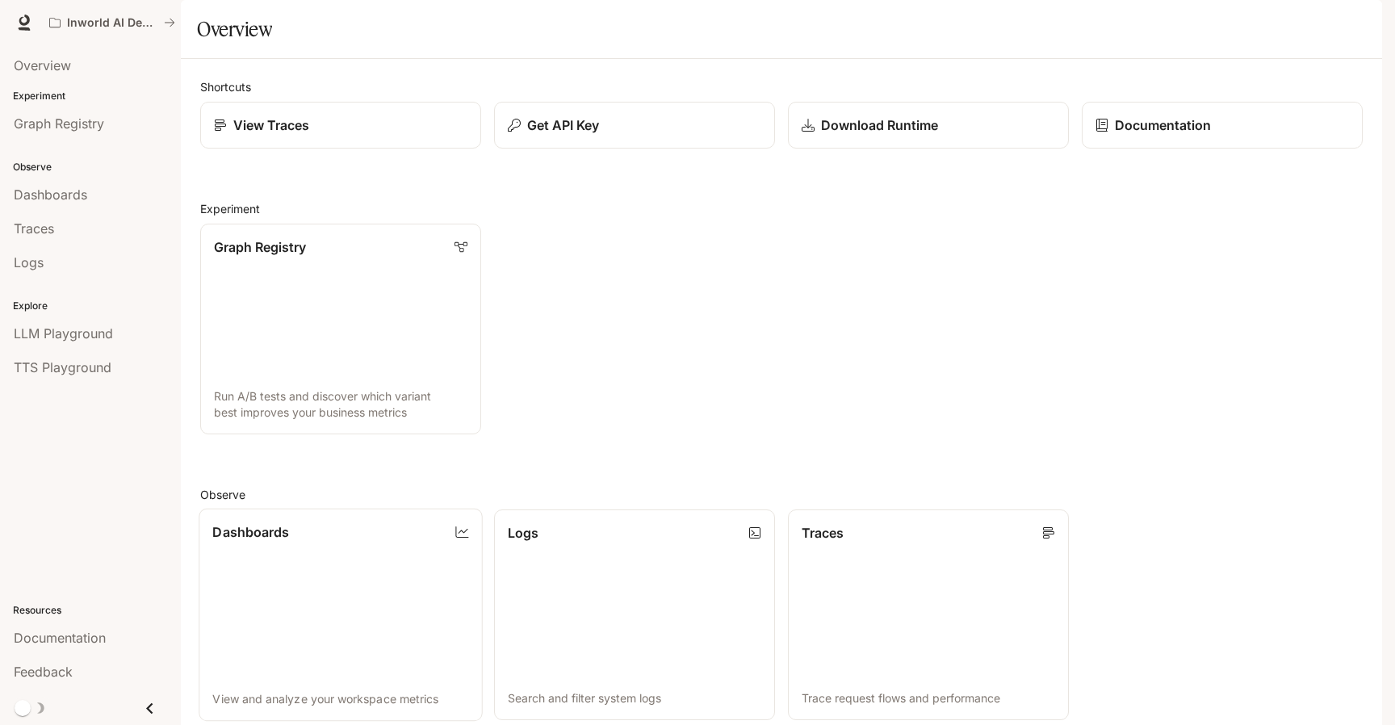
scroll to position [358, 0]
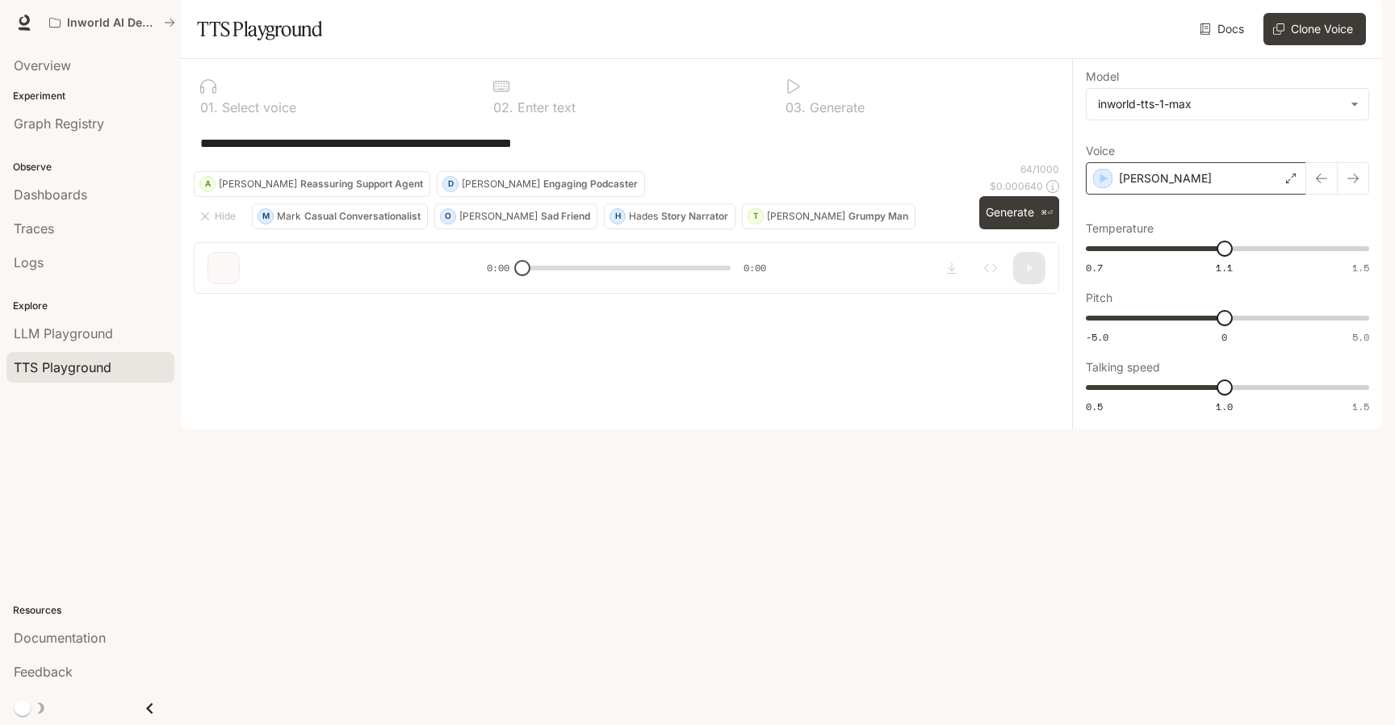
click at [1196, 195] on div "[PERSON_NAME]" at bounding box center [1196, 178] width 220 height 32
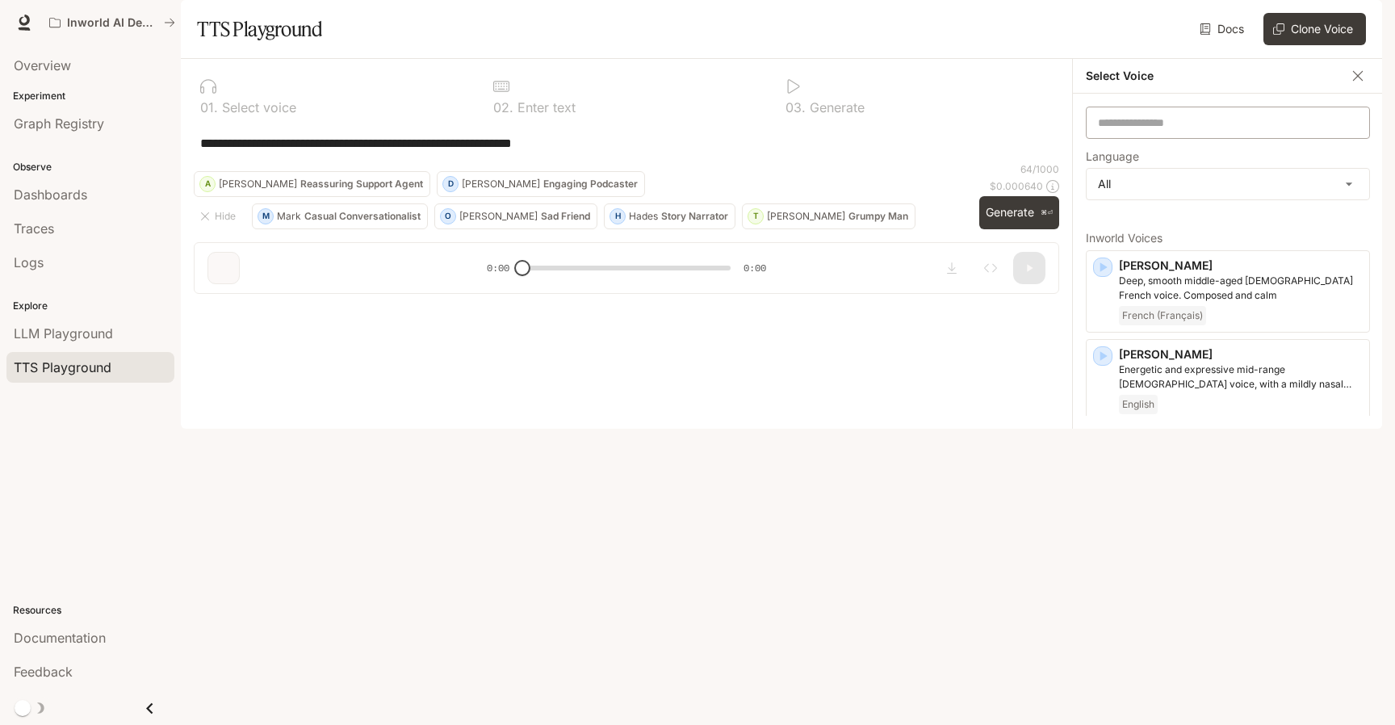
click at [1196, 139] on div "​" at bounding box center [1228, 123] width 284 height 32
click at [1225, 236] on body "**********" at bounding box center [697, 362] width 1395 height 725
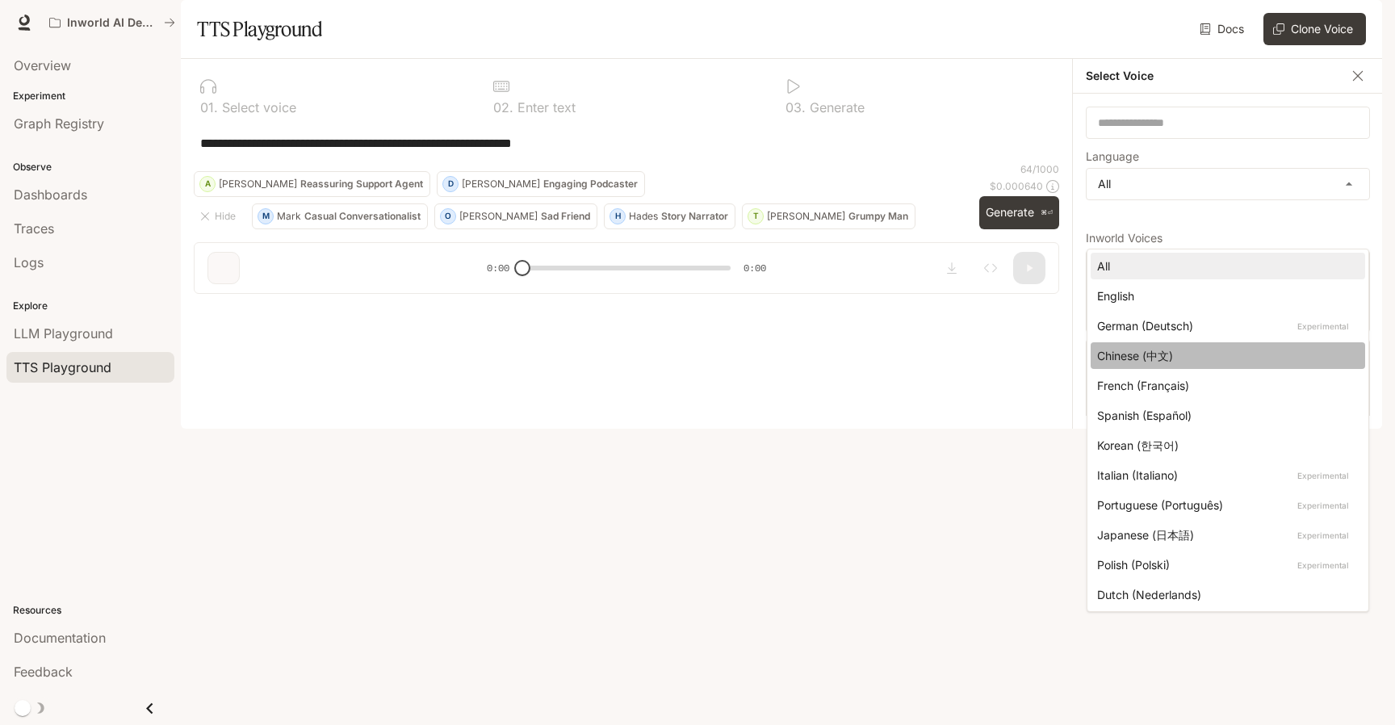
click at [1179, 347] on div "Chinese (中文)" at bounding box center [1224, 355] width 255 height 17
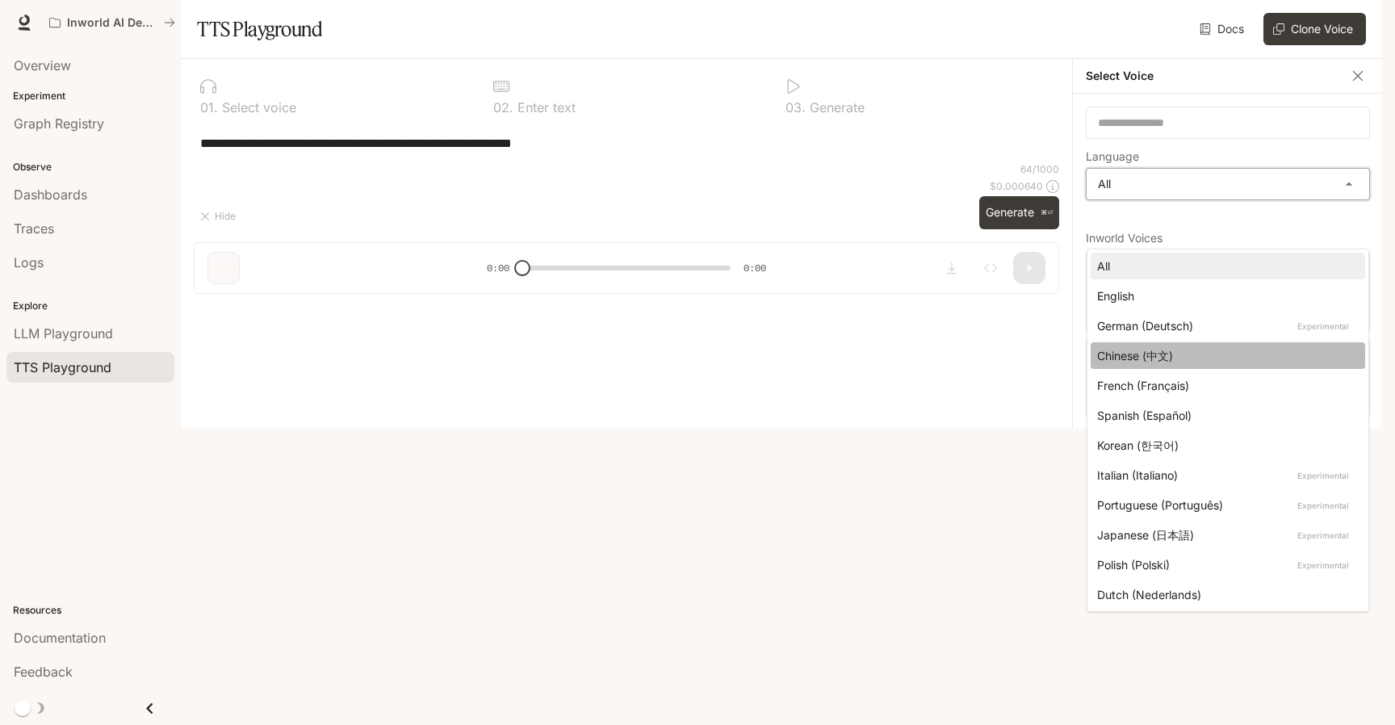
type input "*****"
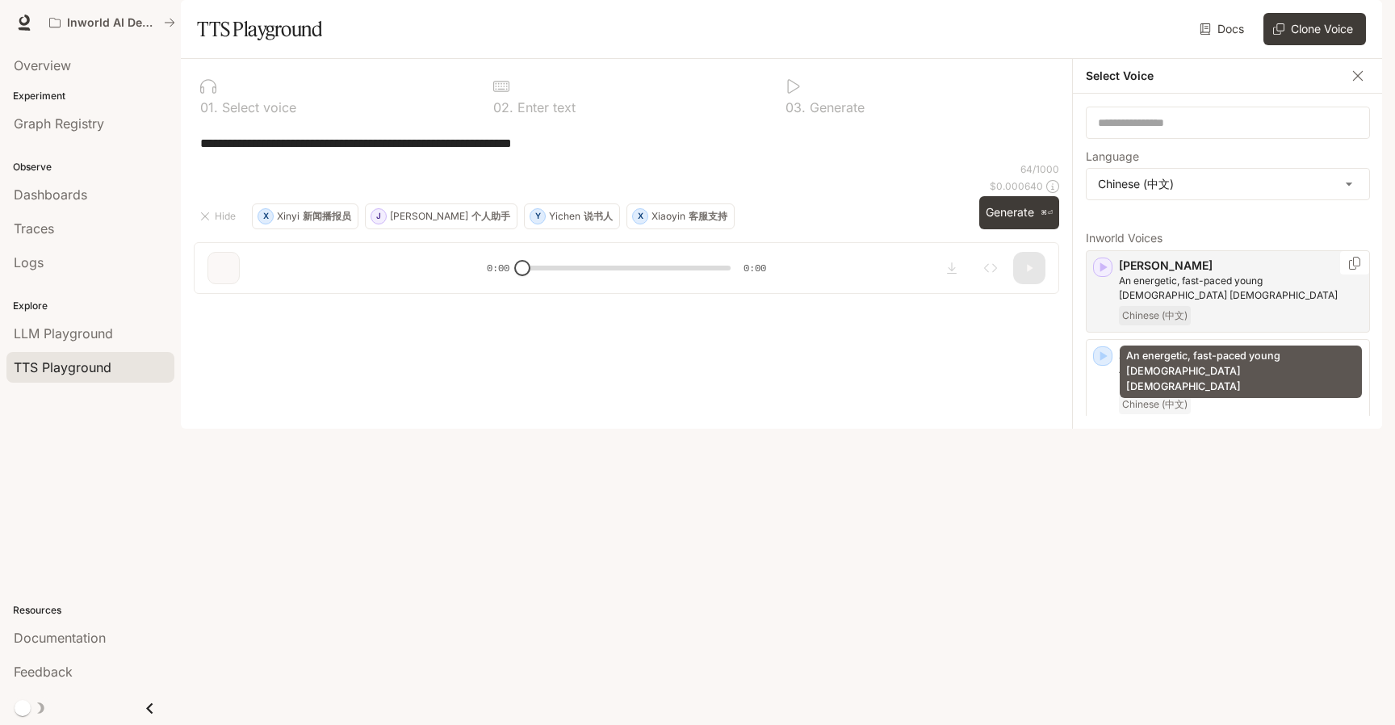
click at [1265, 303] on p "An energetic, fast-paced young [DEMOGRAPHIC_DATA] [DEMOGRAPHIC_DATA]" at bounding box center [1241, 288] width 244 height 29
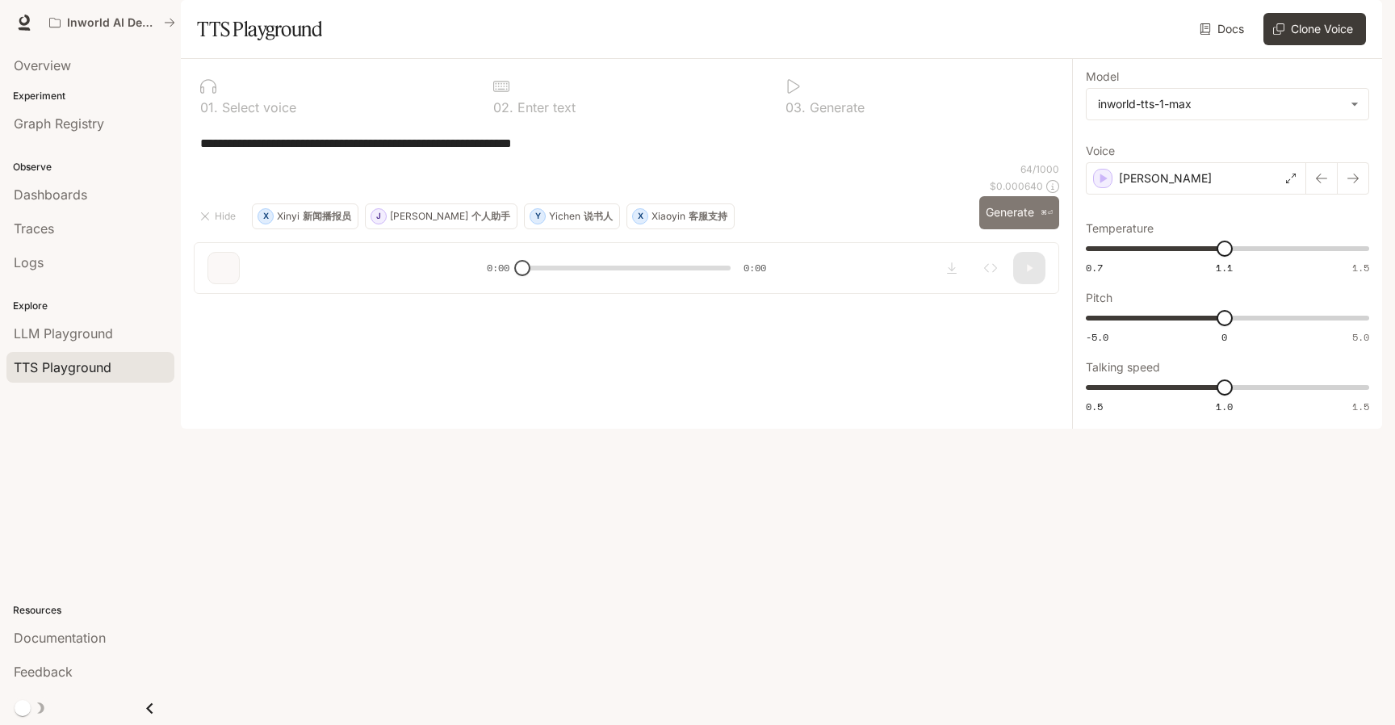
click at [1009, 229] on button "Generate ⌘⏎" at bounding box center [1019, 212] width 80 height 33
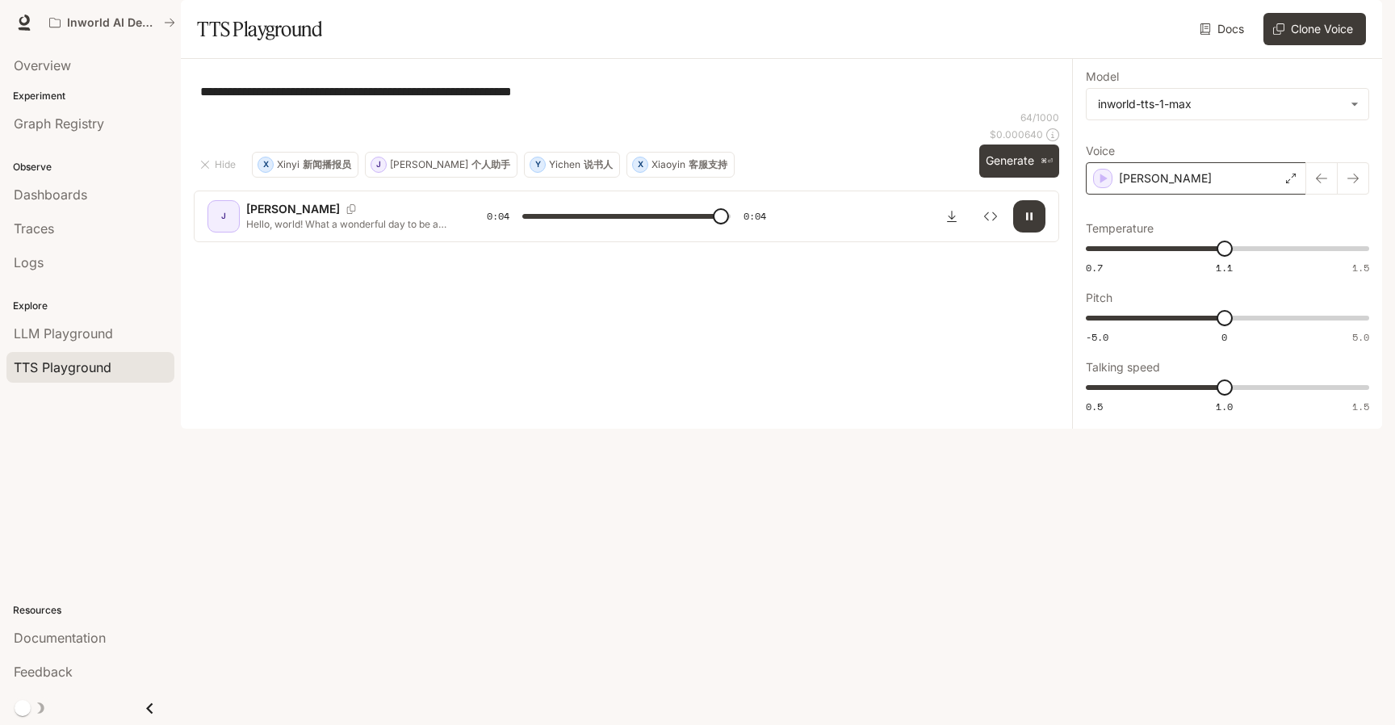
type input "*"
click at [1189, 195] on div "[PERSON_NAME]" at bounding box center [1196, 178] width 220 height 32
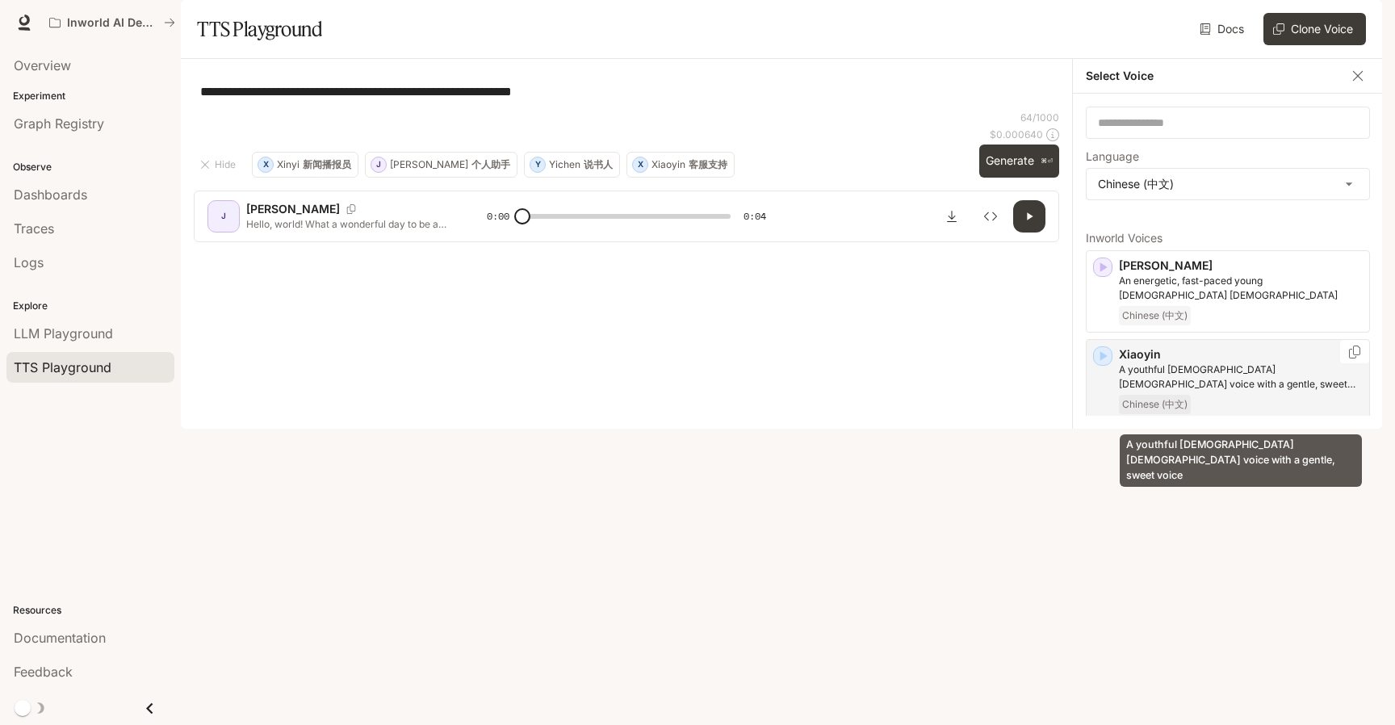
click at [1207, 392] on p "A youthful [DEMOGRAPHIC_DATA] [DEMOGRAPHIC_DATA] voice with a gentle, sweet voi…" at bounding box center [1241, 376] width 244 height 29
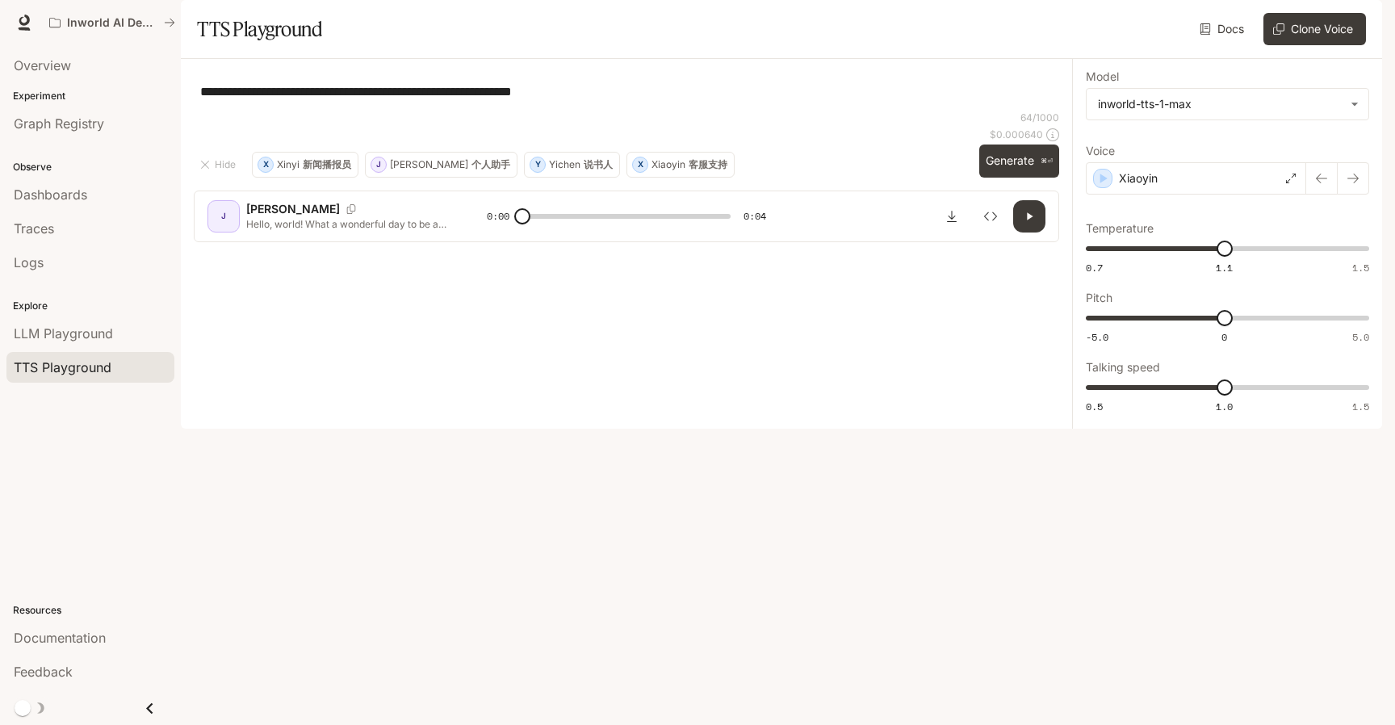
click at [685, 111] on div "**********" at bounding box center [626, 91] width 865 height 39
click at [320, 170] on p "新闻播报员" at bounding box center [327, 165] width 48 height 10
type textarea "**********"
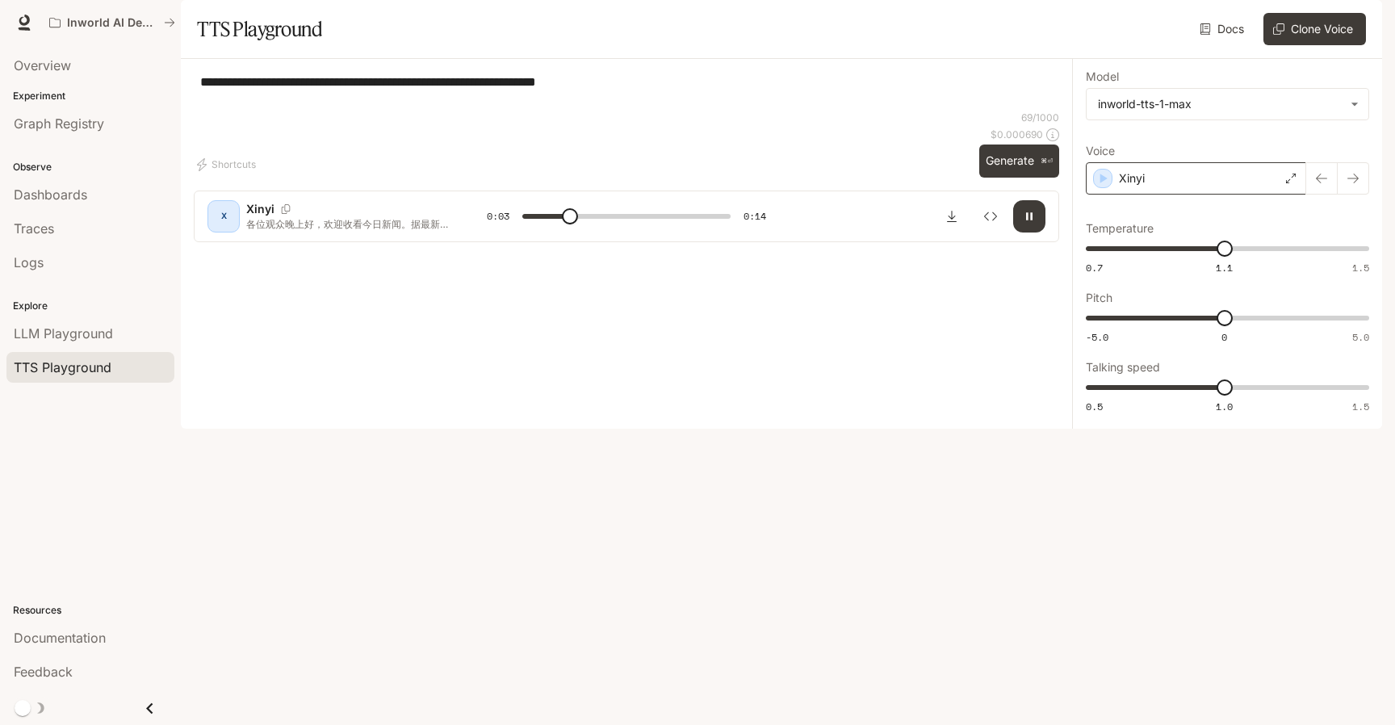
click at [1292, 195] on div "Xinyi" at bounding box center [1196, 178] width 220 height 32
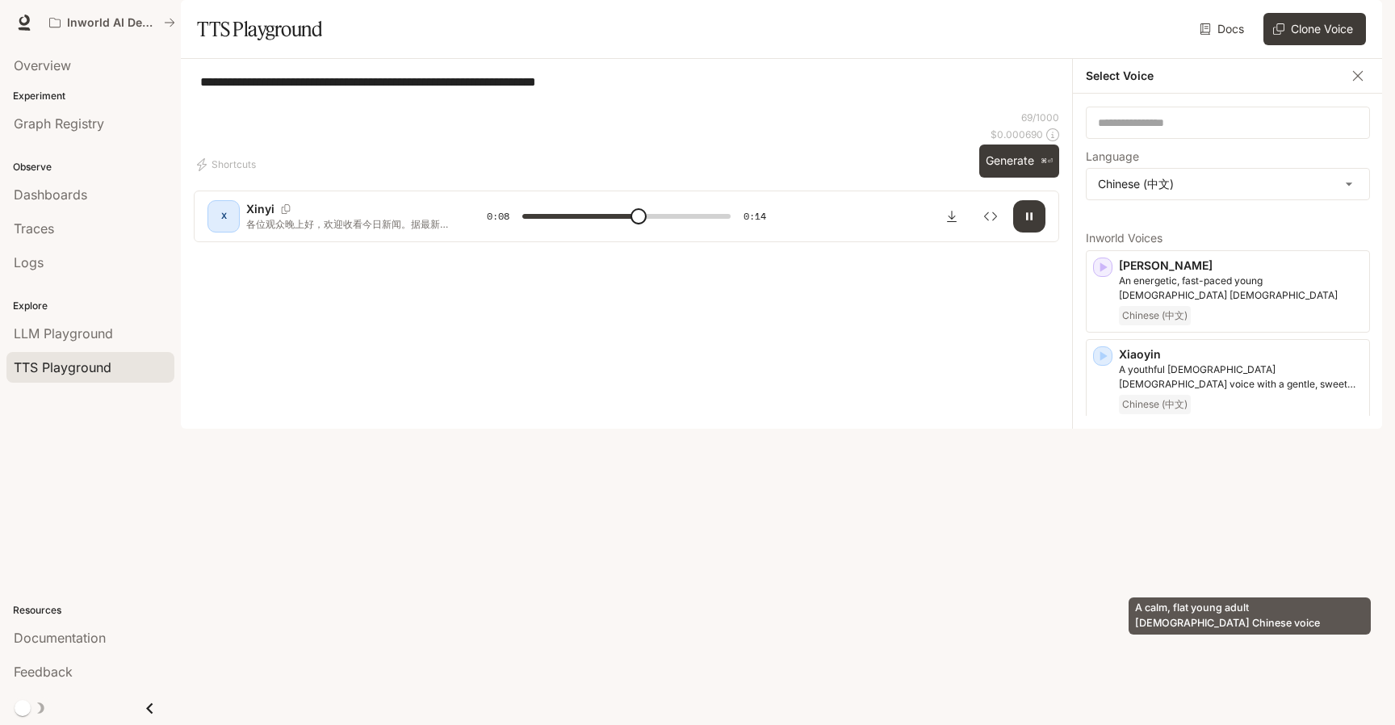
click at [1273, 569] on p "A calm, flat young adult [DEMOGRAPHIC_DATA] Chinese voice" at bounding box center [1241, 554] width 244 height 29
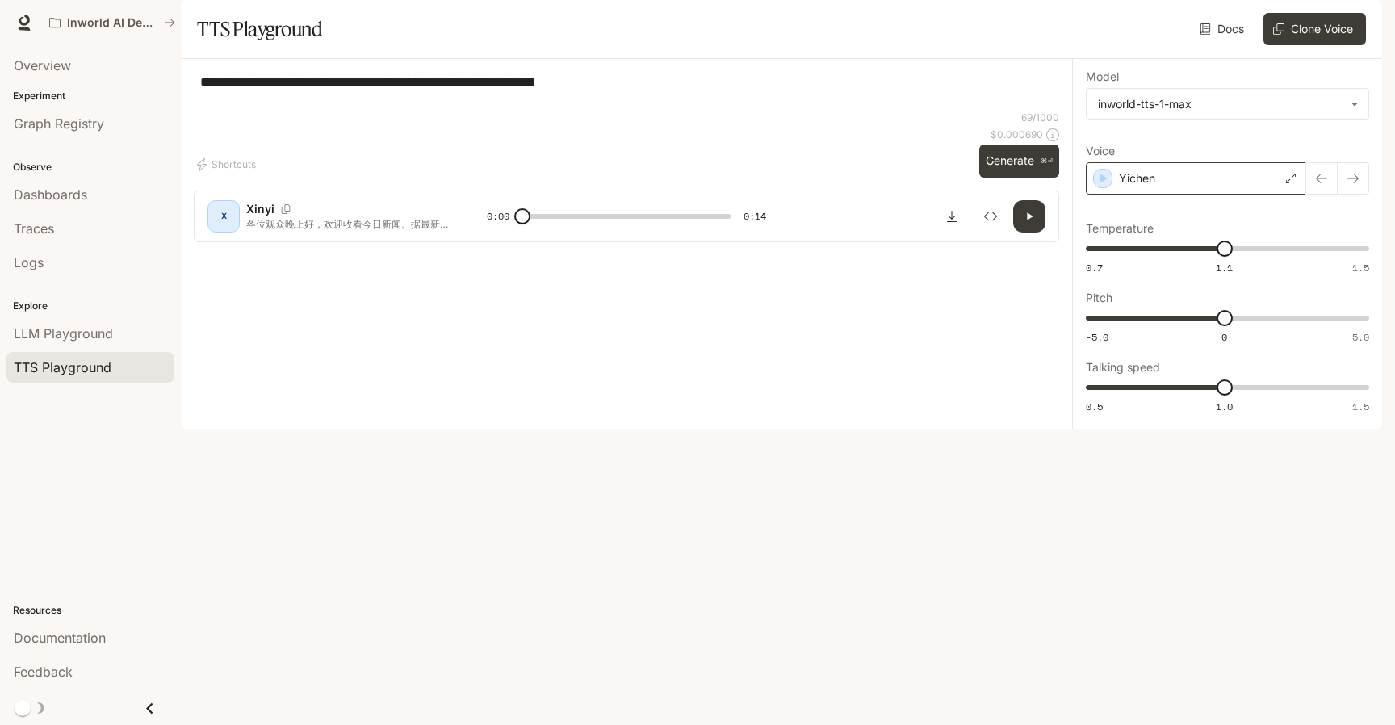
click at [1233, 195] on div "Yichen" at bounding box center [1196, 178] width 220 height 32
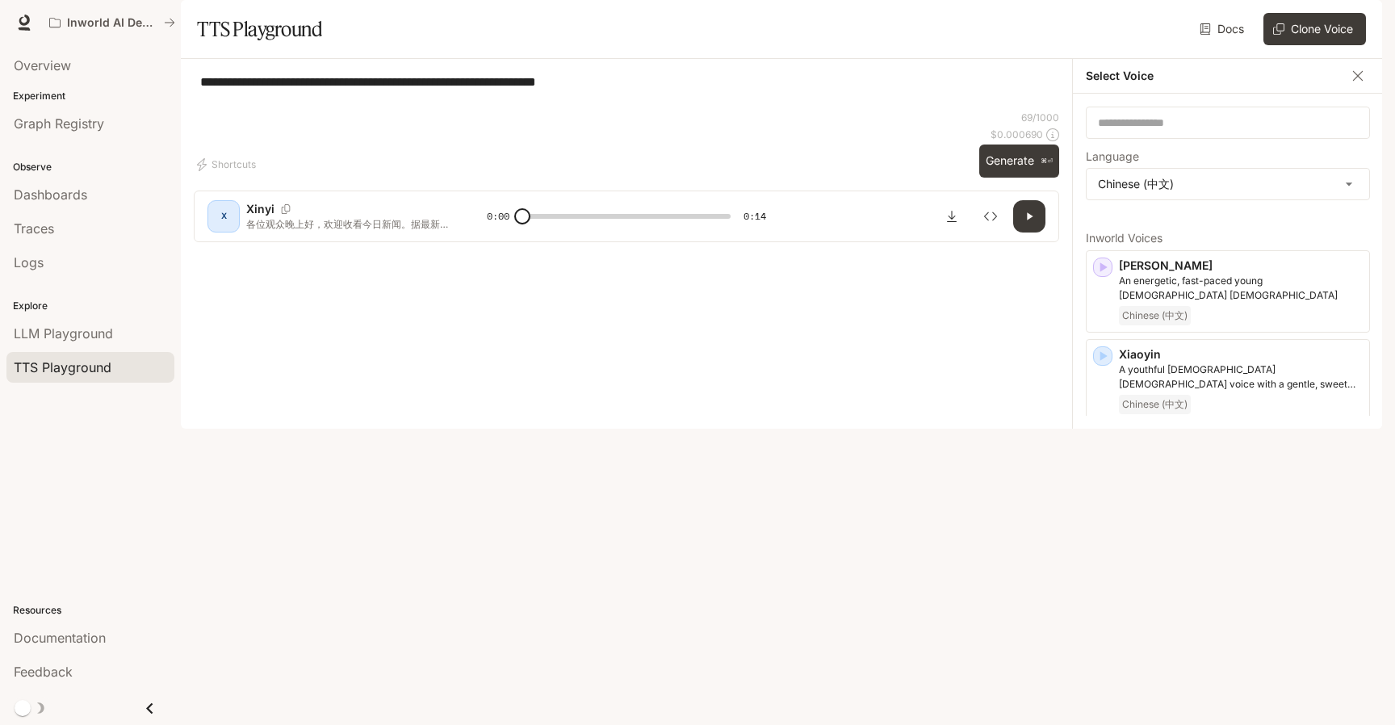
click at [1020, 111] on div "**********" at bounding box center [626, 91] width 865 height 39
click at [1184, 569] on p "A calm, flat young adult [DEMOGRAPHIC_DATA] Chinese voice" at bounding box center [1241, 554] width 244 height 29
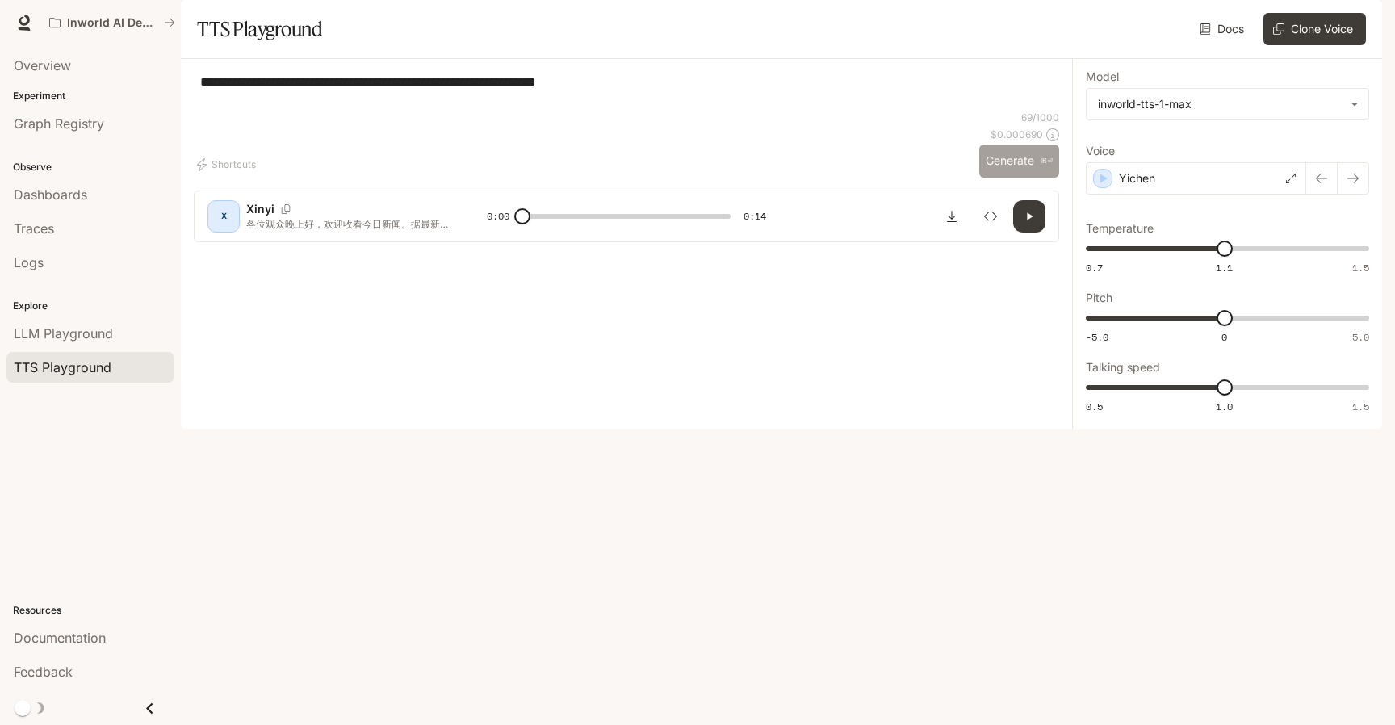
click at [1032, 178] on button "Generate ⌘⏎" at bounding box center [1019, 160] width 80 height 33
click at [1297, 195] on div "Yichen" at bounding box center [1196, 178] width 220 height 32
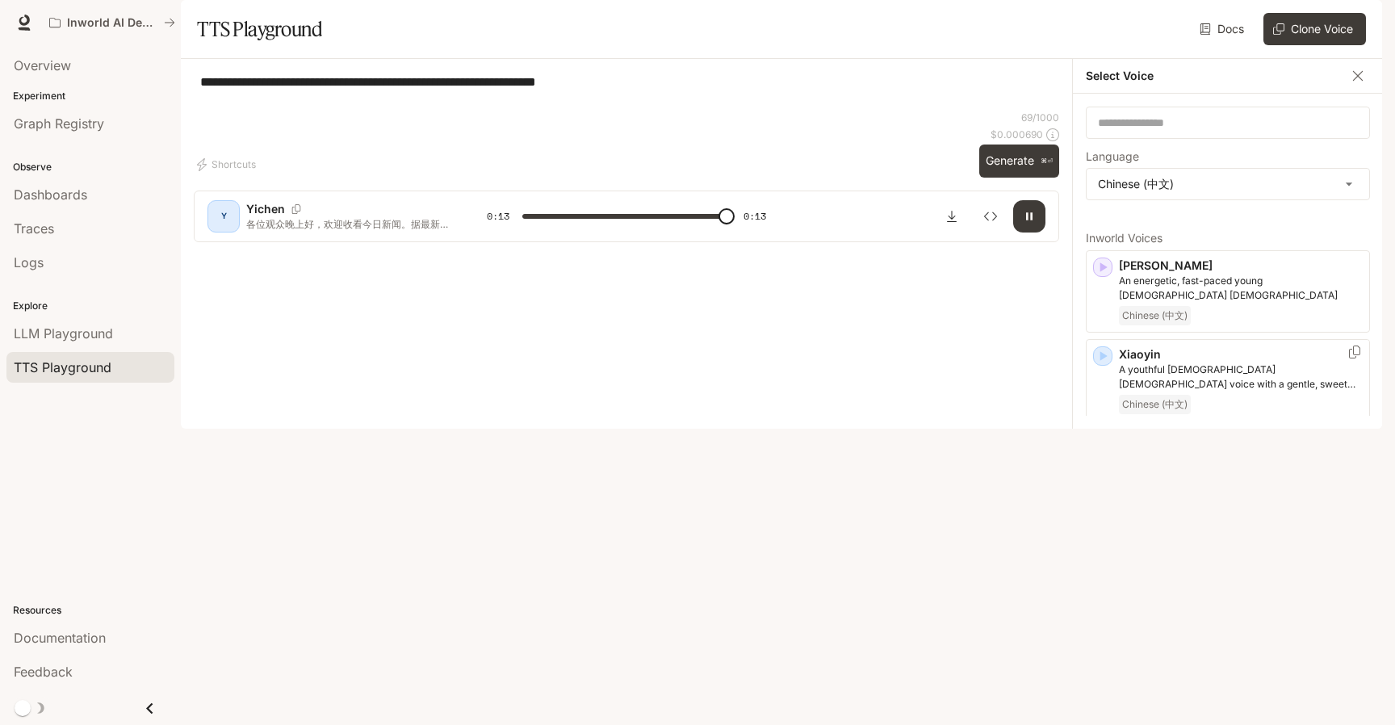
type input "*"
click at [902, 111] on div "**********" at bounding box center [626, 91] width 865 height 39
click at [921, 111] on div "**********" at bounding box center [626, 91] width 865 height 39
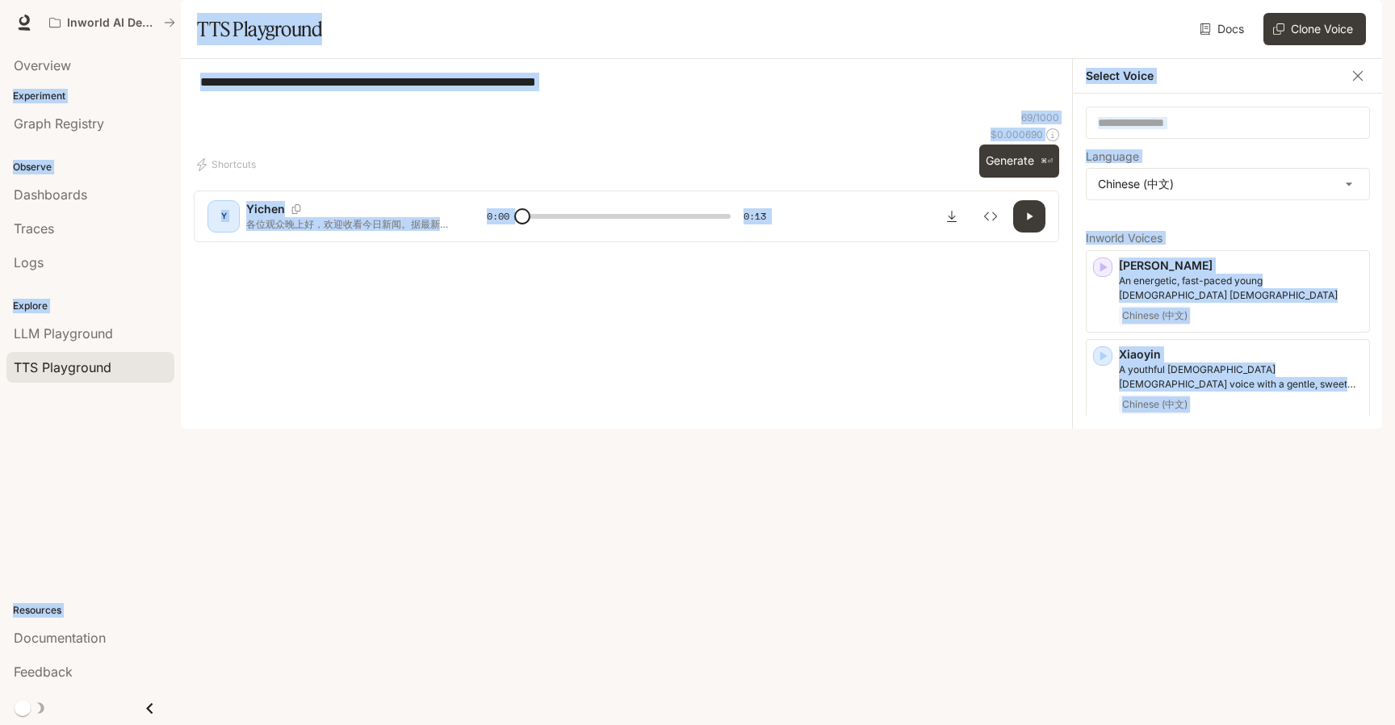
click at [909, 111] on div "**********" at bounding box center [626, 91] width 865 height 39
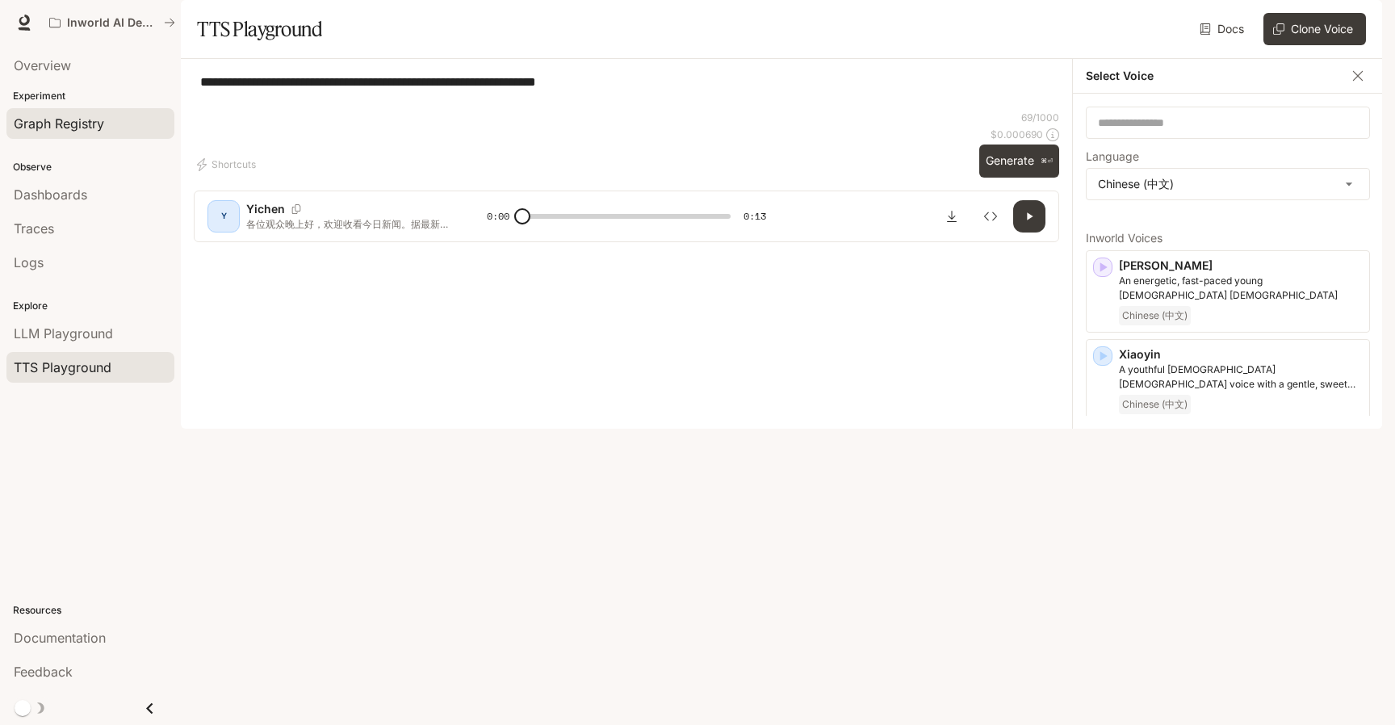
drag, startPoint x: 245, startPoint y: 144, endPoint x: 155, endPoint y: 122, distance: 93.0
click at [181, 122] on main "**********" at bounding box center [781, 214] width 1201 height 429
paste textarea
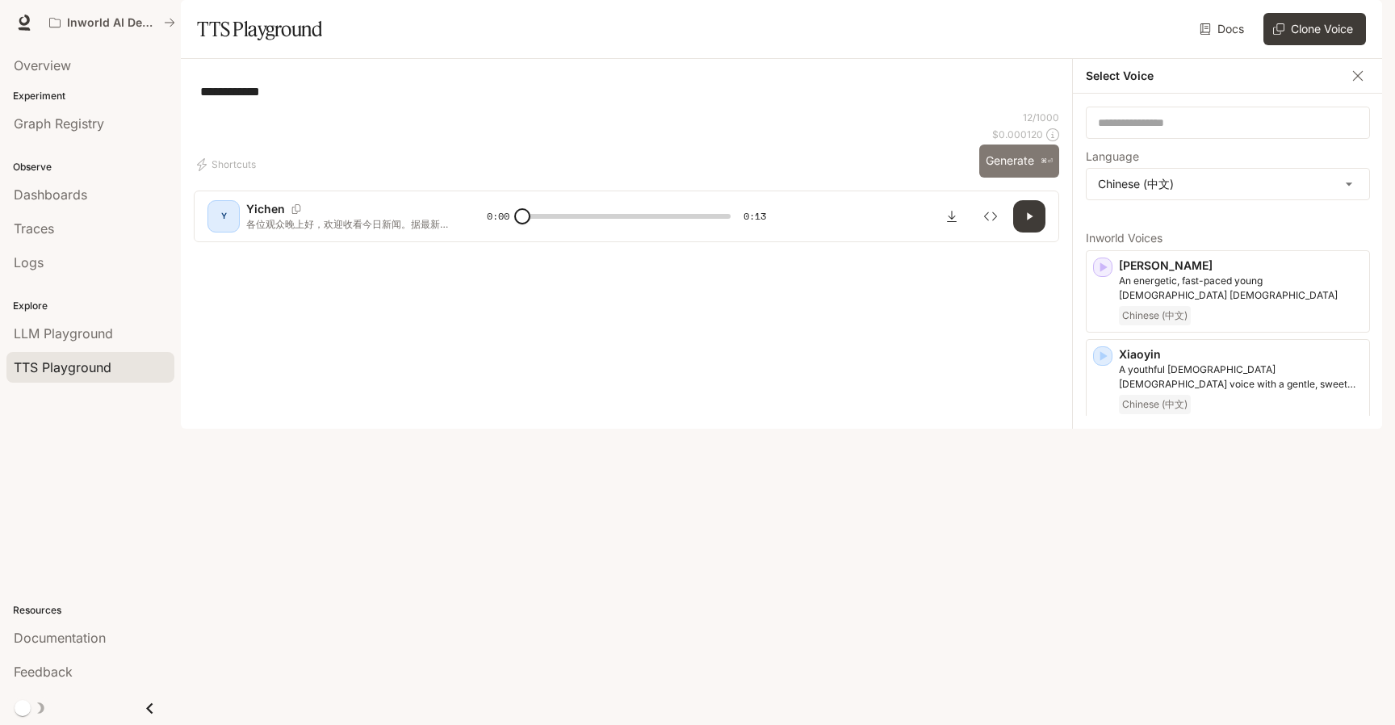
type textarea "**********"
click at [1016, 178] on button "Generate ⌘⏎" at bounding box center [1019, 160] width 80 height 33
click at [1037, 178] on button "Generate ⌘⏎" at bounding box center [1019, 160] width 80 height 33
type input "*"
